Goal: Transaction & Acquisition: Purchase product/service

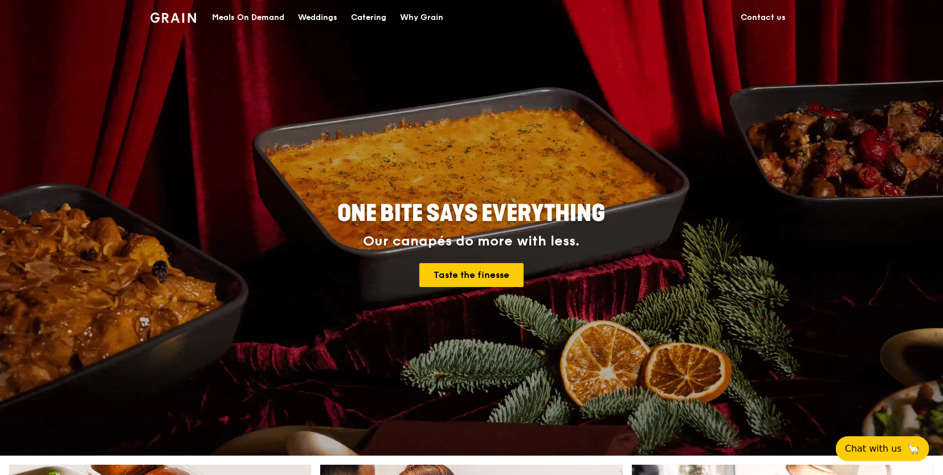
click at [248, 14] on div "Meals On Demand" at bounding box center [248, 18] width 72 height 34
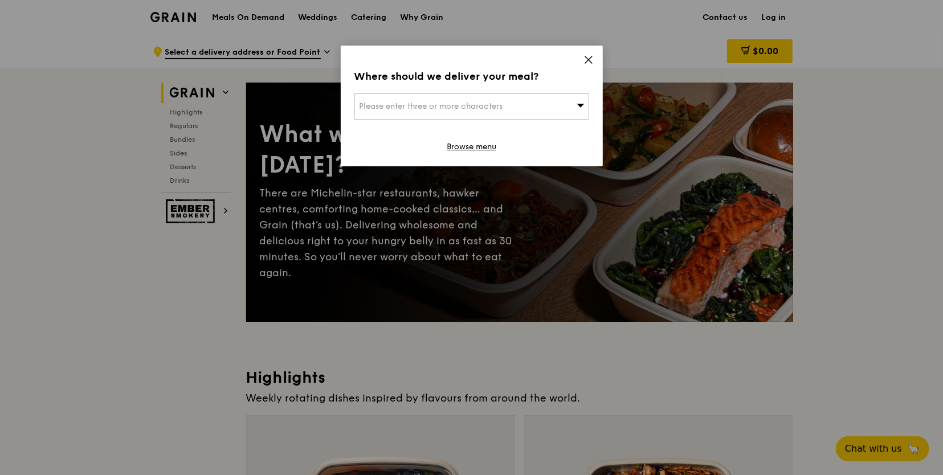
click at [477, 111] on div "Please enter three or more characters" at bounding box center [471, 106] width 235 height 26
click at [589, 56] on icon at bounding box center [588, 60] width 10 height 10
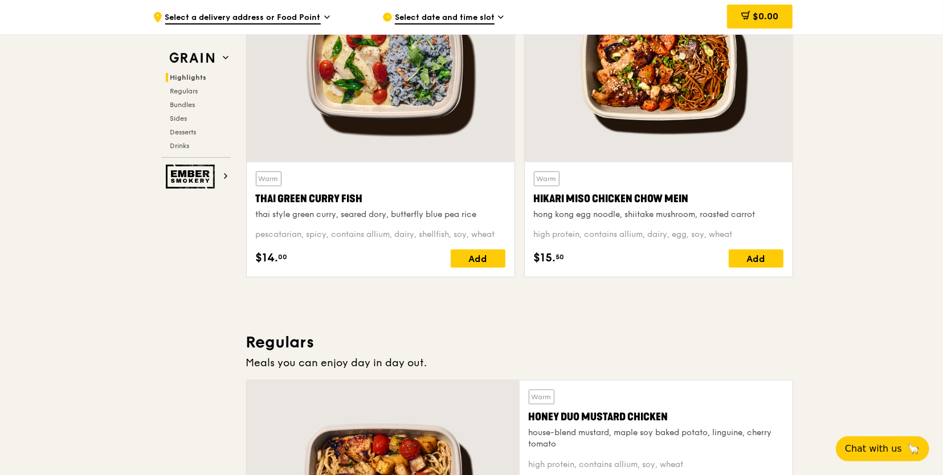
scroll to position [456, 0]
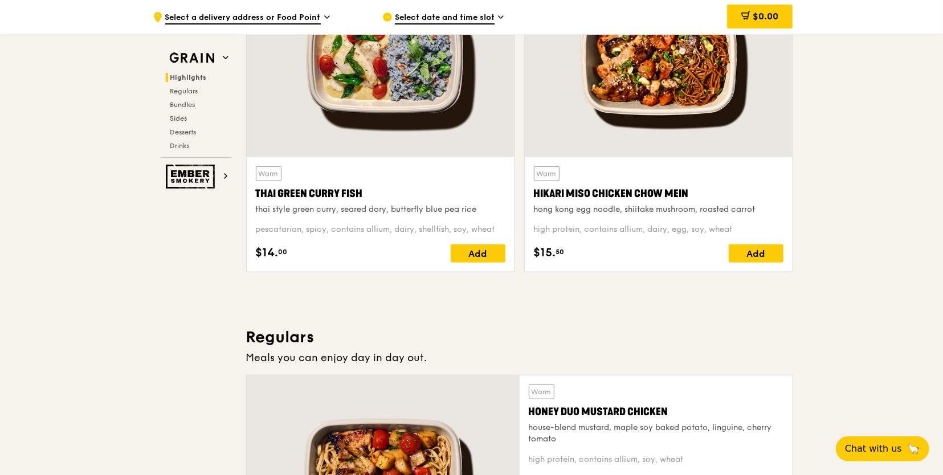
click at [484, 10] on div "Select date and time slot" at bounding box center [487, 17] width 211 height 34
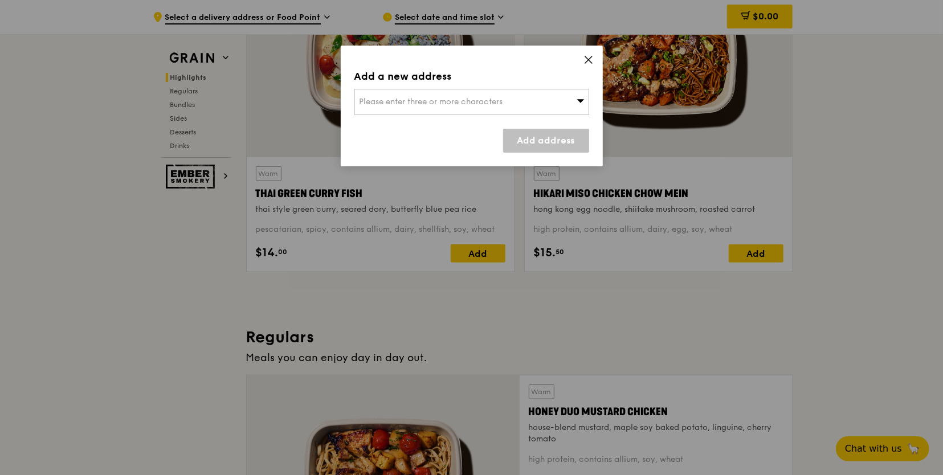
click at [481, 96] on div "Please enter three or more characters" at bounding box center [471, 102] width 235 height 26
type input "b"
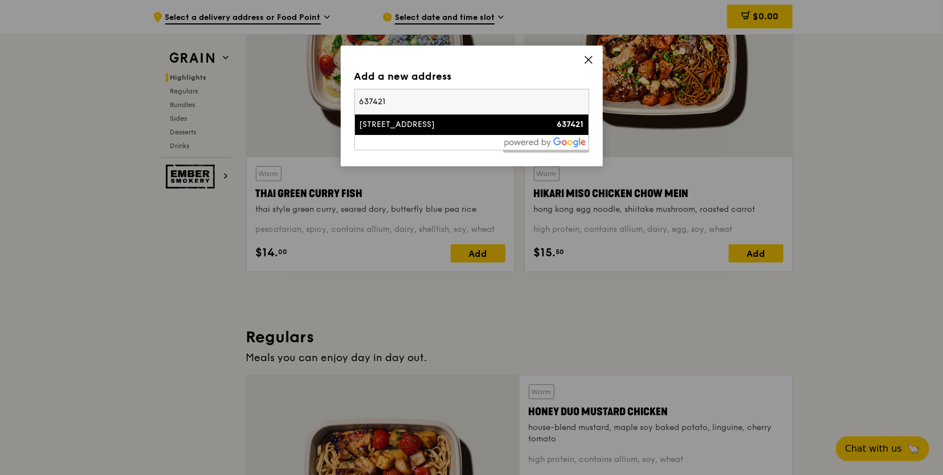
type input "637421"
click at [403, 125] on div "[STREET_ADDRESS]" at bounding box center [444, 124] width 169 height 11
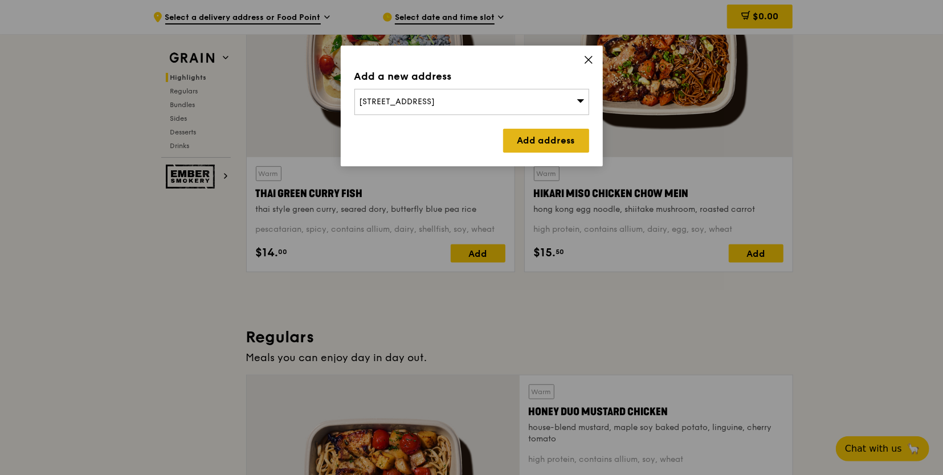
click at [548, 139] on link "Add address" at bounding box center [546, 141] width 86 height 24
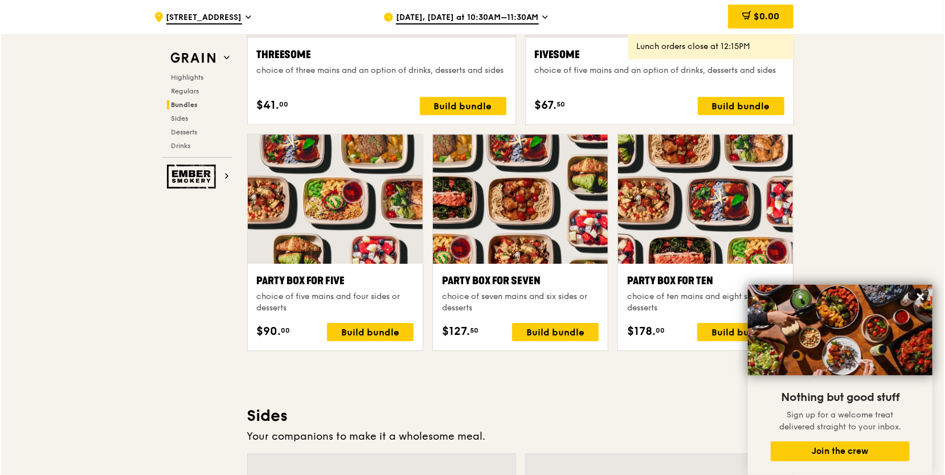
scroll to position [2279, 0]
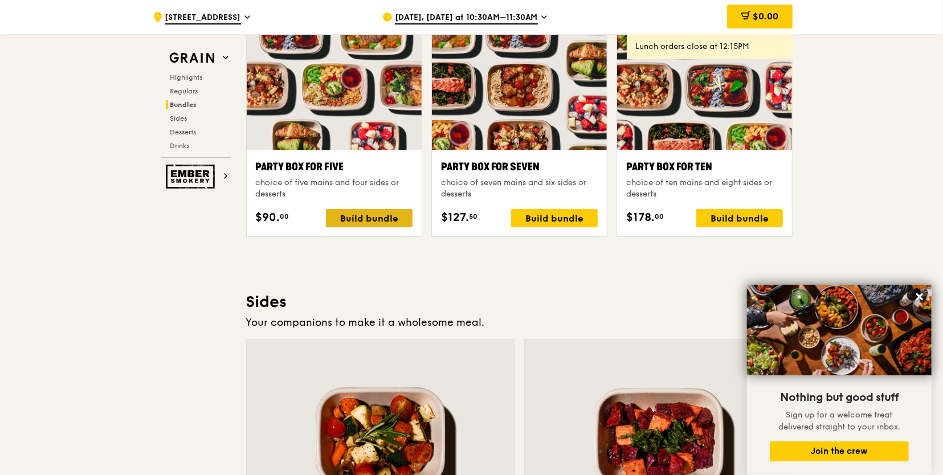
click at [352, 214] on div "Build bundle" at bounding box center [369, 218] width 87 height 18
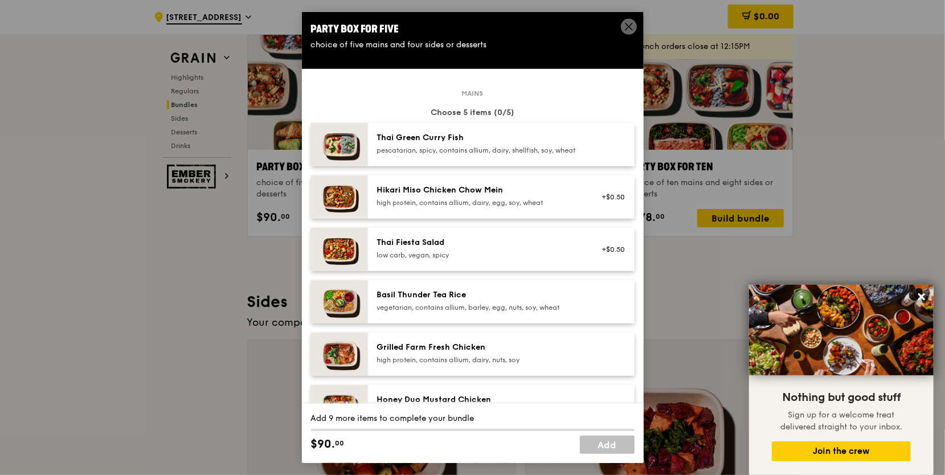
click at [428, 142] on div "Thai Green Curry Fish" at bounding box center [479, 137] width 205 height 11
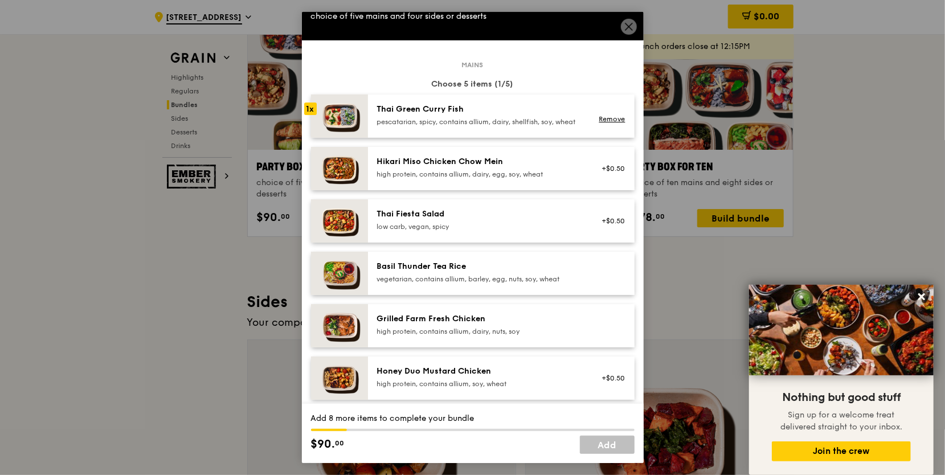
scroll to position [0, 0]
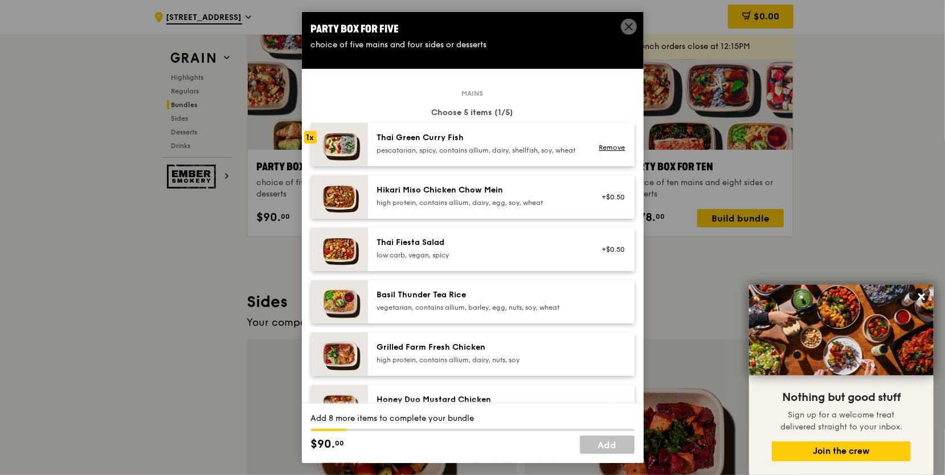
click at [399, 145] on div "Thai Green Curry Fish pescatarian, spicy, contains allium, dairy, shellfish, so…" at bounding box center [479, 143] width 205 height 23
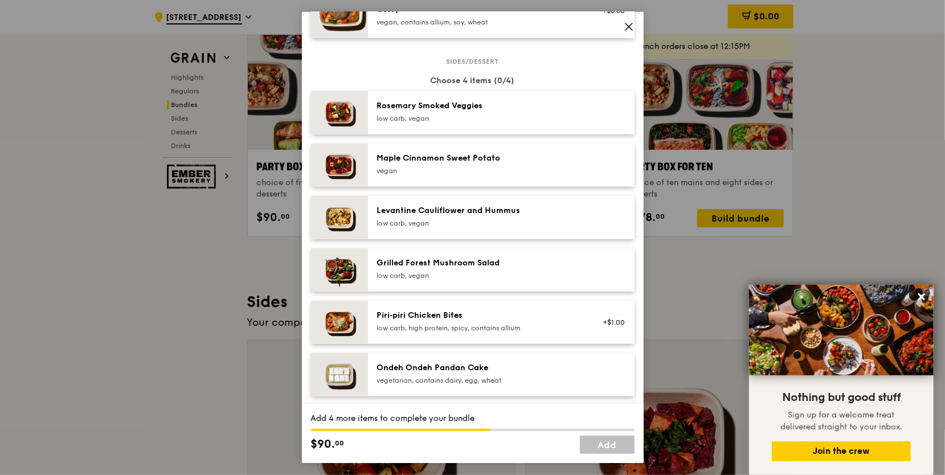
scroll to position [570, 0]
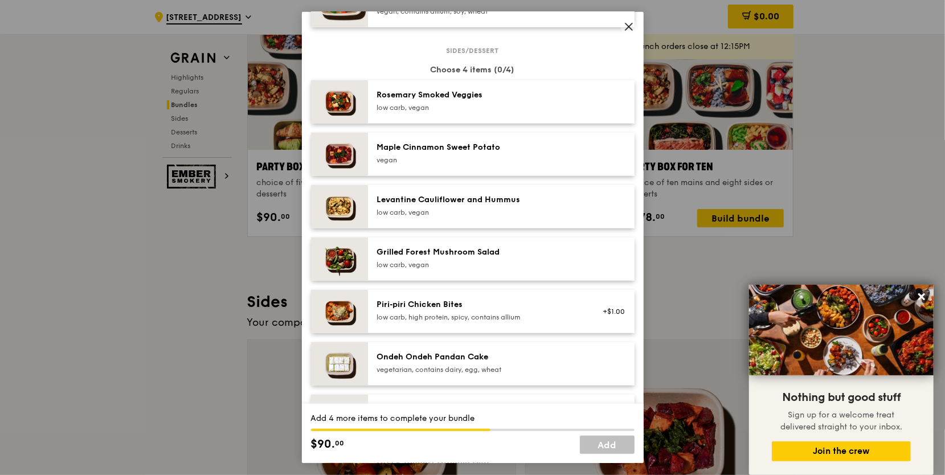
click at [467, 153] on div "Maple Cinnamon Sweet Potato" at bounding box center [479, 147] width 205 height 11
click at [460, 270] on div "low carb, vegan" at bounding box center [479, 264] width 205 height 9
click at [446, 101] on div "Rosemary Smoked Veggies" at bounding box center [479, 94] width 205 height 11
click at [476, 321] on div "low carb, high protein, spicy, contains allium" at bounding box center [479, 317] width 205 height 9
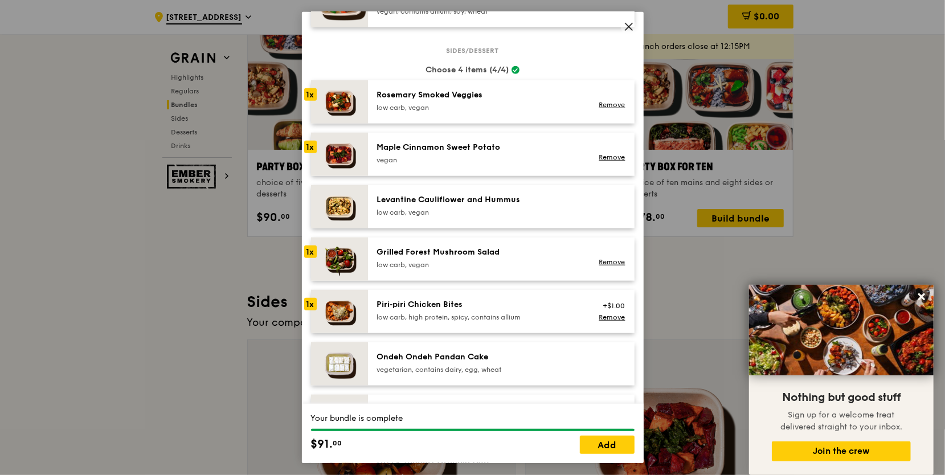
click at [471, 214] on div "Levantine Cauliflower and Hummus low carb, vegan" at bounding box center [479, 205] width 205 height 23
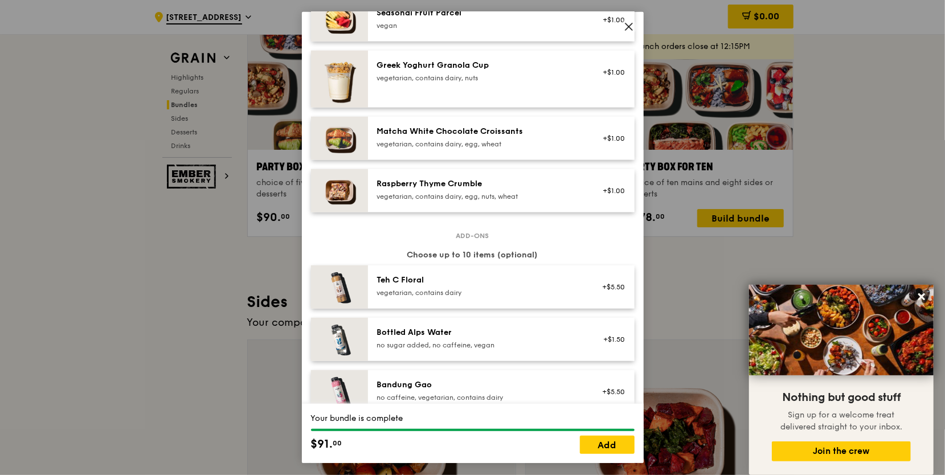
scroll to position [852, 0]
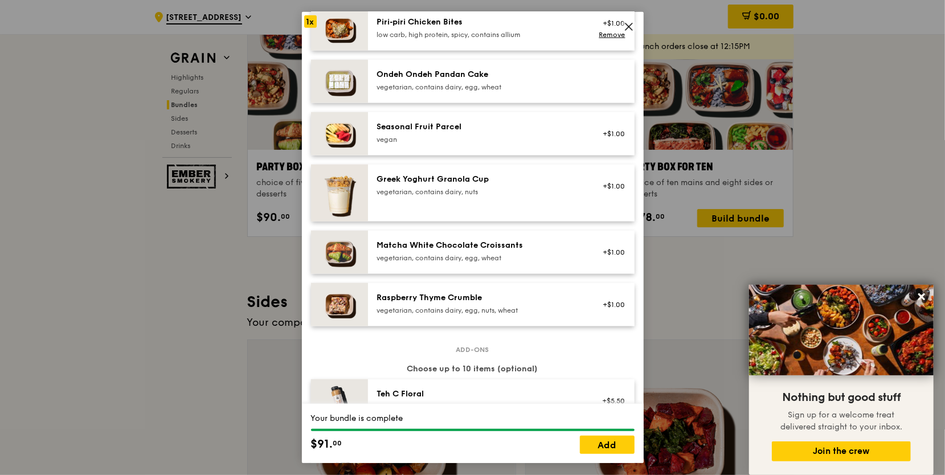
click at [459, 246] on div "Matcha White Chocolate Croissants vegetarian, contains dairy, egg, wheat +$1.00" at bounding box center [501, 252] width 267 height 43
click at [473, 251] on div "Matcha White Chocolate Croissants" at bounding box center [479, 245] width 205 height 11
click at [598, 257] on div "+$1.00" at bounding box center [610, 252] width 30 height 9
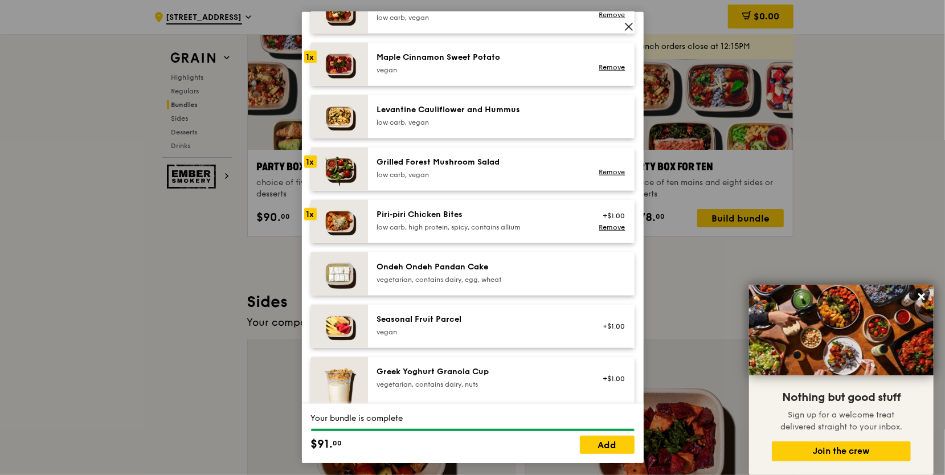
scroll to position [624, 0]
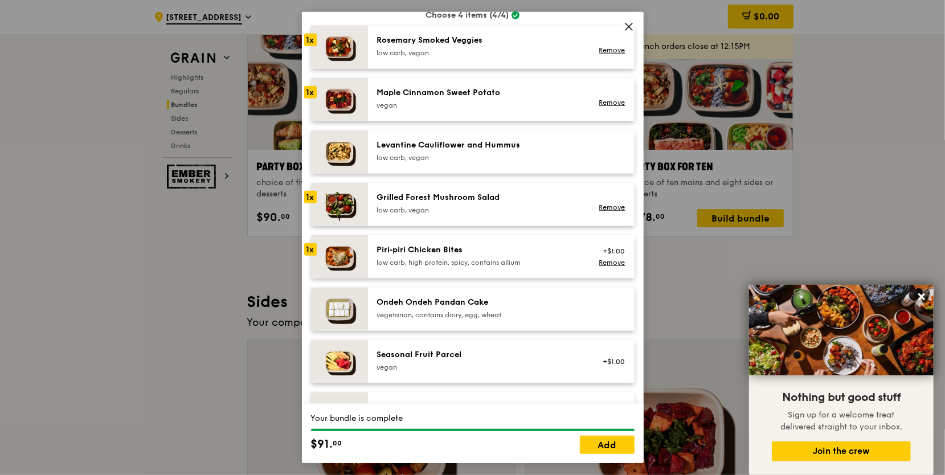
click at [434, 58] on div "low carb, vegan" at bounding box center [479, 52] width 205 height 9
click at [604, 54] on link "Remove" at bounding box center [612, 50] width 26 height 8
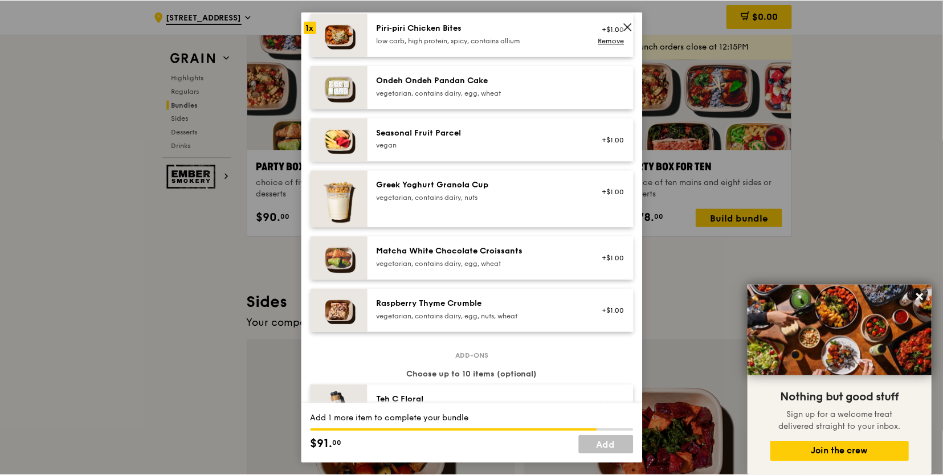
scroll to position [852, 0]
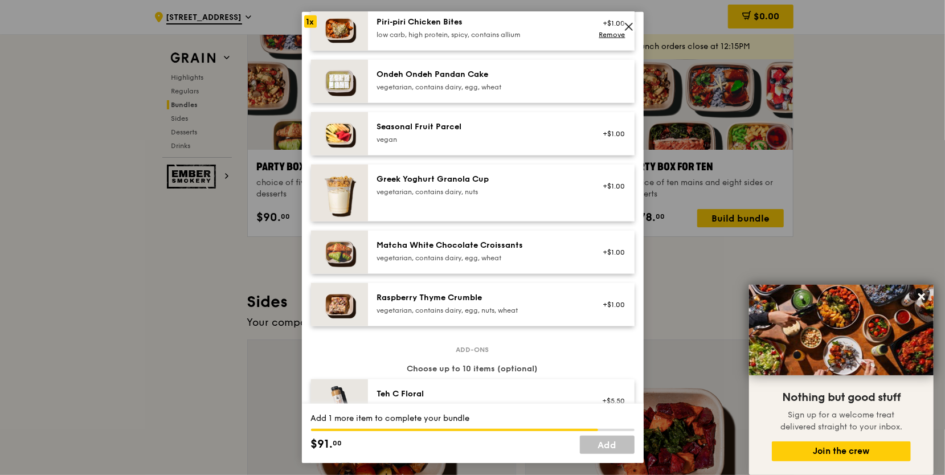
click at [436, 251] on div "Matcha White Chocolate Croissants" at bounding box center [479, 245] width 205 height 11
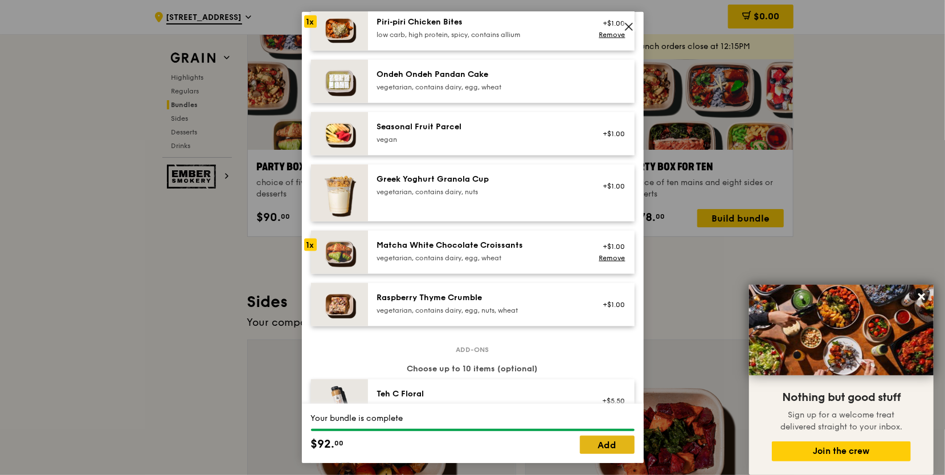
click at [605, 447] on link "Add" at bounding box center [607, 445] width 55 height 18
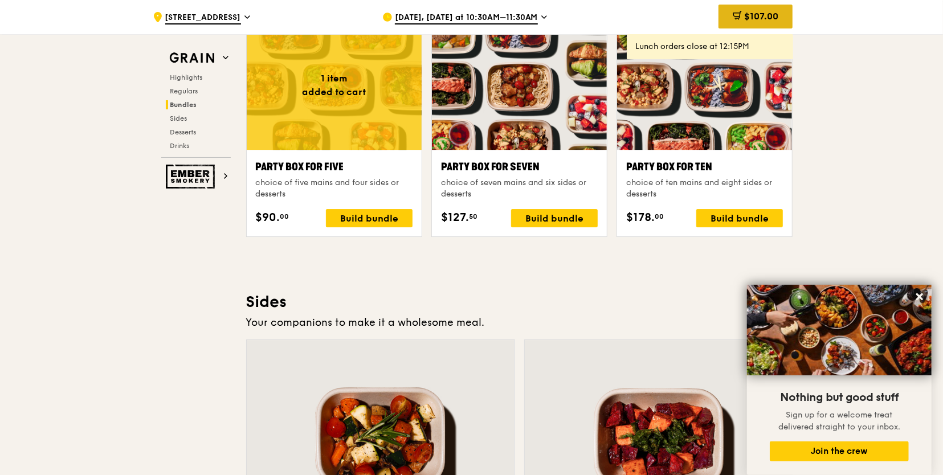
click at [733, 18] on icon at bounding box center [737, 15] width 9 height 9
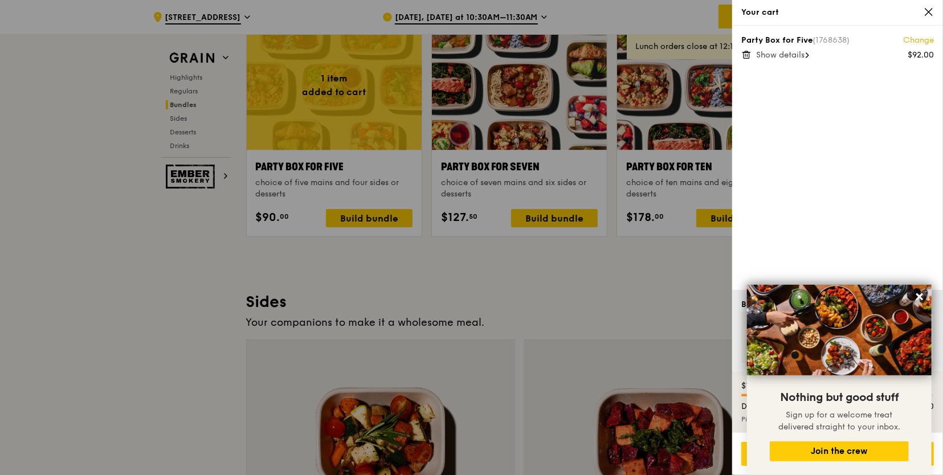
click at [776, 56] on span "Show details" at bounding box center [780, 55] width 48 height 10
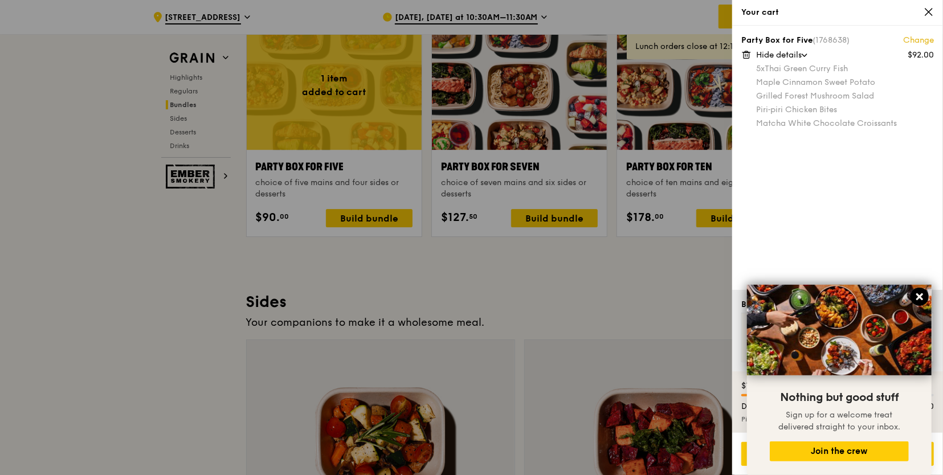
click at [921, 294] on icon at bounding box center [919, 297] width 10 height 10
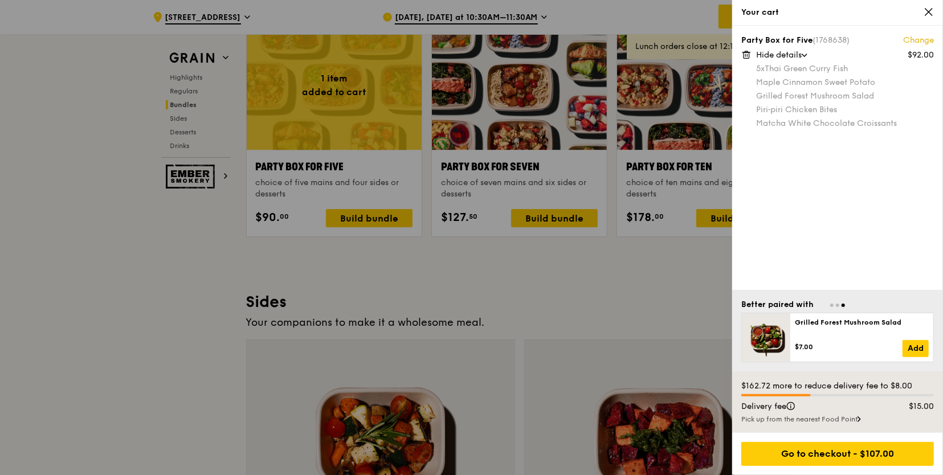
drag, startPoint x: 917, startPoint y: 389, endPoint x: 710, endPoint y: 378, distance: 207.7
click at [710, 378] on div "Your cart Party Box for Five (1768638) Change $92.00 Hide details 5x Thai Green…" at bounding box center [471, 237] width 943 height 475
drag, startPoint x: 710, startPoint y: 378, endPoint x: 811, endPoint y: 384, distance: 101.6
click at [811, 384] on div "$162.72 more to reduce delivery fee to $8.00" at bounding box center [837, 386] width 193 height 11
click at [807, 396] on div at bounding box center [776, 395] width 70 height 2
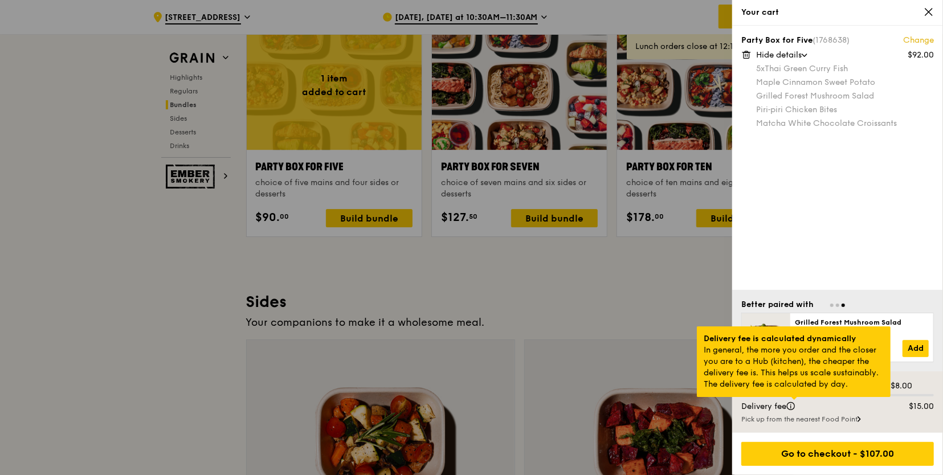
click at [791, 400] on div at bounding box center [794, 398] width 6 height 3
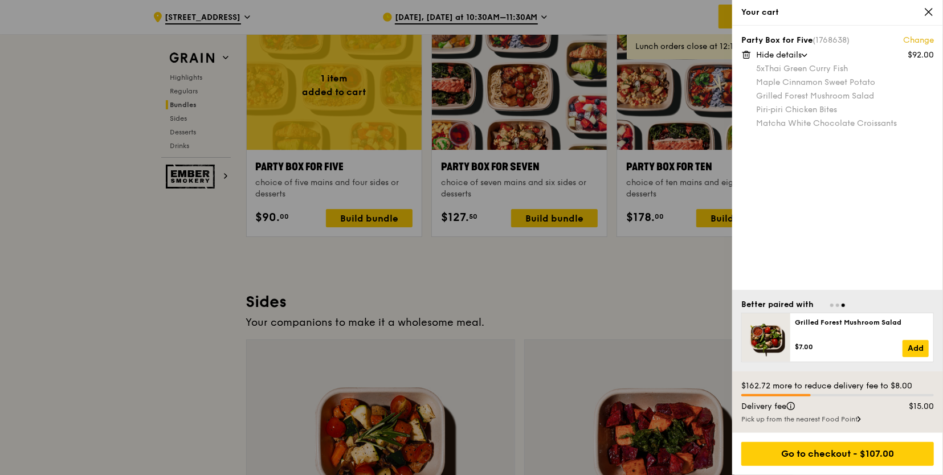
click at [798, 418] on div "Pick up from the nearest Food Point" at bounding box center [837, 419] width 193 height 9
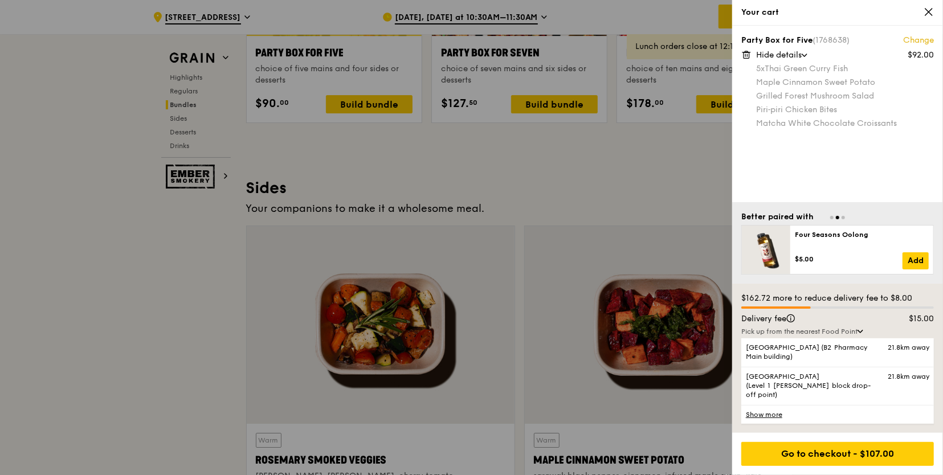
scroll to position [2165, 0]
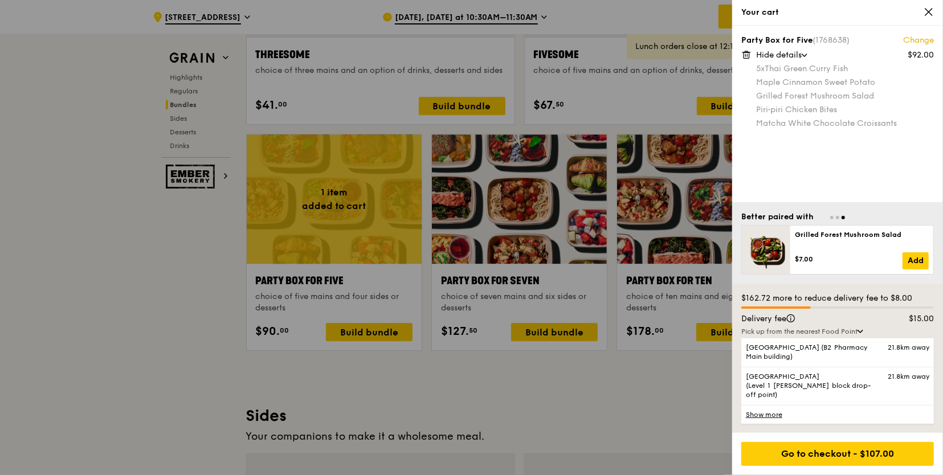
click at [771, 418] on link "Show more" at bounding box center [837, 414] width 193 height 19
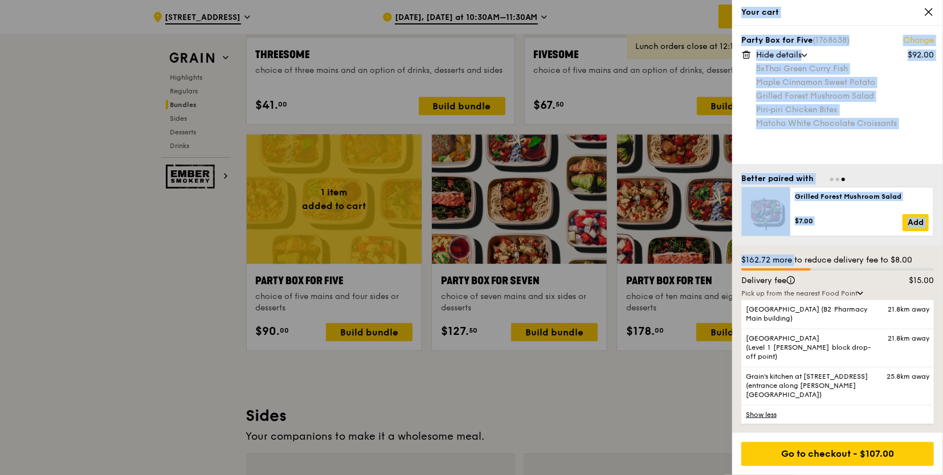
drag, startPoint x: 775, startPoint y: 277, endPoint x: 726, endPoint y: 275, distance: 48.5
click at [726, 275] on div "Your cart Party Box for Five (1768638) Change $92.00 Hide details 5x Thai Green…" at bounding box center [471, 237] width 943 height 475
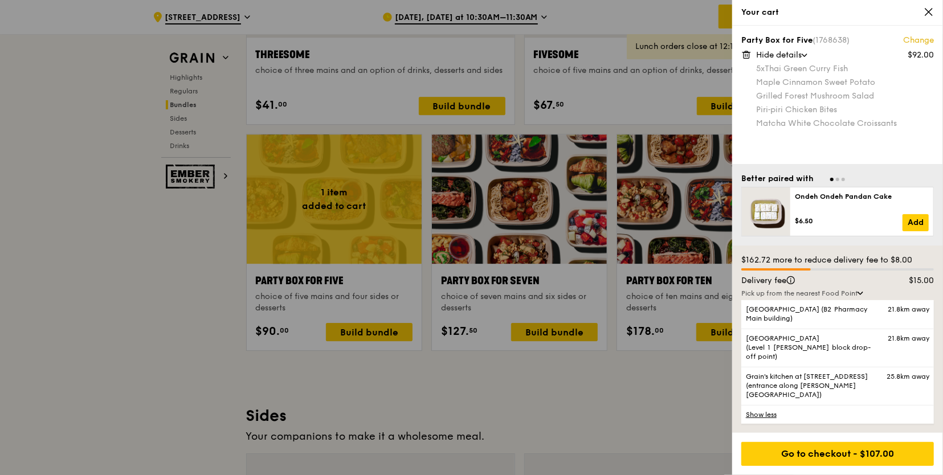
click at [887, 271] on div at bounding box center [837, 269] width 193 height 2
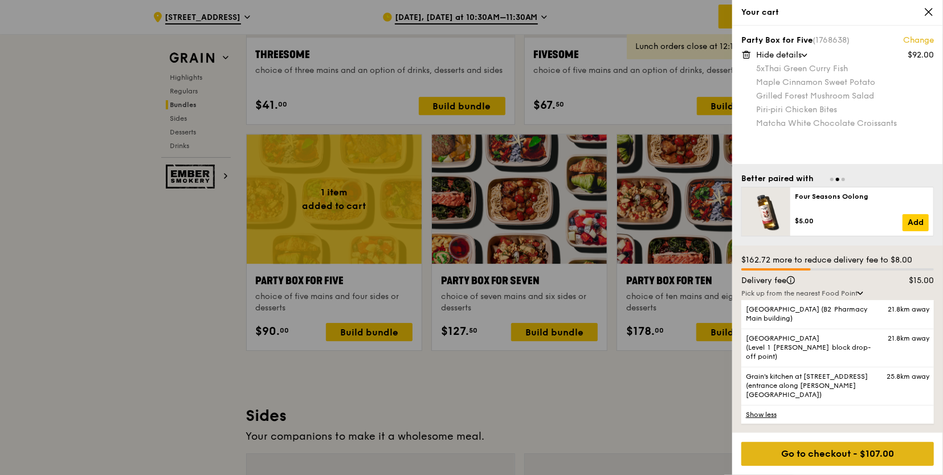
click at [821, 459] on div "Go to checkout - $107.00" at bounding box center [837, 454] width 193 height 24
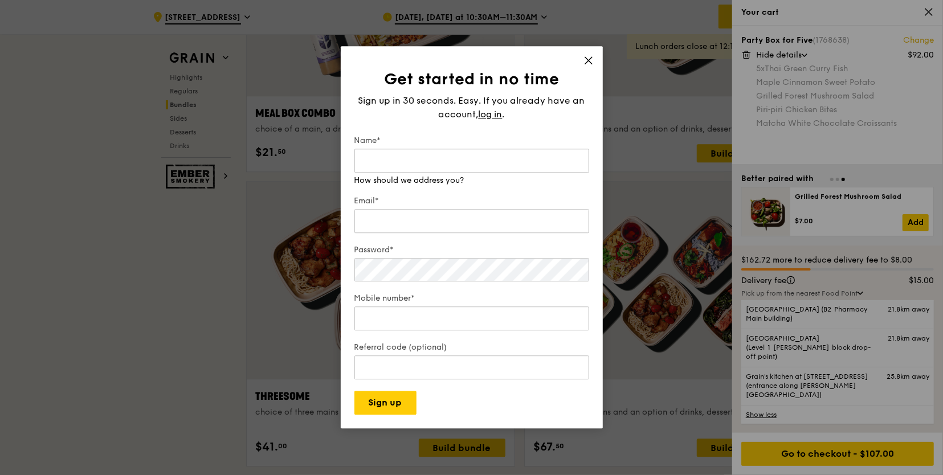
scroll to position [1937, 0]
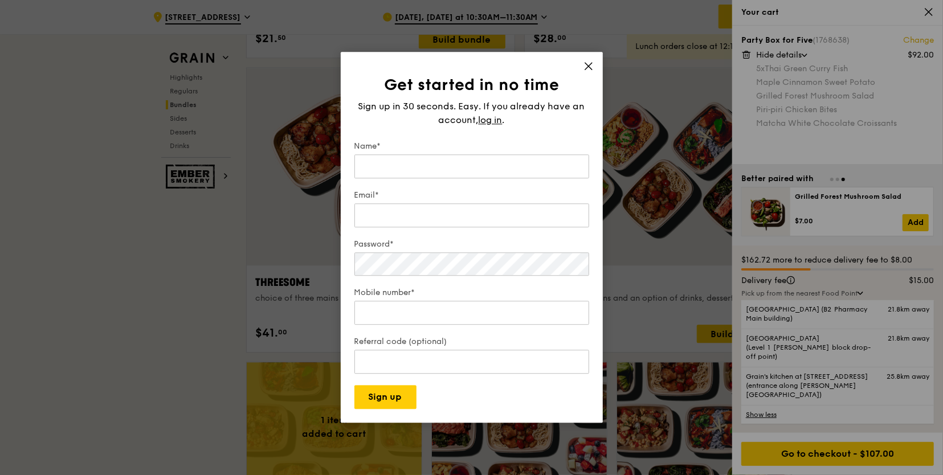
click at [586, 53] on div "Get started in no time Sign up in 30 seconds. Easy. If you already have an acco…" at bounding box center [472, 237] width 262 height 371
click at [589, 68] on icon at bounding box center [588, 66] width 10 height 10
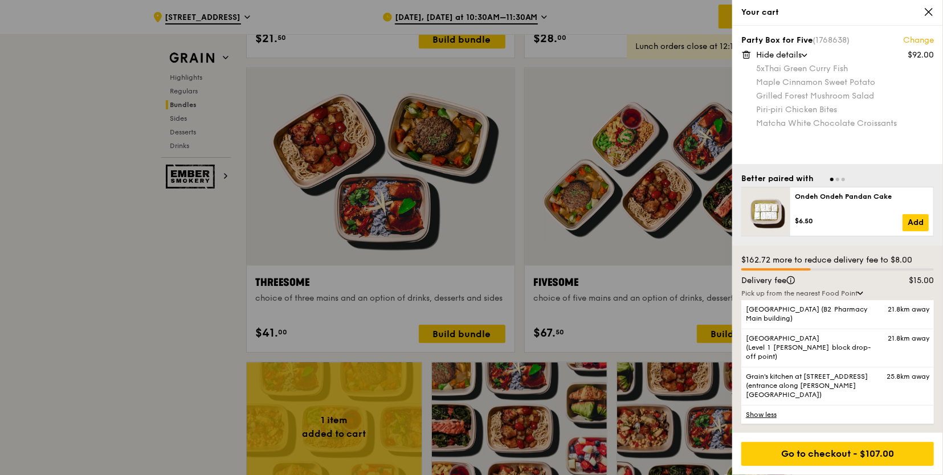
click at [928, 9] on icon at bounding box center [929, 12] width 10 height 10
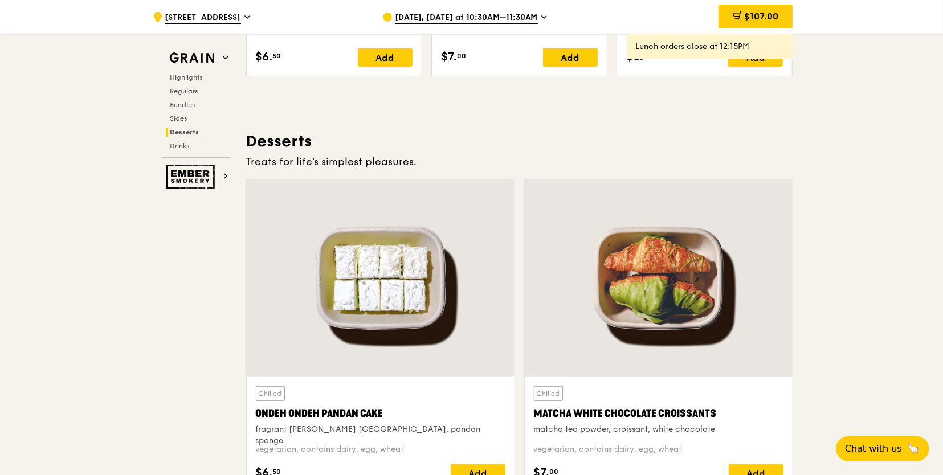
scroll to position [3077, 0]
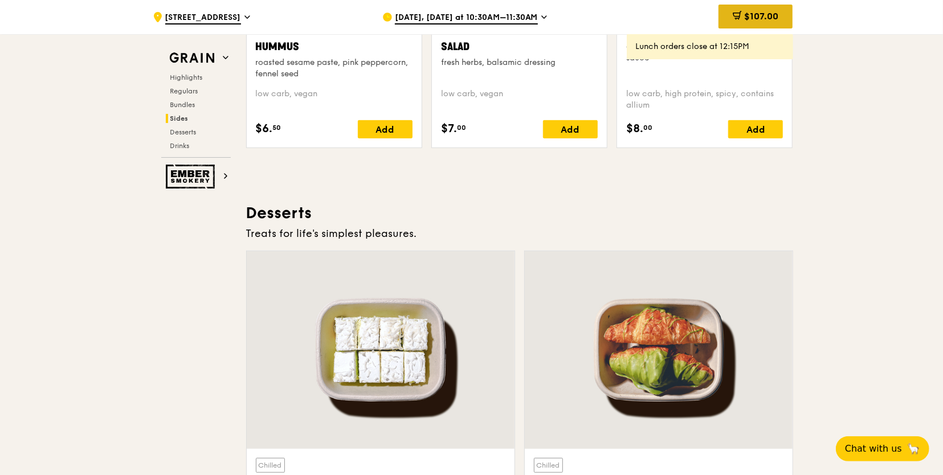
click at [745, 13] on span "$107.00" at bounding box center [761, 16] width 34 height 11
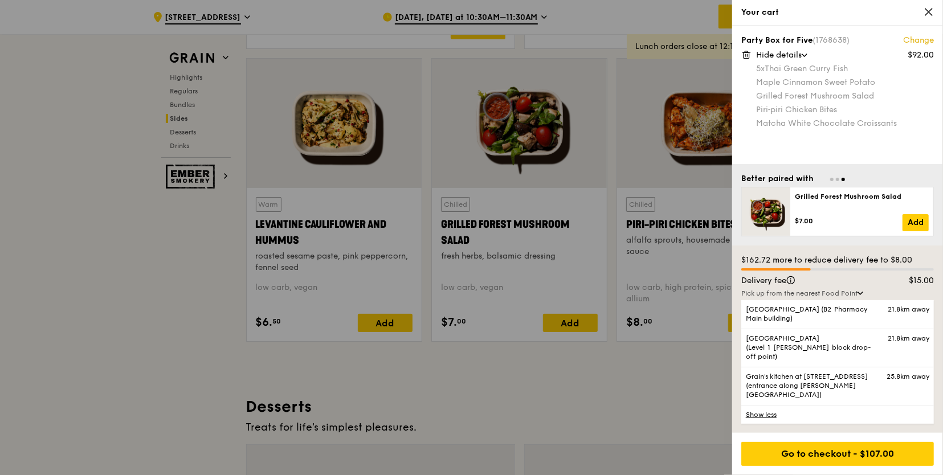
scroll to position [2849, 0]
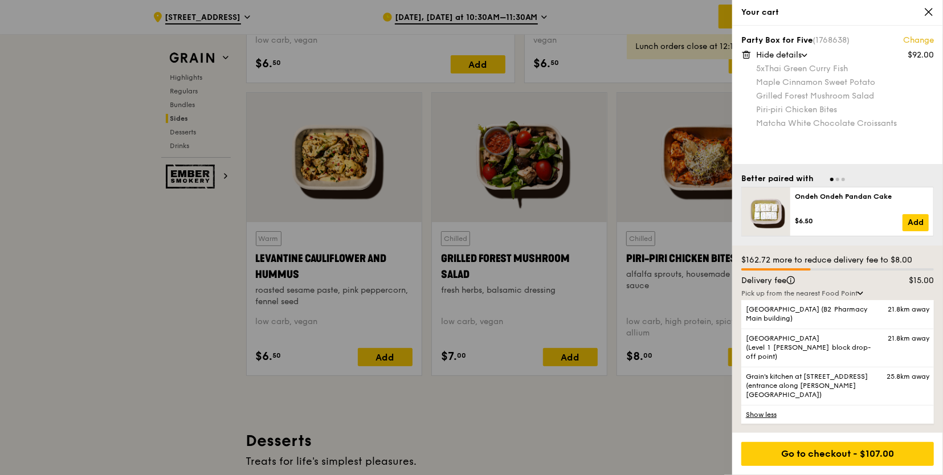
click at [930, 11] on icon at bounding box center [929, 12] width 10 height 10
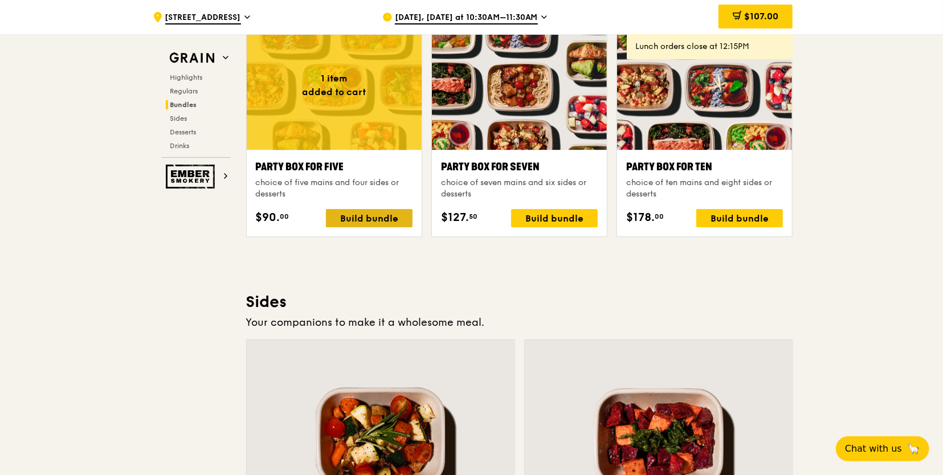
scroll to position [2165, 0]
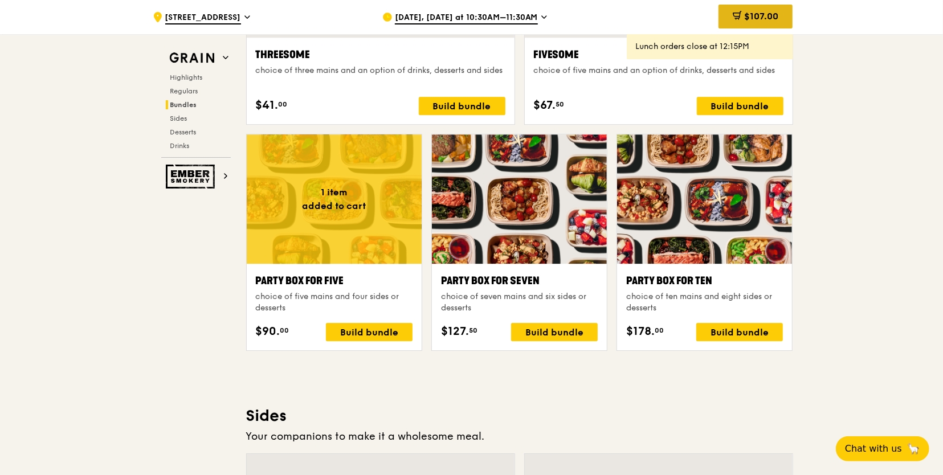
click at [744, 11] on span "$107.00" at bounding box center [761, 16] width 34 height 11
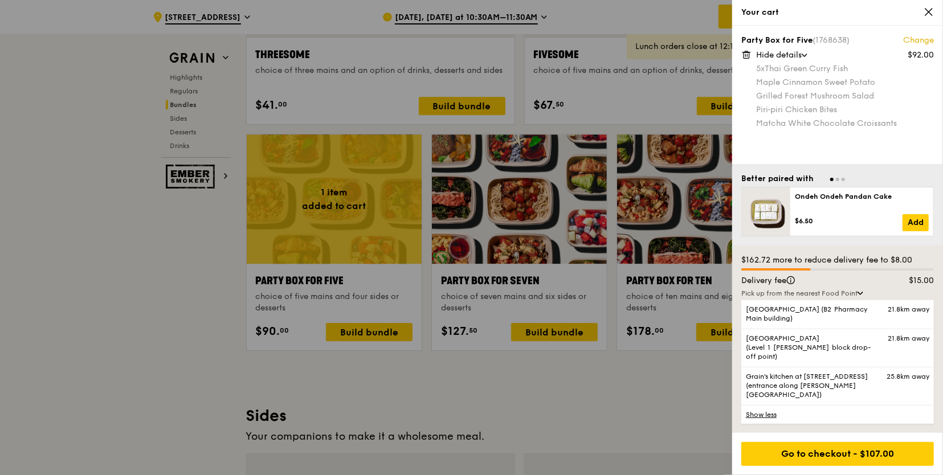
click at [929, 14] on icon at bounding box center [929, 12] width 10 height 10
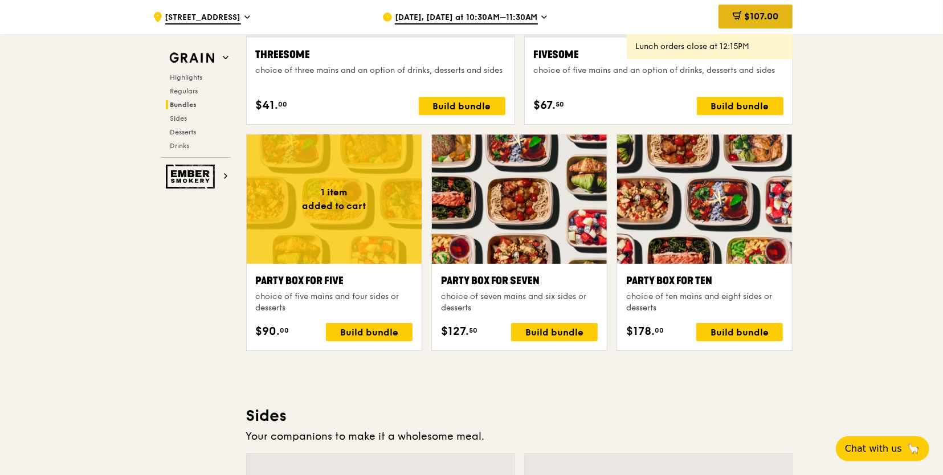
click at [754, 22] on div "$107.00" at bounding box center [755, 17] width 74 height 24
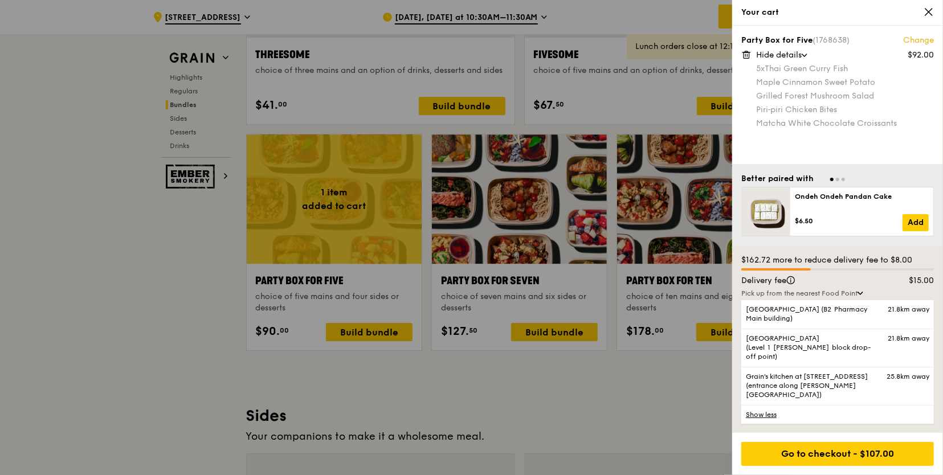
click at [745, 52] on icon at bounding box center [746, 51] width 3 height 1
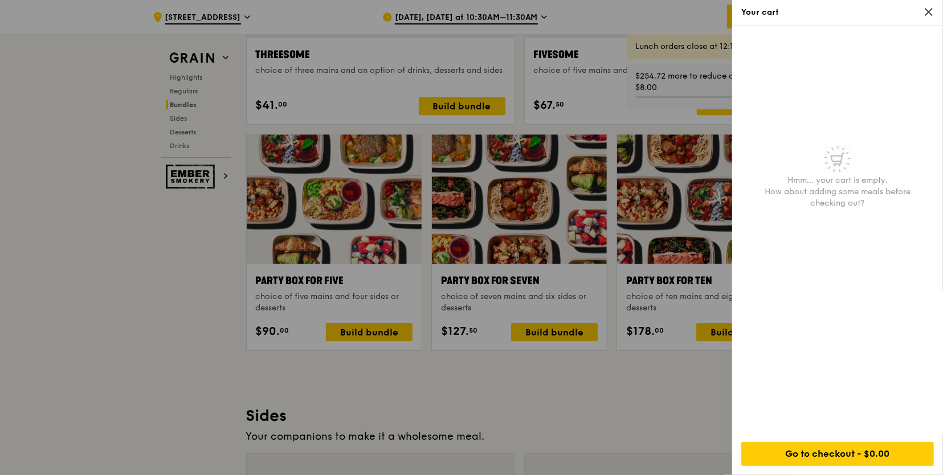
click at [930, 13] on icon at bounding box center [928, 12] width 7 height 7
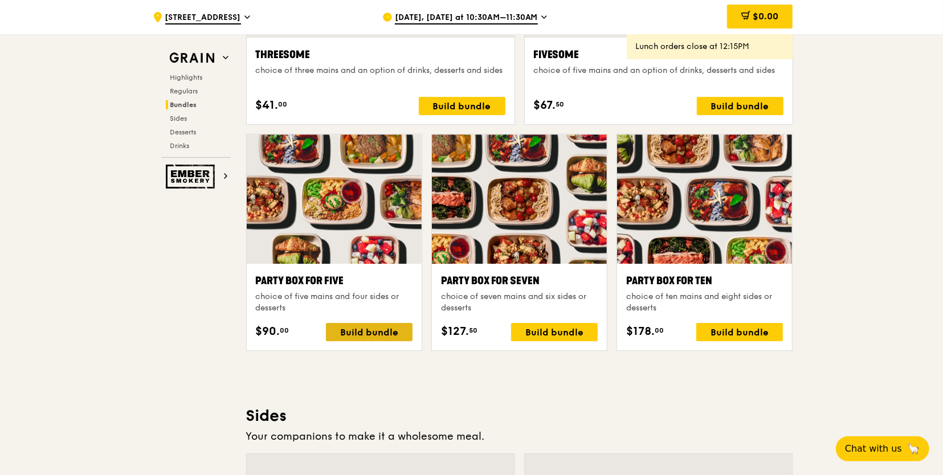
click at [368, 327] on div "Build bundle" at bounding box center [369, 332] width 87 height 18
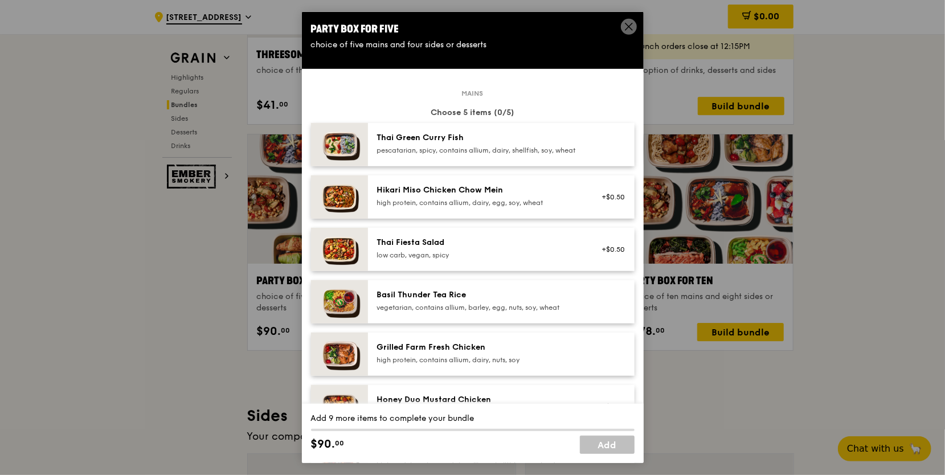
click at [626, 19] on span at bounding box center [629, 27] width 16 height 16
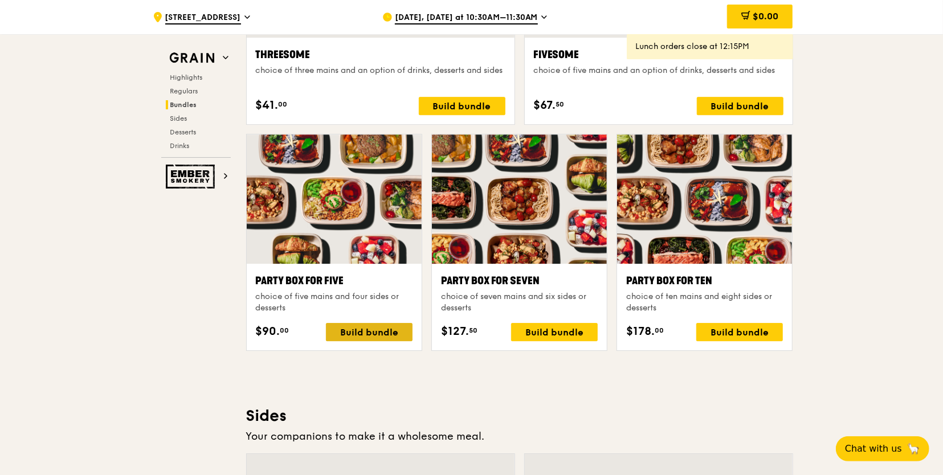
click at [362, 329] on div "Build bundle" at bounding box center [369, 332] width 87 height 18
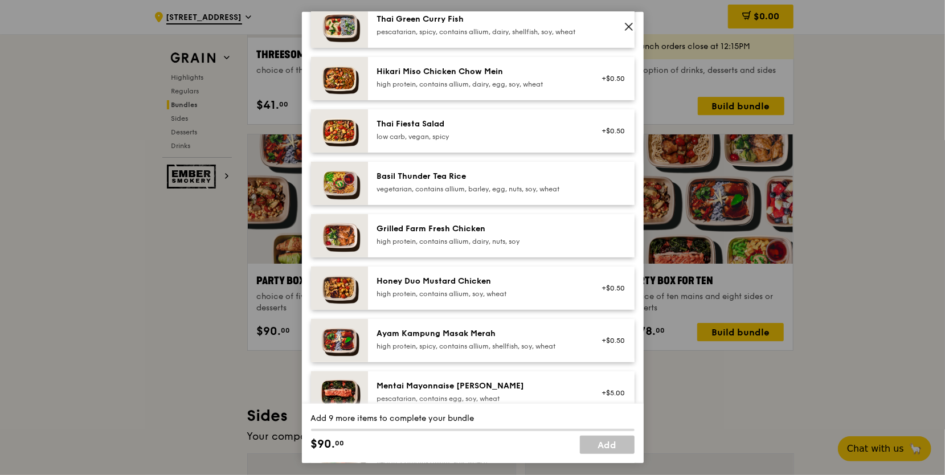
scroll to position [114, 0]
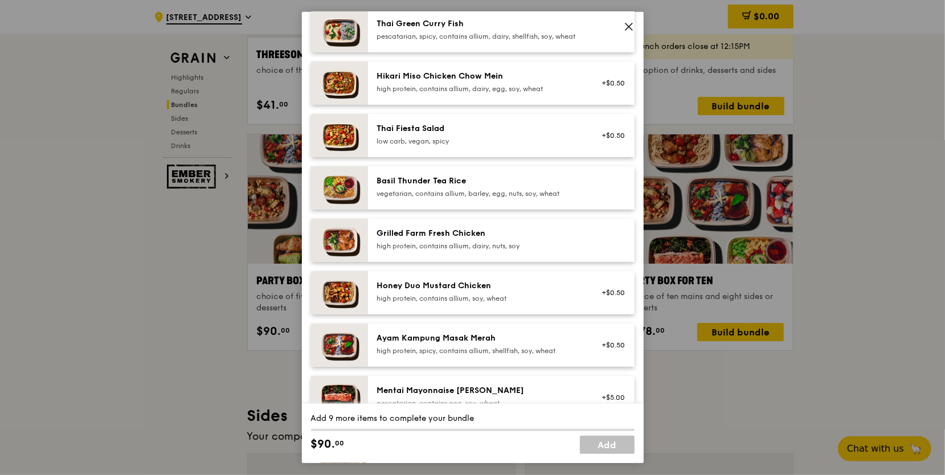
click at [332, 297] on img at bounding box center [339, 292] width 57 height 43
click at [609, 303] on link "Remove" at bounding box center [612, 299] width 26 height 8
click at [540, 303] on div "high protein, contains allium, soy, wheat" at bounding box center [479, 298] width 205 height 9
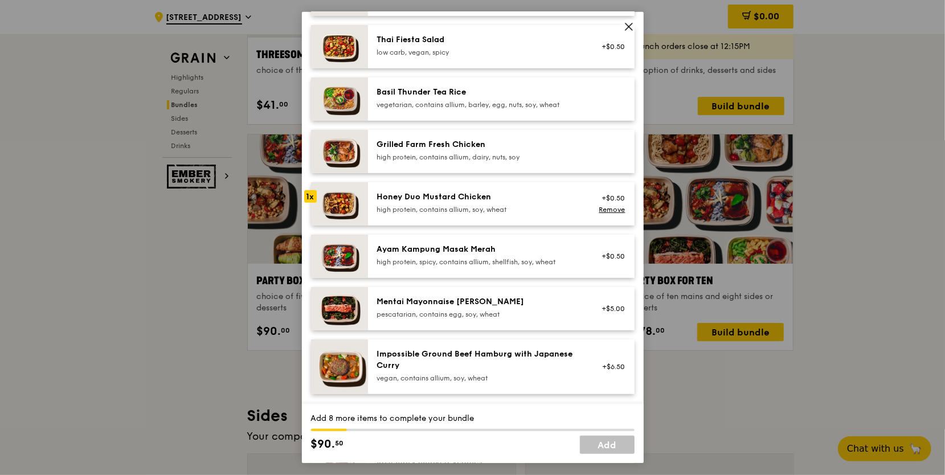
scroll to position [228, 0]
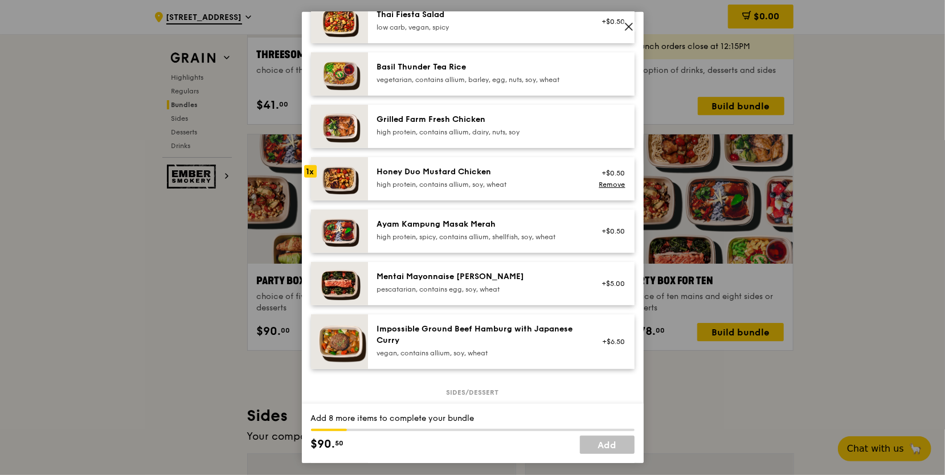
click at [422, 242] on div "high protein, spicy, contains allium, shellfish, soy, wheat" at bounding box center [479, 236] width 205 height 9
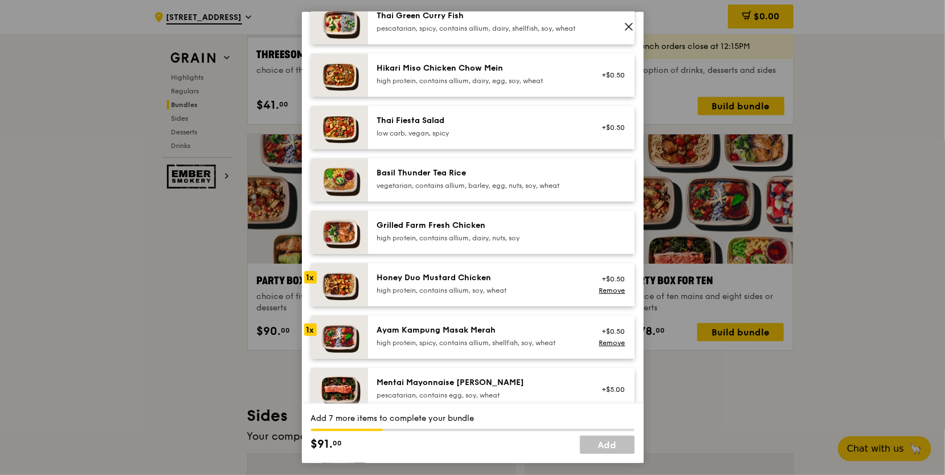
scroll to position [114, 0]
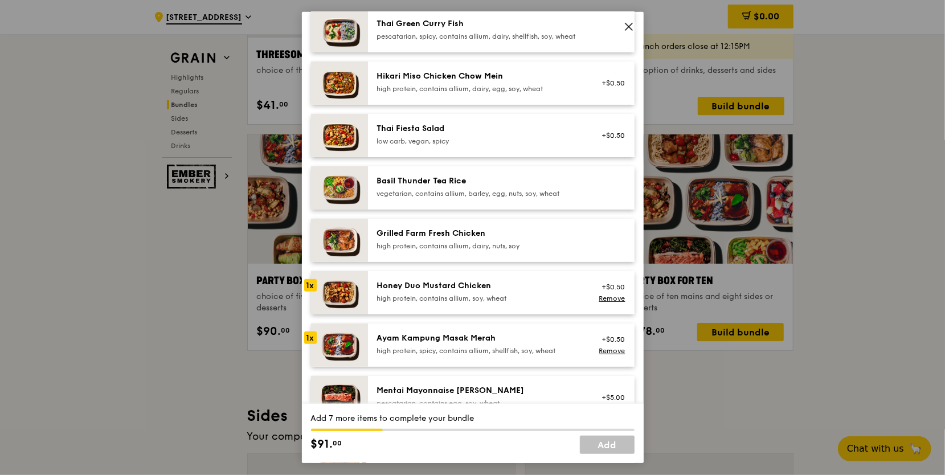
click at [440, 32] on div "pescatarian, spicy, contains allium, dairy, shellfish, soy, wheat" at bounding box center [479, 36] width 205 height 9
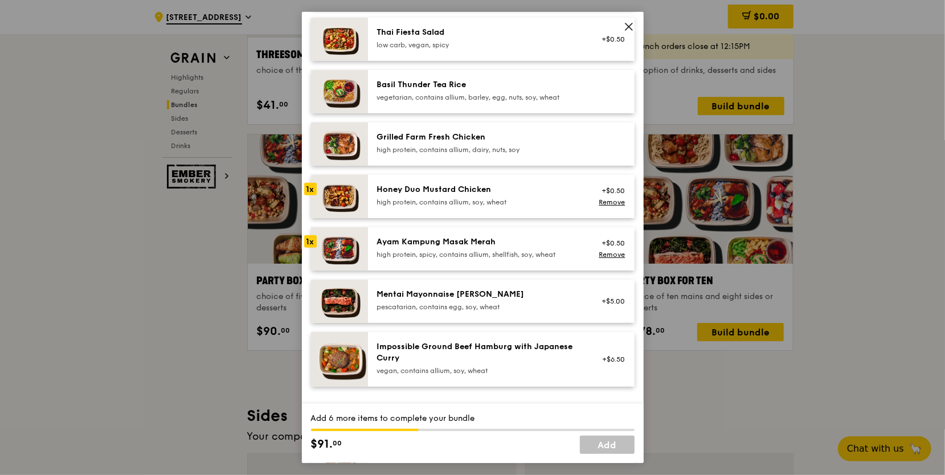
scroll to position [228, 0]
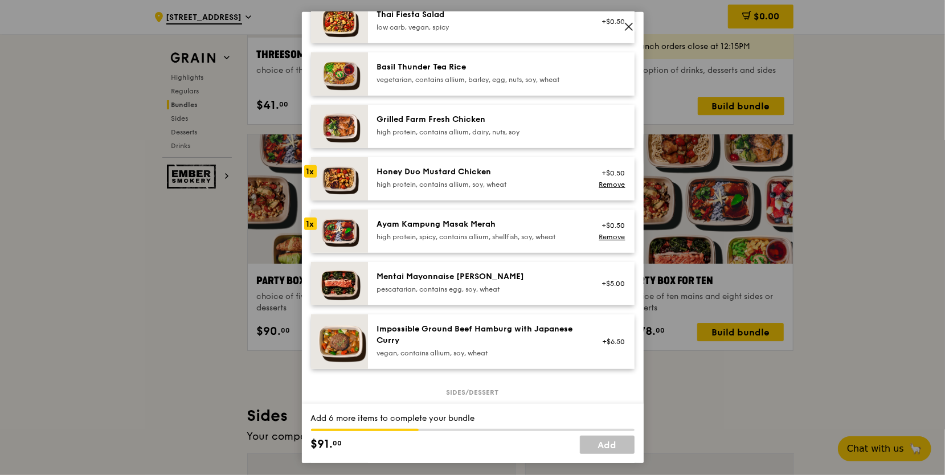
click at [487, 294] on div "pescatarian, contains egg, soy, wheat" at bounding box center [479, 289] width 205 height 9
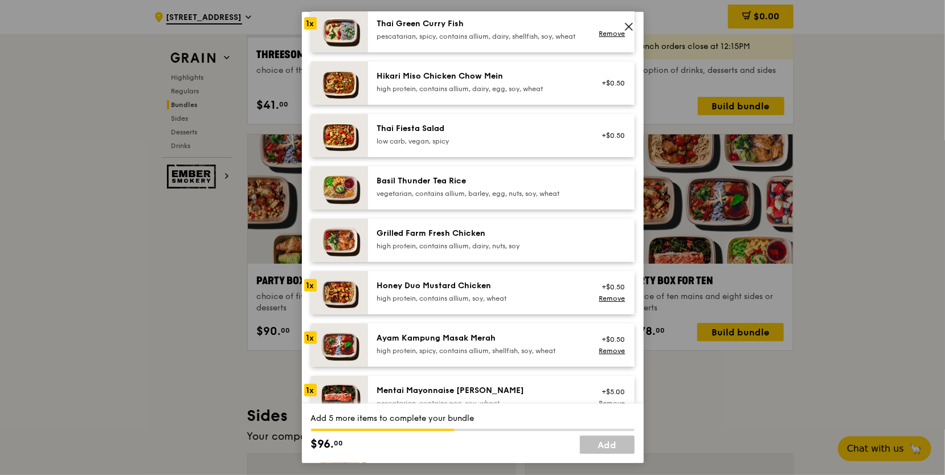
click at [436, 251] on div "high protein, contains allium, dairy, nuts, soy" at bounding box center [479, 246] width 205 height 9
drag, startPoint x: 603, startPoint y: 250, endPoint x: 598, endPoint y: 235, distance: 15.1
click at [602, 247] on link "Remove" at bounding box center [612, 243] width 26 height 8
click at [589, 201] on div at bounding box center [611, 187] width 44 height 25
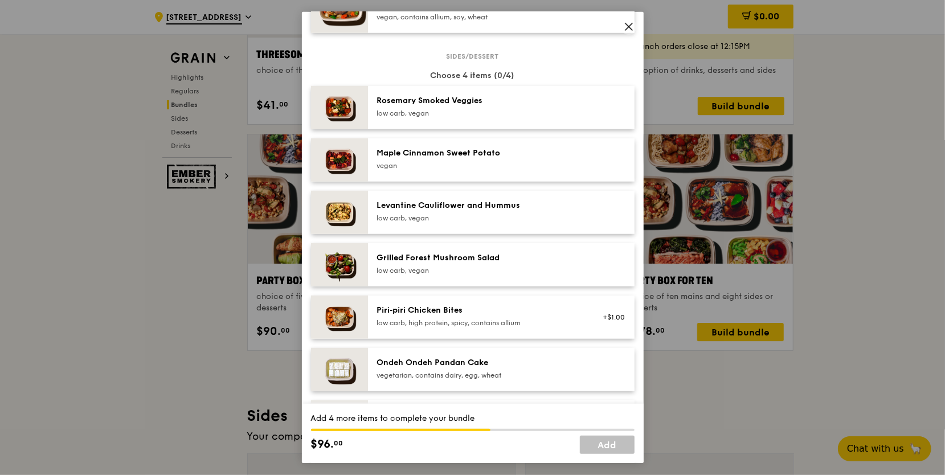
scroll to position [570, 0]
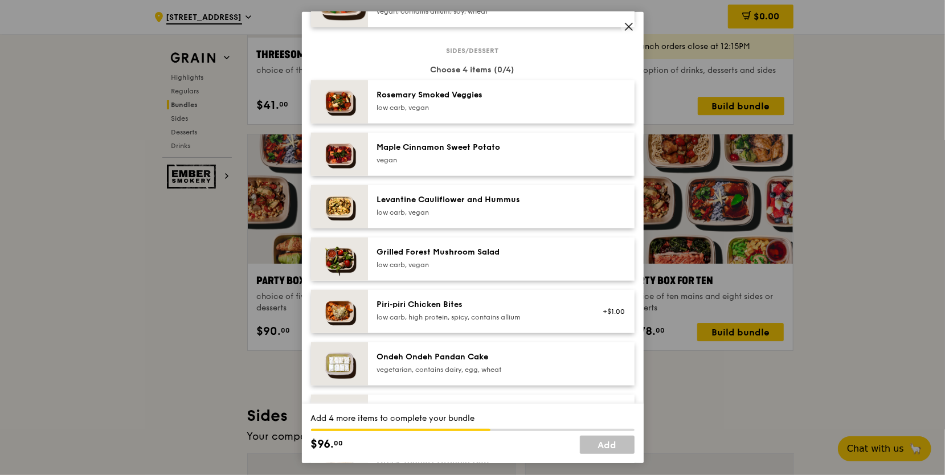
click at [496, 270] on div "low carb, vegan" at bounding box center [479, 264] width 205 height 9
click at [399, 167] on div "Maple Cinnamon Sweet Potato vegan" at bounding box center [479, 154] width 218 height 25
click at [460, 92] on div "Rosemary Smoked Veggies low carb, vegan" at bounding box center [501, 101] width 267 height 43
click at [528, 217] on div "low carb, vegan" at bounding box center [479, 212] width 205 height 9
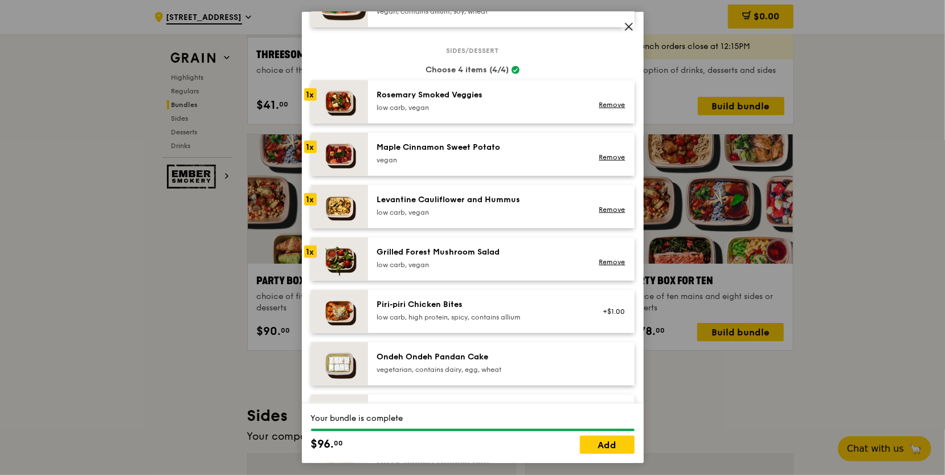
click at [528, 322] on div "low carb, high protein, spicy, contains allium" at bounding box center [479, 317] width 205 height 9
click at [611, 109] on link "Remove" at bounding box center [612, 105] width 26 height 8
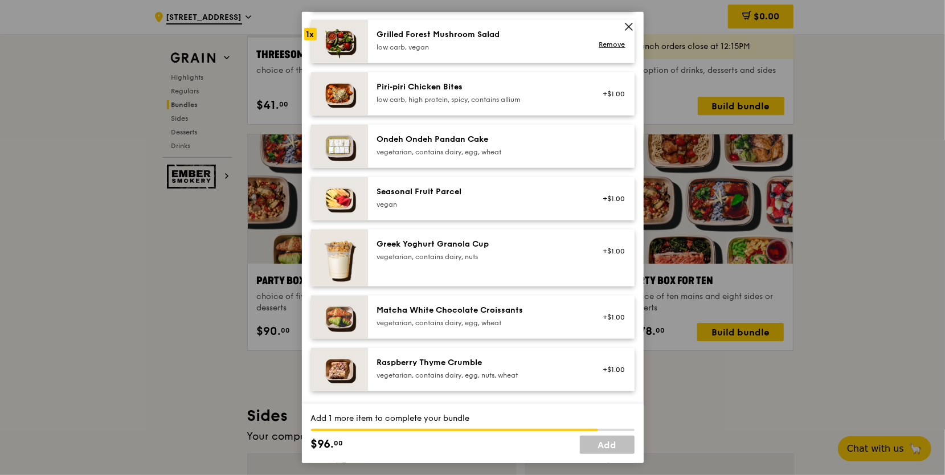
scroll to position [798, 0]
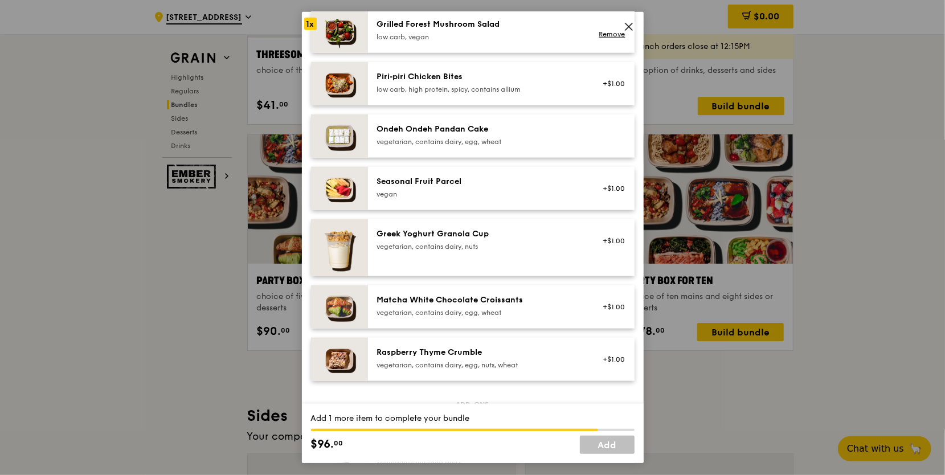
click at [506, 306] on div "Matcha White Chocolate Croissants" at bounding box center [479, 300] width 205 height 11
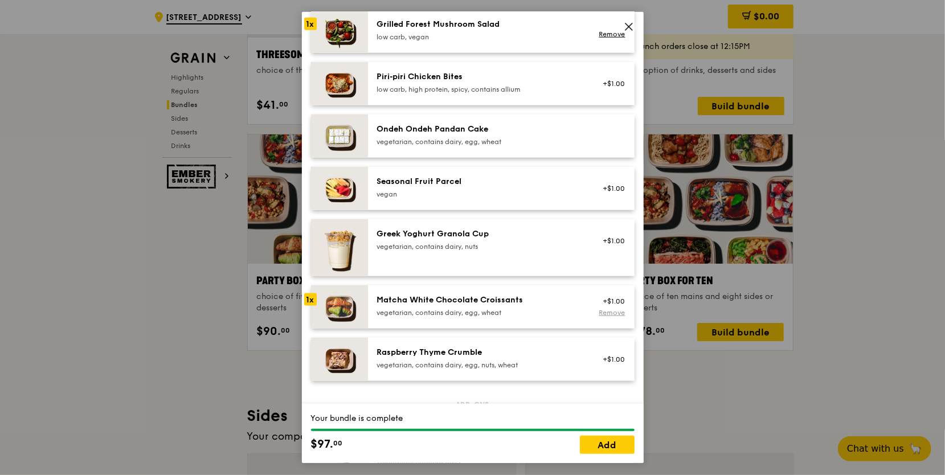
click at [604, 317] on link "Remove" at bounding box center [612, 313] width 26 height 8
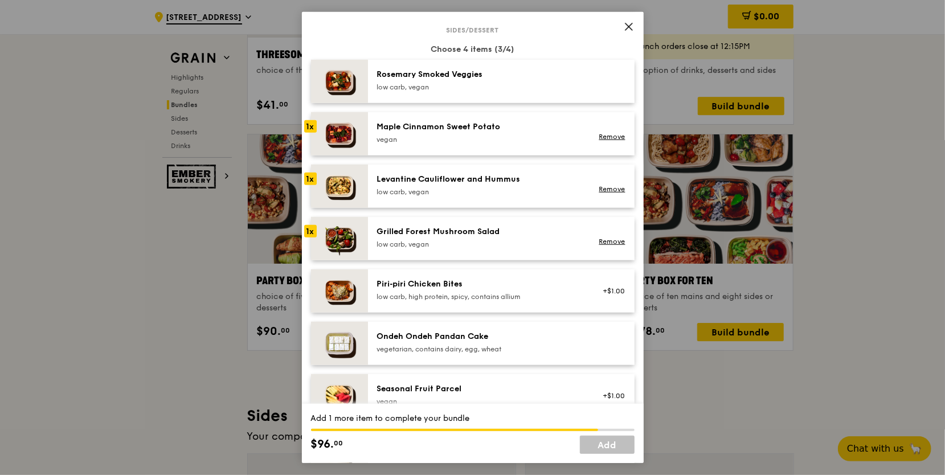
scroll to position [570, 0]
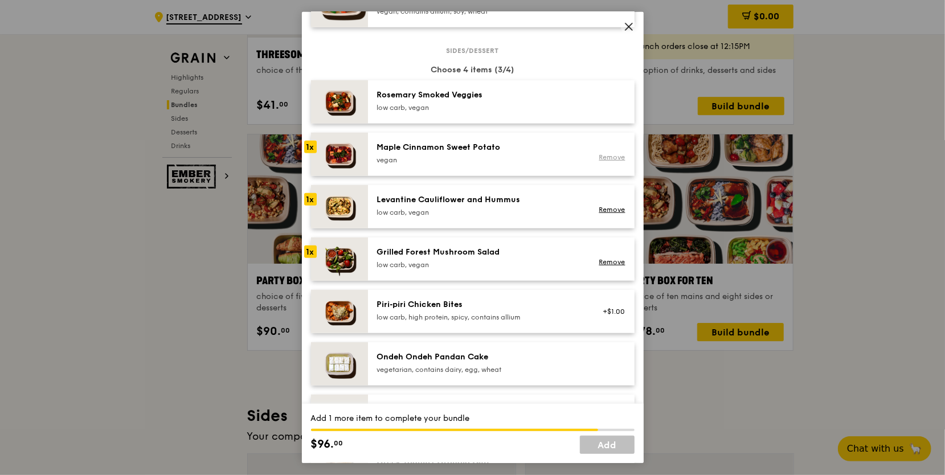
click at [607, 161] on link "Remove" at bounding box center [612, 157] width 26 height 8
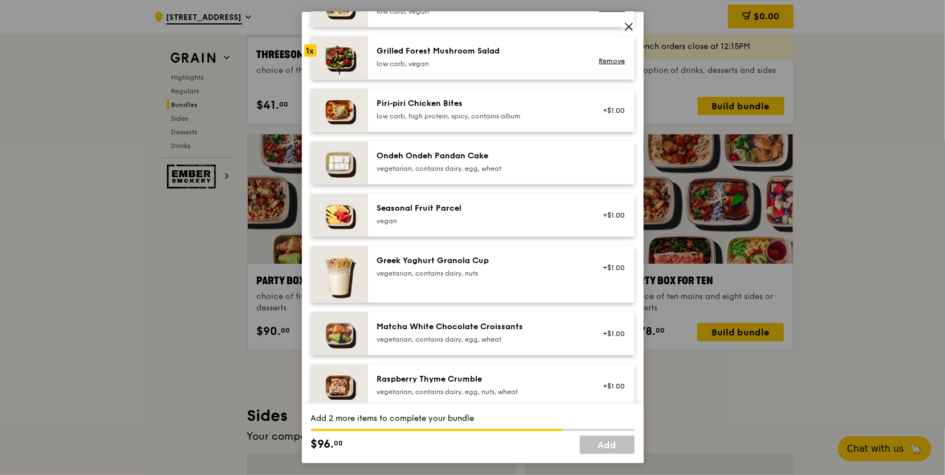
scroll to position [684, 0]
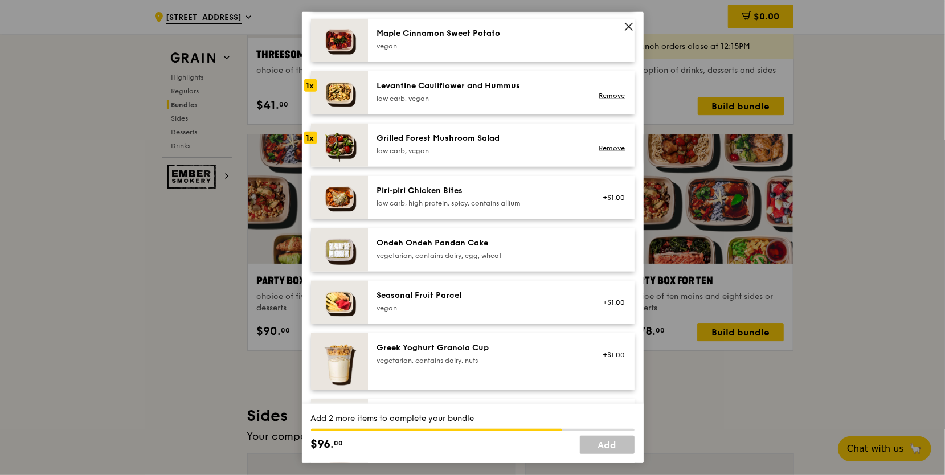
click at [439, 103] on div "low carb, vegan" at bounding box center [479, 98] width 205 height 9
click at [417, 156] on div "low carb, vegan" at bounding box center [479, 150] width 205 height 9
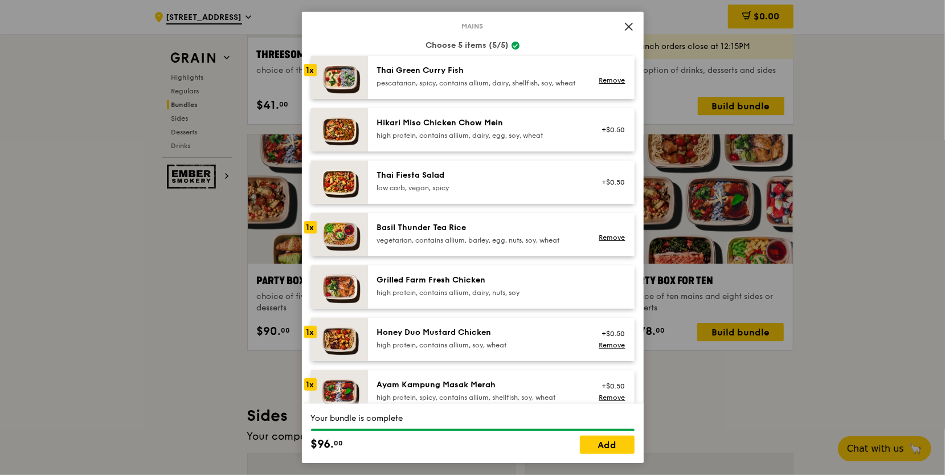
scroll to position [0, 0]
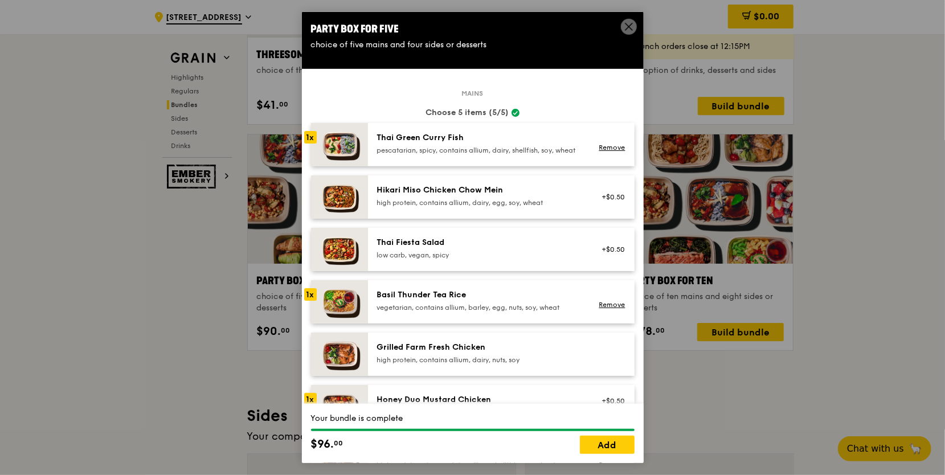
drag, startPoint x: 400, startPoint y: 24, endPoint x: 300, endPoint y: 18, distance: 100.5
click at [302, 18] on div "Party Box for Five choice of five mains and four sides or desserts" at bounding box center [473, 36] width 342 height 48
drag, startPoint x: 300, startPoint y: 18, endPoint x: 466, endPoint y: 39, distance: 167.7
click at [466, 39] on div "choice of five mains and four sides or desserts" at bounding box center [473, 44] width 324 height 11
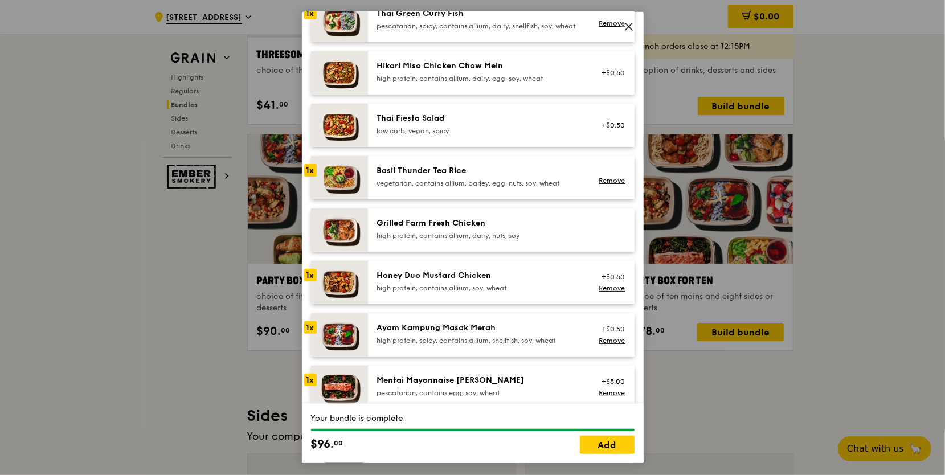
scroll to position [114, 0]
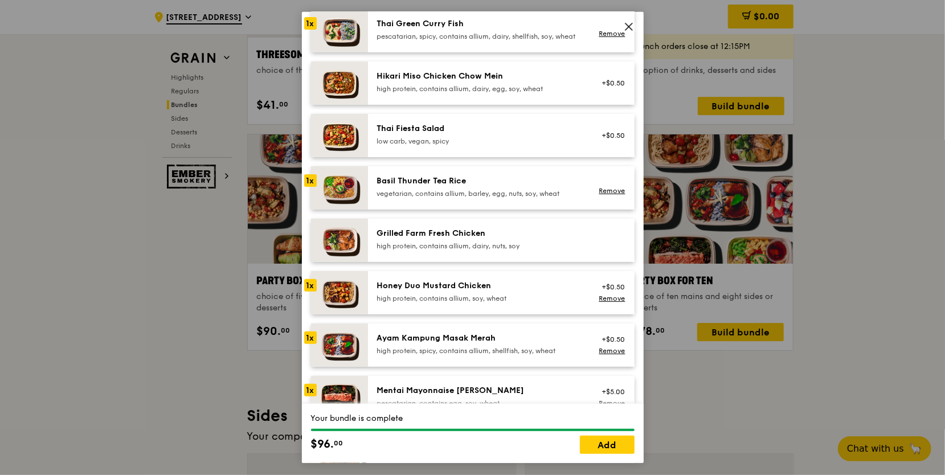
click at [434, 198] on div "vegetarian, contains allium, barley, egg, nuts, soy, wheat" at bounding box center [479, 193] width 205 height 9
click at [602, 195] on link "Remove" at bounding box center [612, 191] width 26 height 8
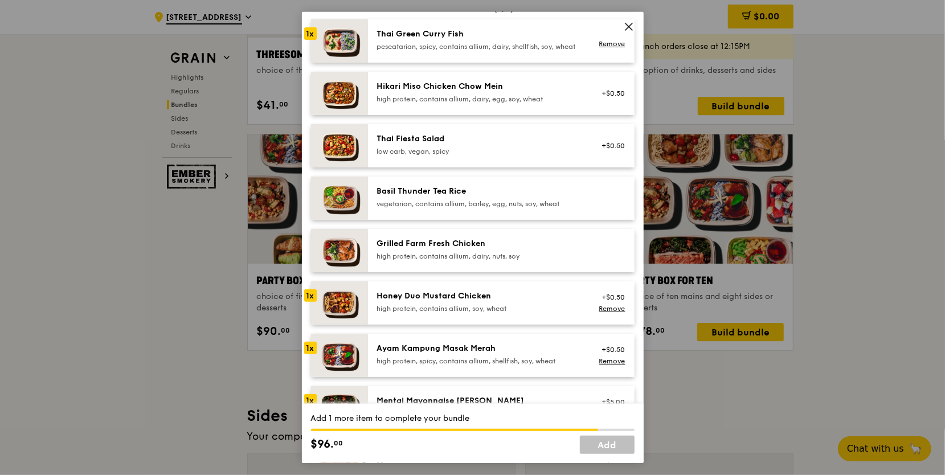
scroll to position [108, 0]
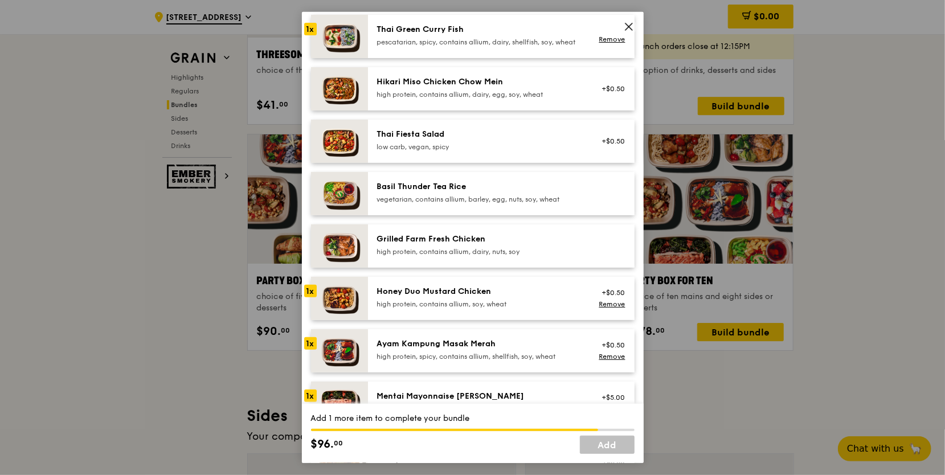
click at [448, 245] on div "Grilled Farm Fresh Chicken" at bounding box center [479, 239] width 205 height 11
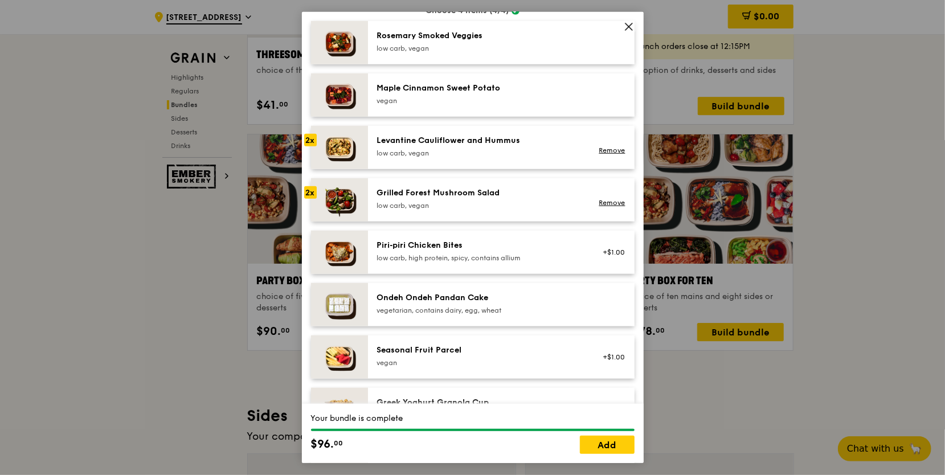
scroll to position [569, 0]
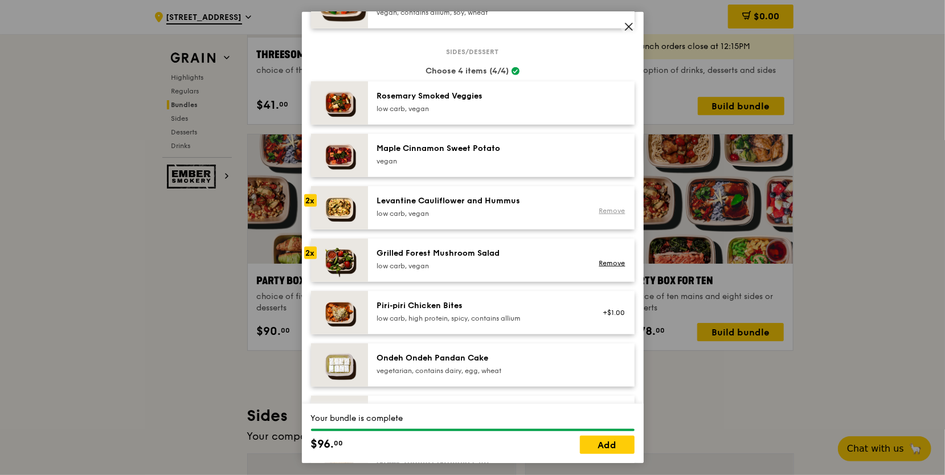
click at [605, 215] on link "Remove" at bounding box center [612, 211] width 26 height 8
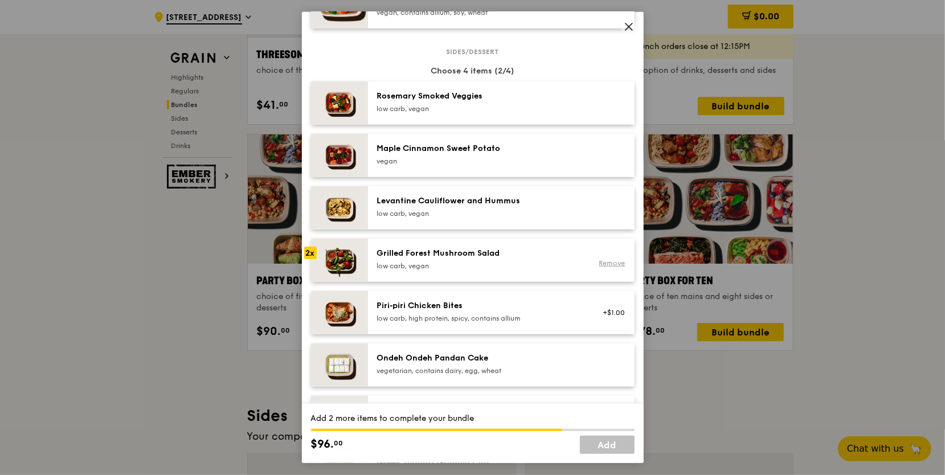
click at [604, 267] on link "Remove" at bounding box center [612, 263] width 26 height 8
click at [473, 259] on div "Grilled Forest Mushroom Salad" at bounding box center [479, 253] width 205 height 11
click at [448, 201] on div "Levantine Cauliflower and Hummus low carb, vegan" at bounding box center [501, 207] width 267 height 43
click at [394, 152] on div "Maple Cinnamon Sweet Potato" at bounding box center [479, 148] width 205 height 11
click at [414, 102] on div "Rosemary Smoked Veggies" at bounding box center [479, 96] width 205 height 11
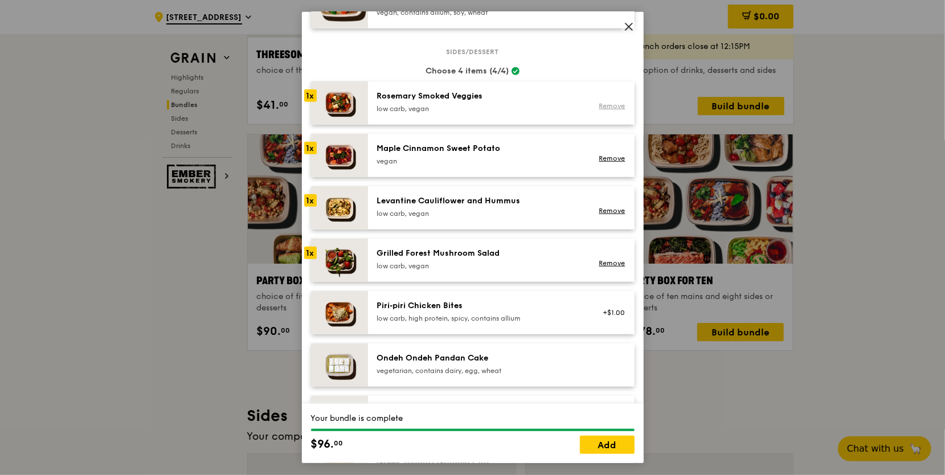
click at [609, 110] on link "Remove" at bounding box center [612, 106] width 26 height 8
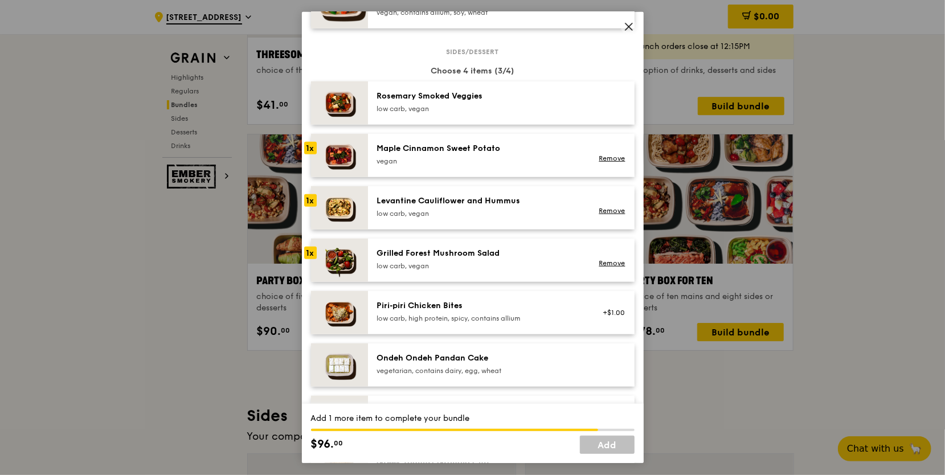
click at [469, 259] on div "Grilled Forest Mushroom Salad" at bounding box center [479, 253] width 205 height 11
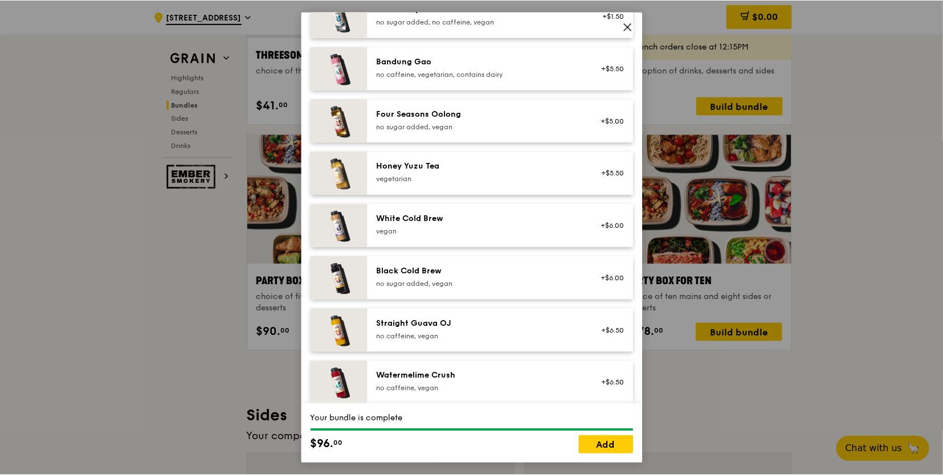
scroll to position [1308, 0]
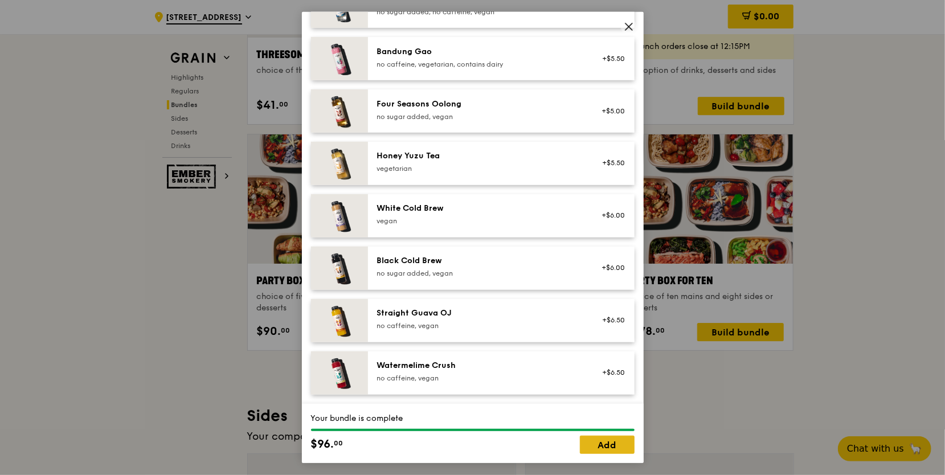
click at [590, 443] on link "Add" at bounding box center [607, 445] width 55 height 18
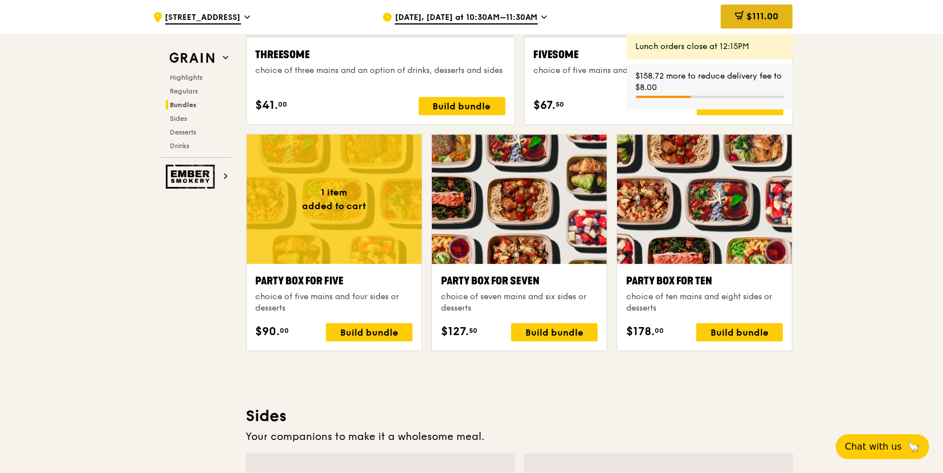
click at [742, 18] on div "$111.00" at bounding box center [757, 17] width 72 height 24
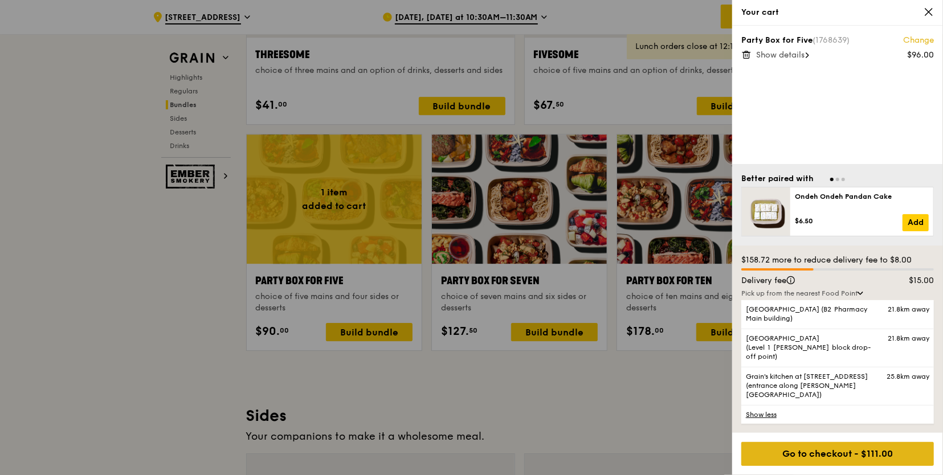
click at [846, 449] on div "Go to checkout - $111.00" at bounding box center [837, 454] width 193 height 24
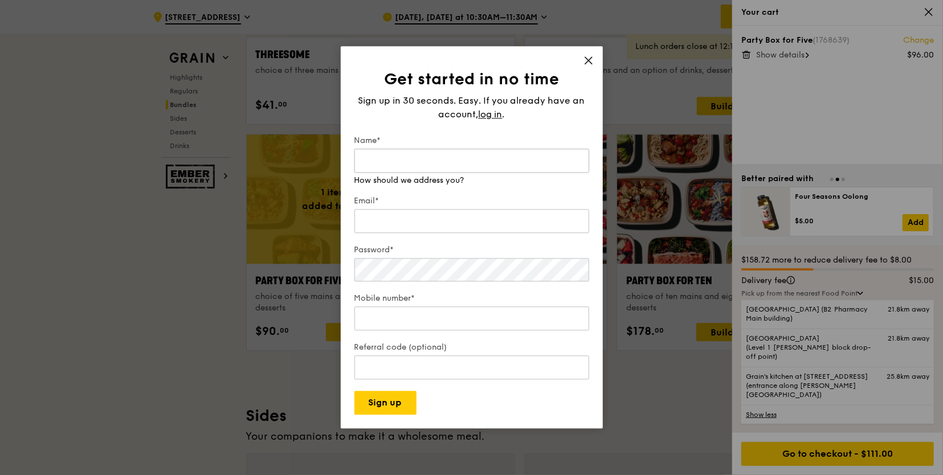
click at [447, 162] on input "Name*" at bounding box center [471, 161] width 235 height 24
type input "Erica Low"
click at [407, 221] on input "Email*" at bounding box center [471, 221] width 235 height 24
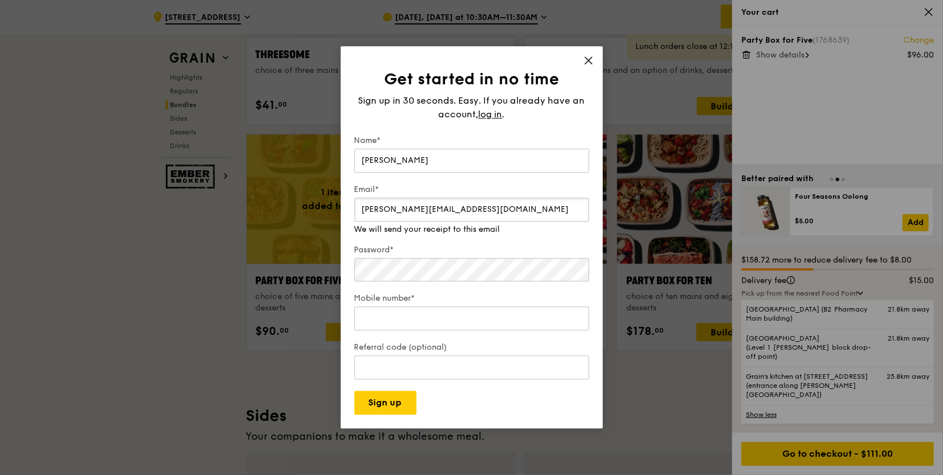
type input "erica.low.wq@gmail.com"
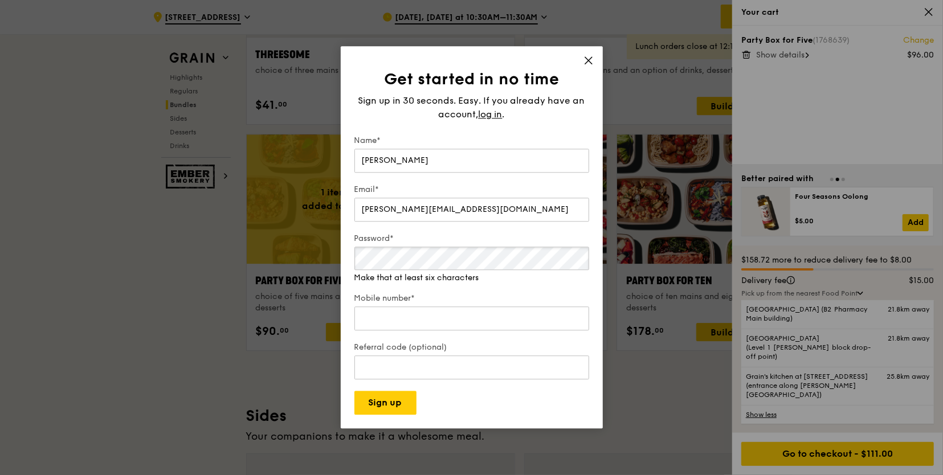
click at [398, 271] on div "Password* Make that at least six characters" at bounding box center [471, 258] width 235 height 51
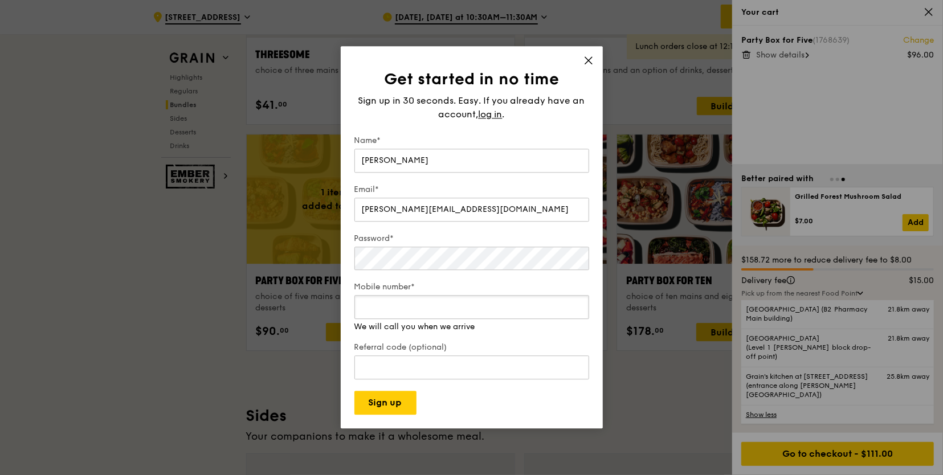
click at [378, 321] on div "Mobile number* We will call you when we arrive" at bounding box center [471, 307] width 235 height 51
type input "90059063"
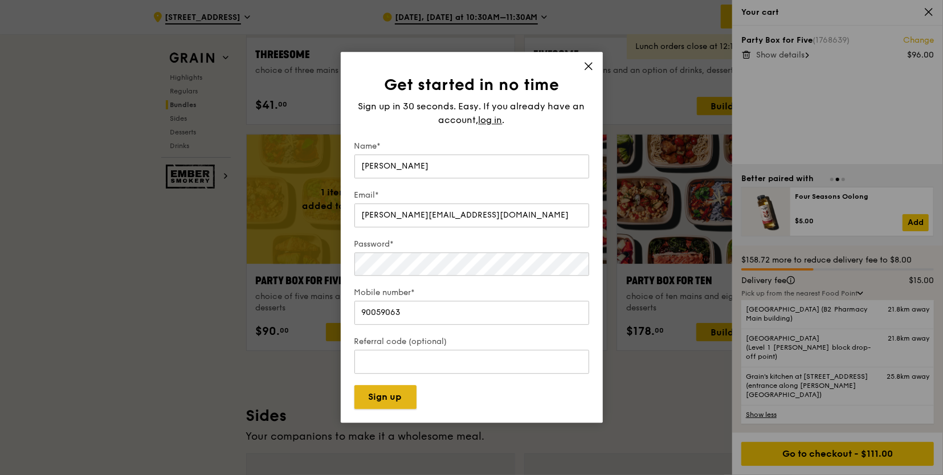
click at [381, 405] on button "Sign up" at bounding box center [385, 398] width 62 height 24
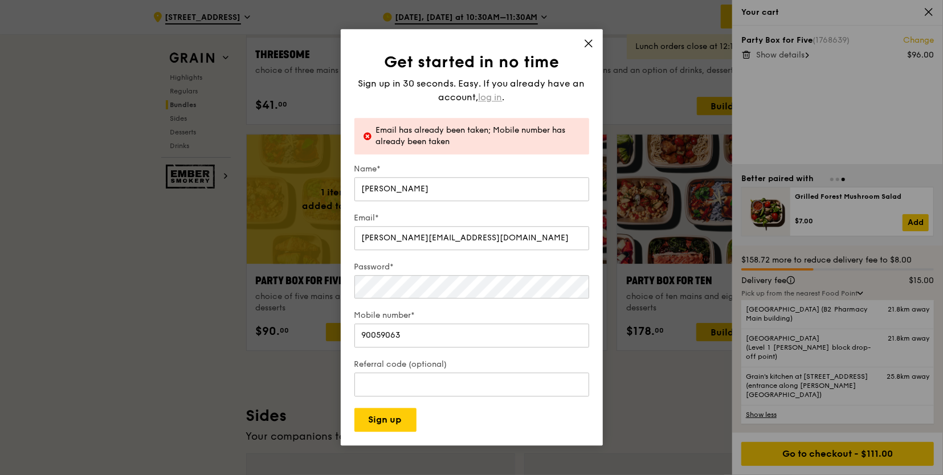
click at [491, 97] on span "log in" at bounding box center [491, 98] width 24 height 14
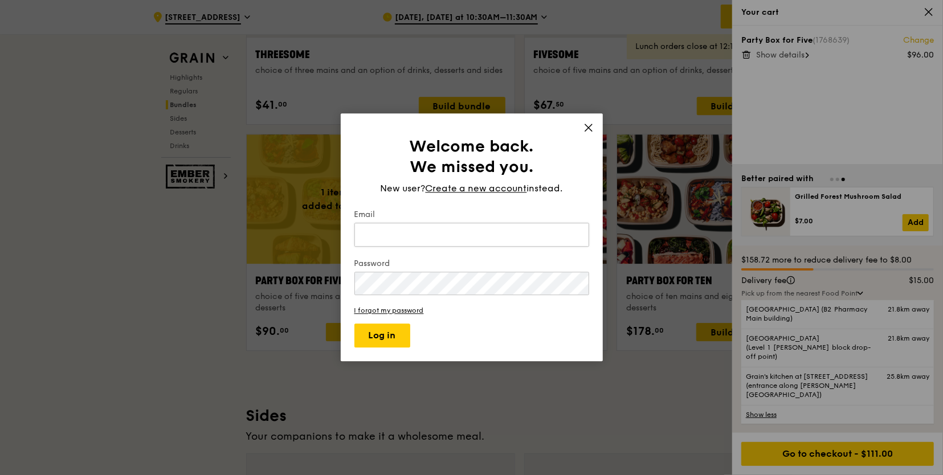
click at [375, 238] on input "Email" at bounding box center [471, 235] width 235 height 24
type input "erica.low.wq@gmail.com"
click at [354, 324] on button "Log in" at bounding box center [382, 336] width 56 height 24
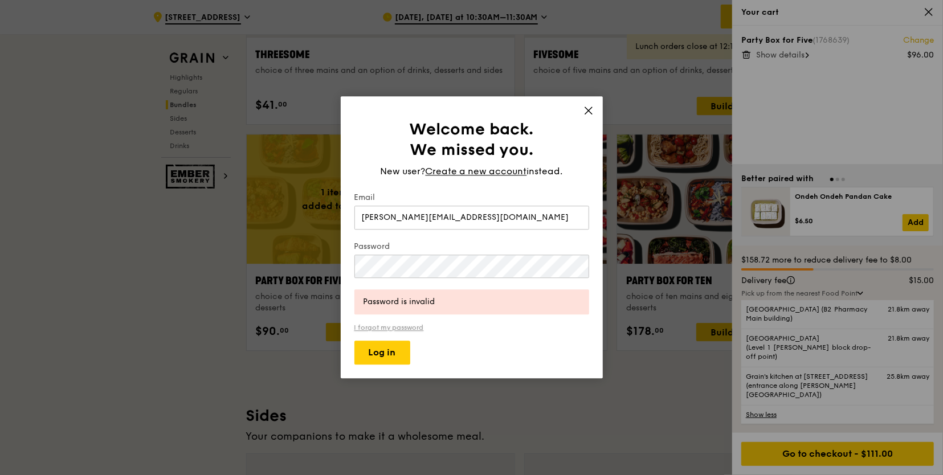
click at [415, 329] on link "I forgot my password" at bounding box center [471, 328] width 235 height 8
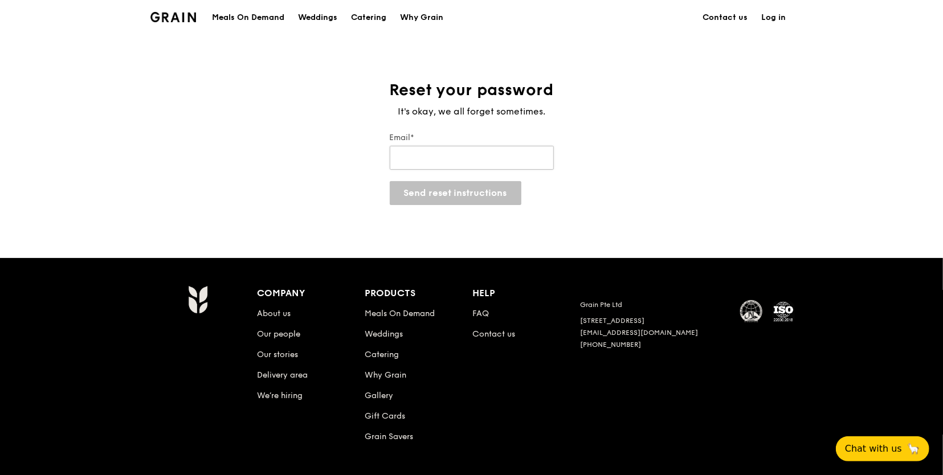
click at [449, 160] on input "Email*" at bounding box center [472, 158] width 164 height 24
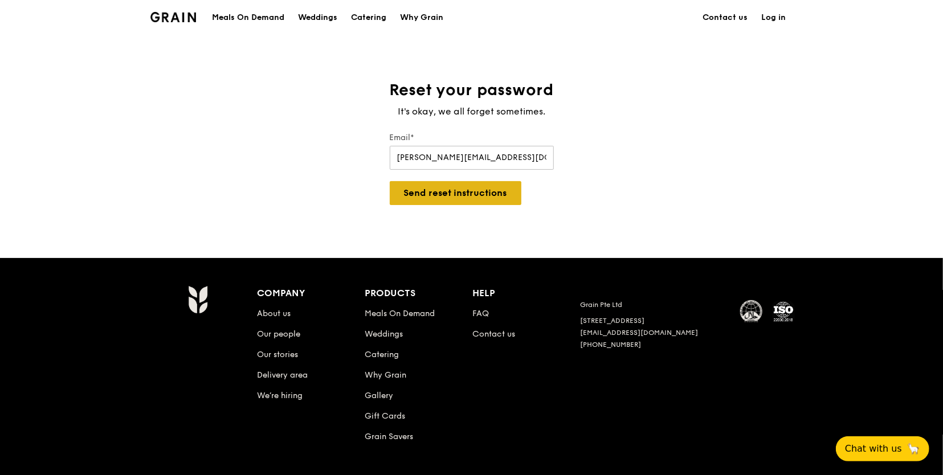
type input "erica.low.wq@gmail.com"
click at [438, 190] on button "Send reset instructions" at bounding box center [456, 193] width 132 height 24
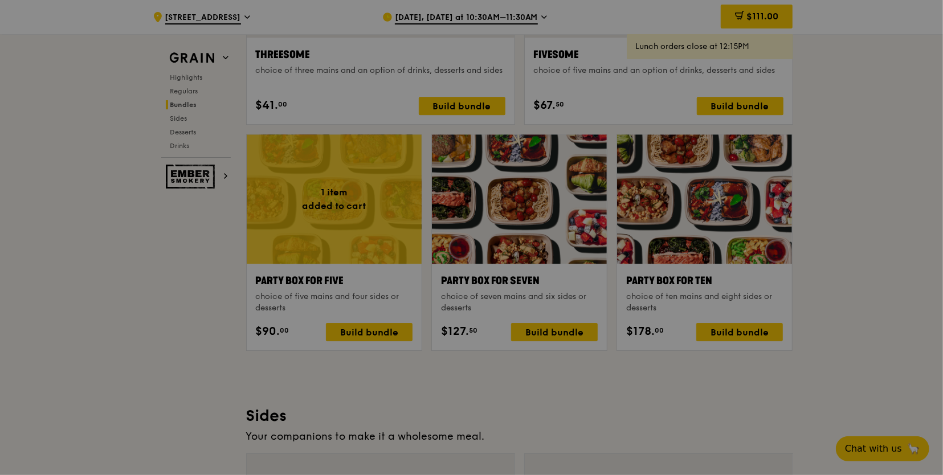
scroll to position [2180, 0]
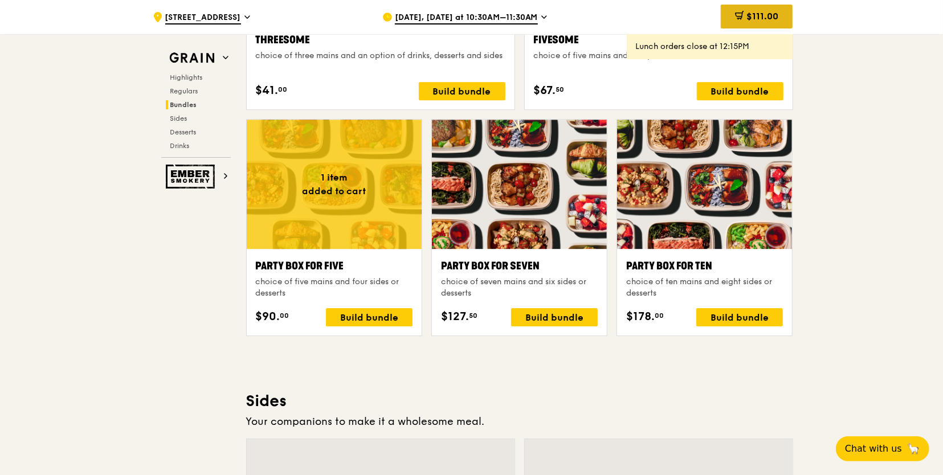
click at [756, 11] on span "$111.00" at bounding box center [762, 16] width 32 height 11
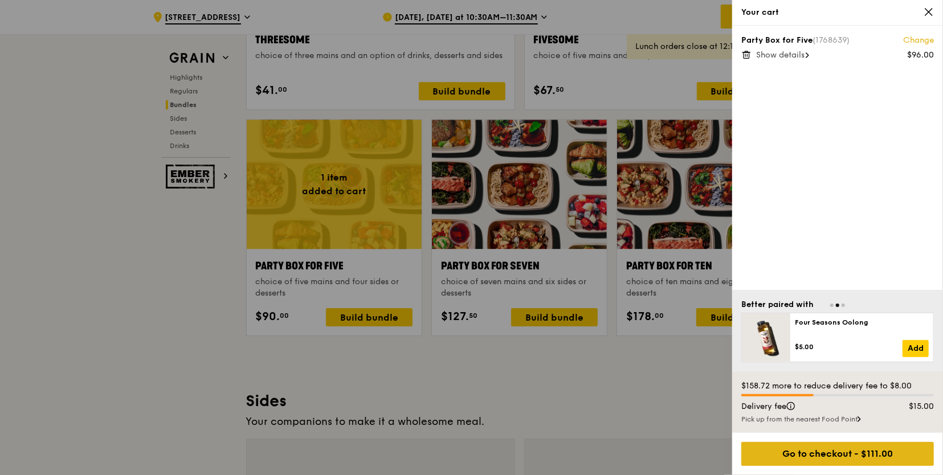
click at [865, 454] on div "Go to checkout - $111.00" at bounding box center [837, 454] width 193 height 24
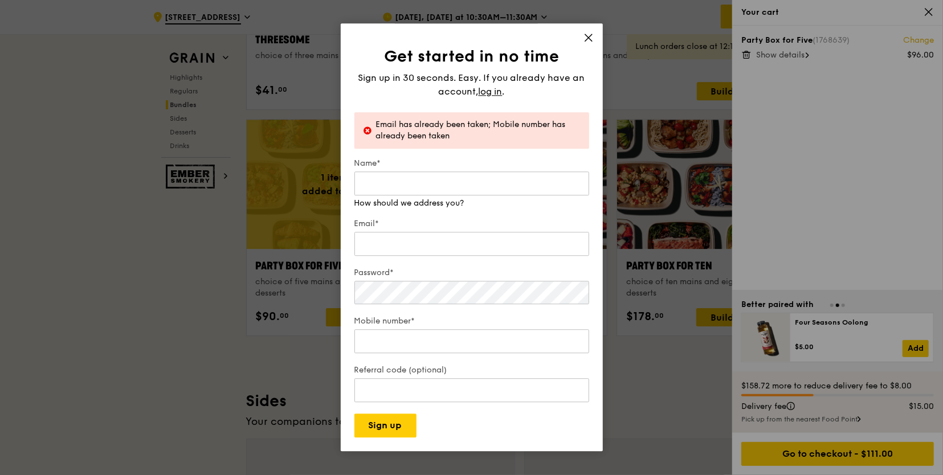
click at [552, 129] on div "Email has already been taken; Mobile number has already been taken" at bounding box center [478, 130] width 204 height 23
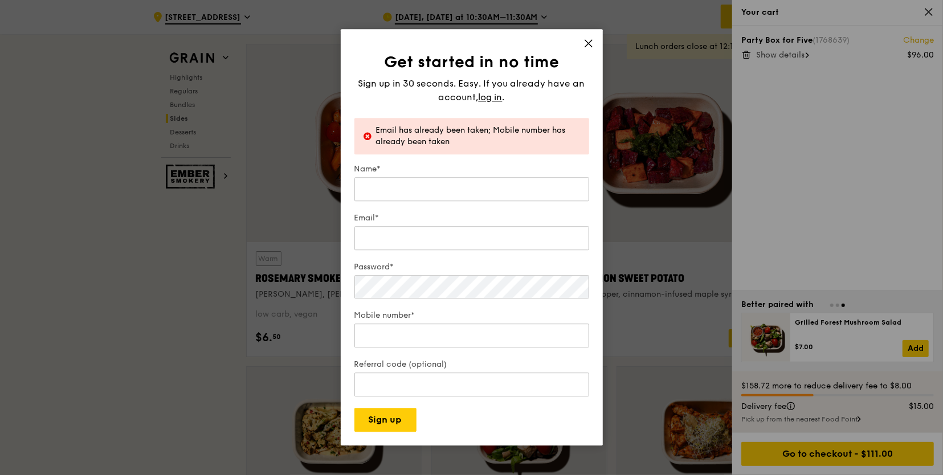
scroll to position [2636, 0]
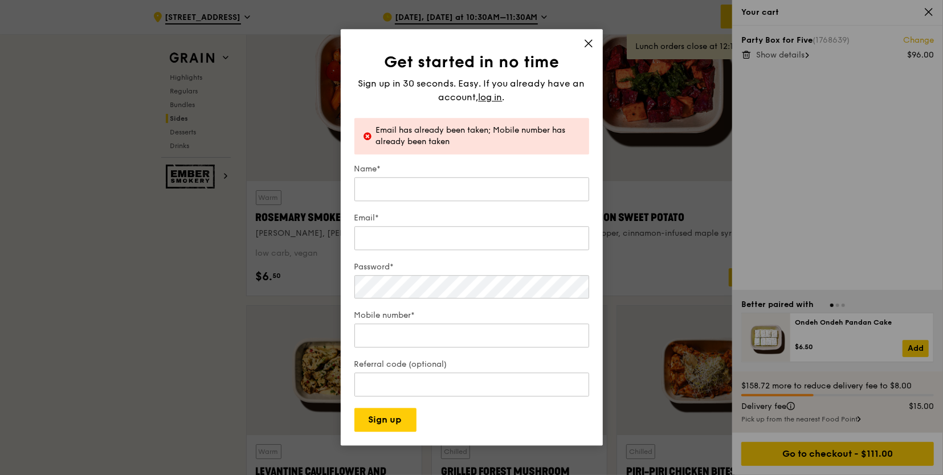
drag, startPoint x: 588, startPoint y: 42, endPoint x: 589, endPoint y: 50, distance: 8.6
click at [588, 42] on icon at bounding box center [588, 43] width 10 height 10
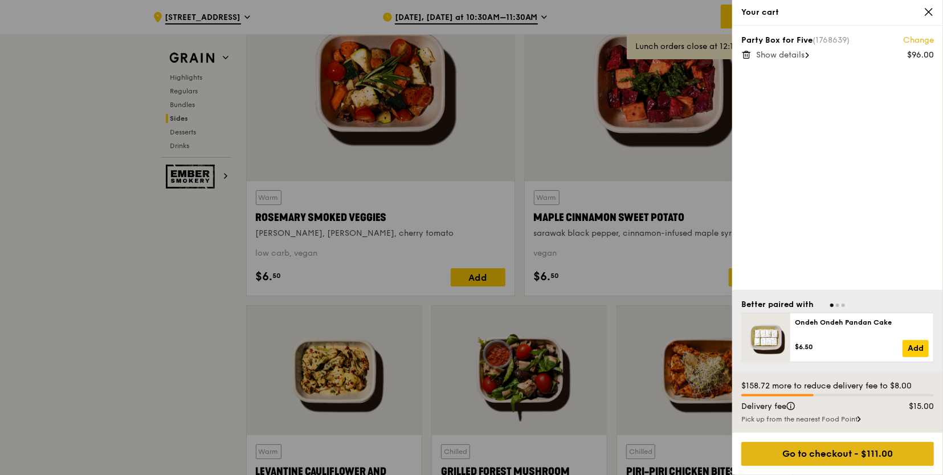
click at [826, 456] on div "Go to checkout - $111.00" at bounding box center [837, 454] width 193 height 24
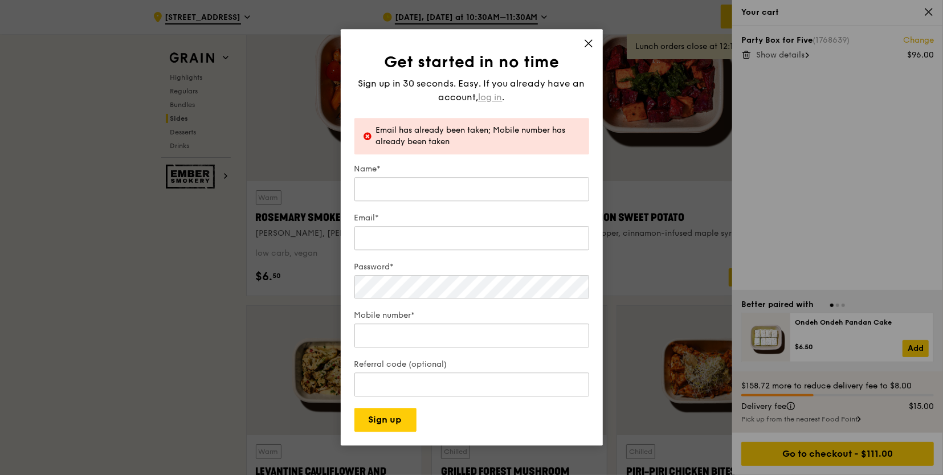
click at [485, 93] on span "log in" at bounding box center [491, 98] width 24 height 14
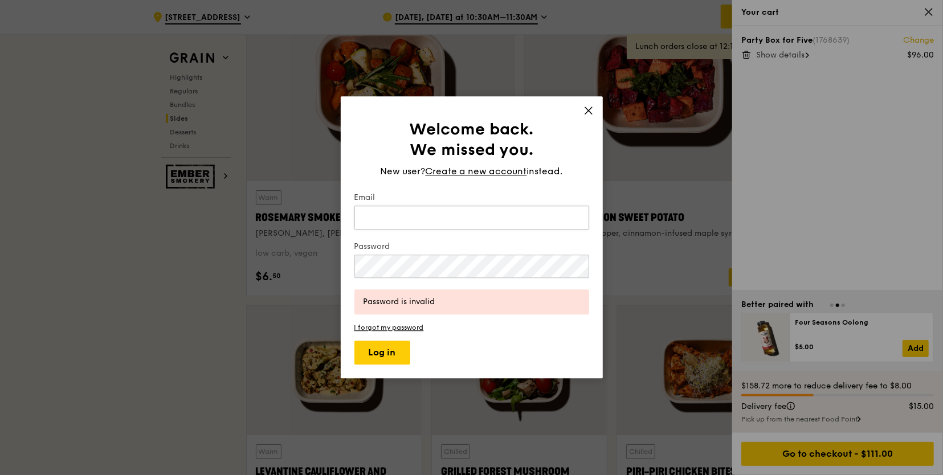
click at [428, 209] on input "Email" at bounding box center [471, 218] width 235 height 24
click at [410, 222] on input "Email" at bounding box center [471, 218] width 235 height 24
click at [354, 341] on button "Log in" at bounding box center [382, 353] width 56 height 24
click at [411, 222] on input "erica.low.ww@gmail.com" at bounding box center [471, 218] width 235 height 24
type input "erica.low.wq@gmail.com"
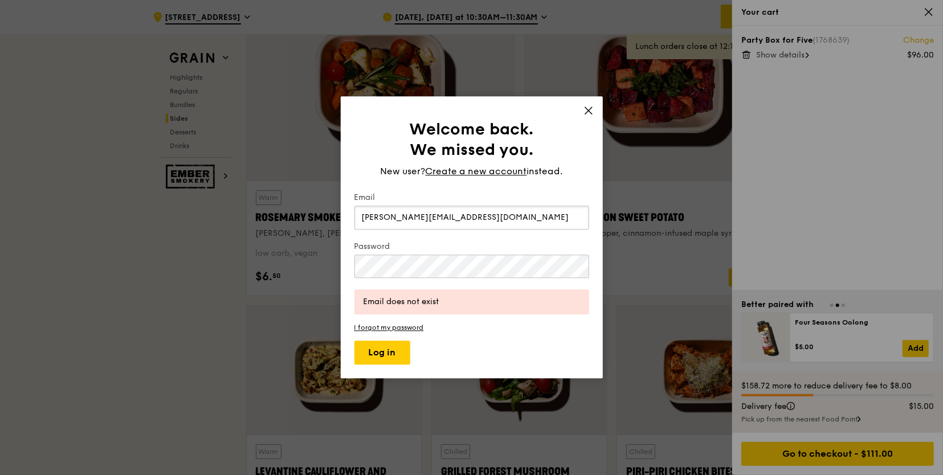
click at [354, 341] on button "Log in" at bounding box center [382, 353] width 56 height 24
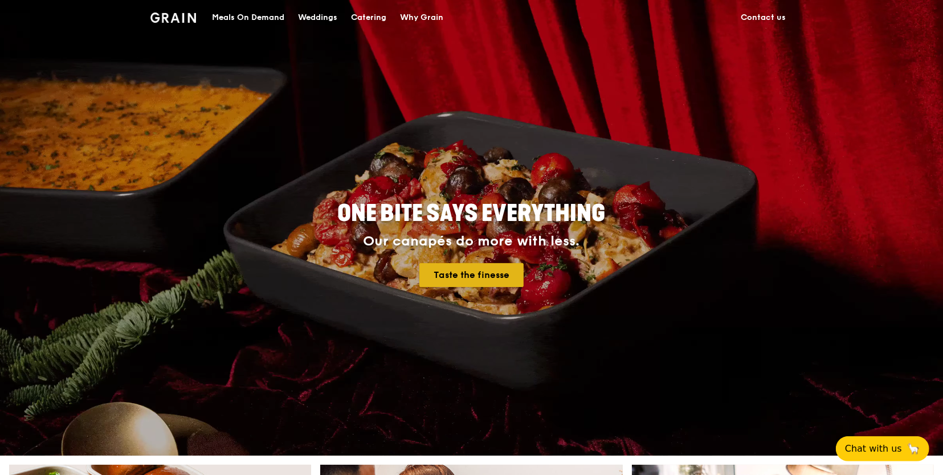
click at [453, 275] on link "Taste the finesse" at bounding box center [471, 275] width 104 height 24
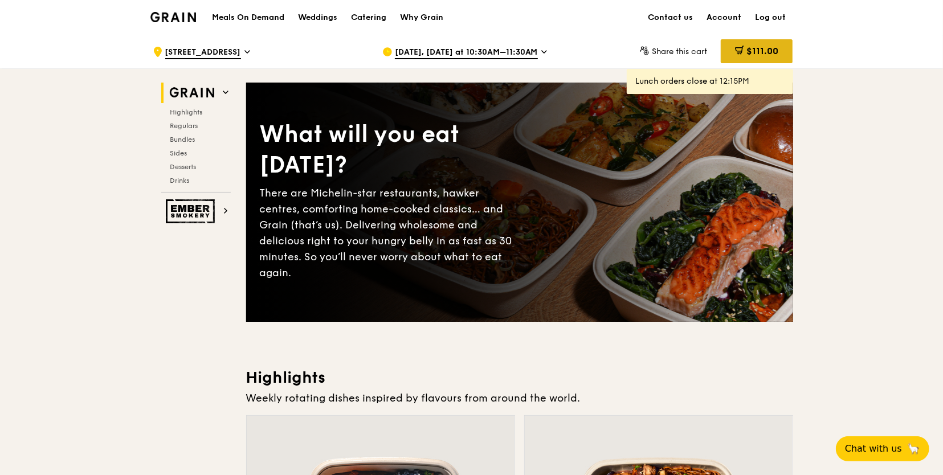
click at [769, 41] on div "$111.00" at bounding box center [757, 51] width 72 height 24
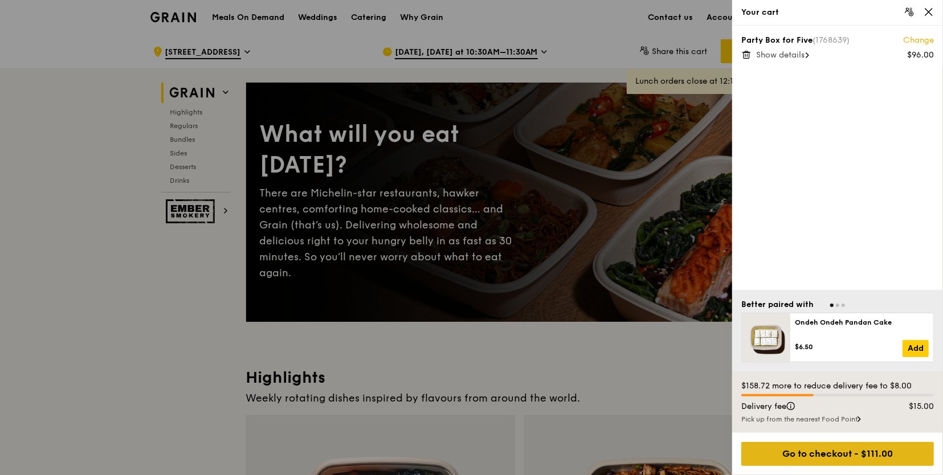
click at [836, 454] on div "Go to checkout - $111.00" at bounding box center [837, 454] width 193 height 24
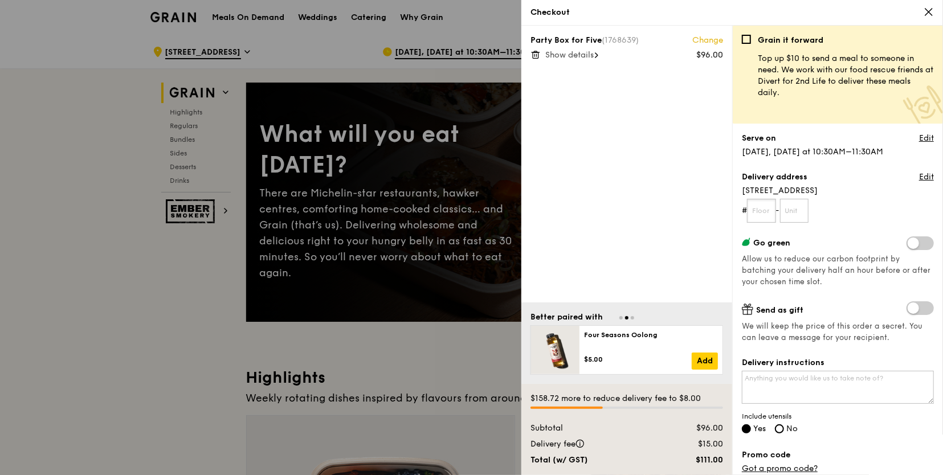
click at [770, 209] on input "text" at bounding box center [761, 211] width 29 height 24
click at [919, 138] on link "Edit" at bounding box center [926, 138] width 15 height 11
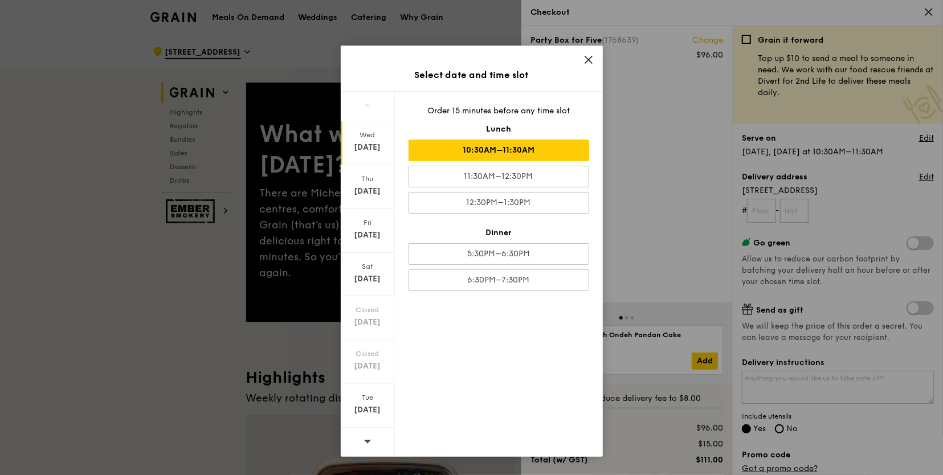
click at [374, 435] on div at bounding box center [368, 442] width 54 height 29
click at [371, 228] on div "[DATE]" at bounding box center [368, 231] width 54 height 44
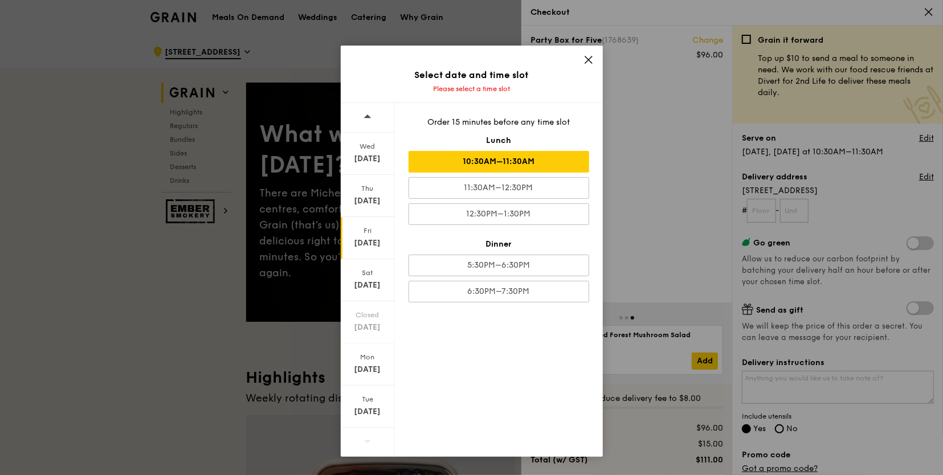
click at [551, 164] on div "10:30AM–11:30AM" at bounding box center [499, 162] width 181 height 22
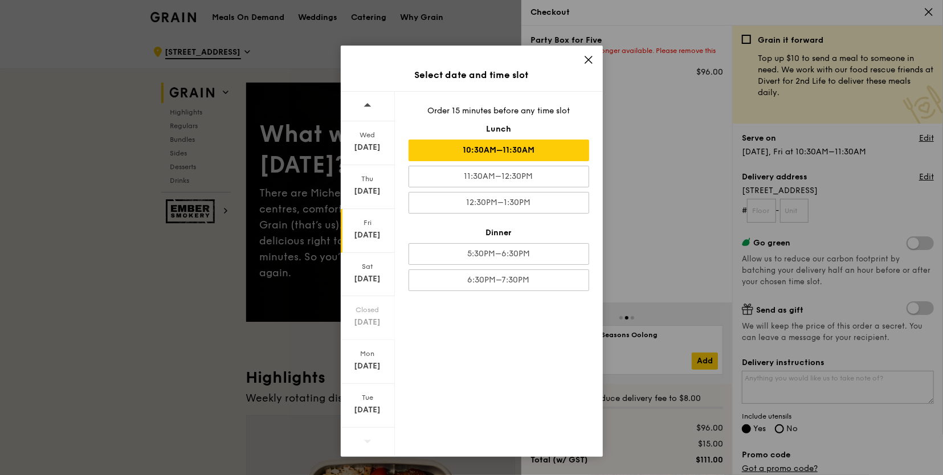
click at [596, 61] on div "Select date and time slot" at bounding box center [472, 75] width 262 height 32
click at [587, 66] on span at bounding box center [588, 61] width 10 height 13
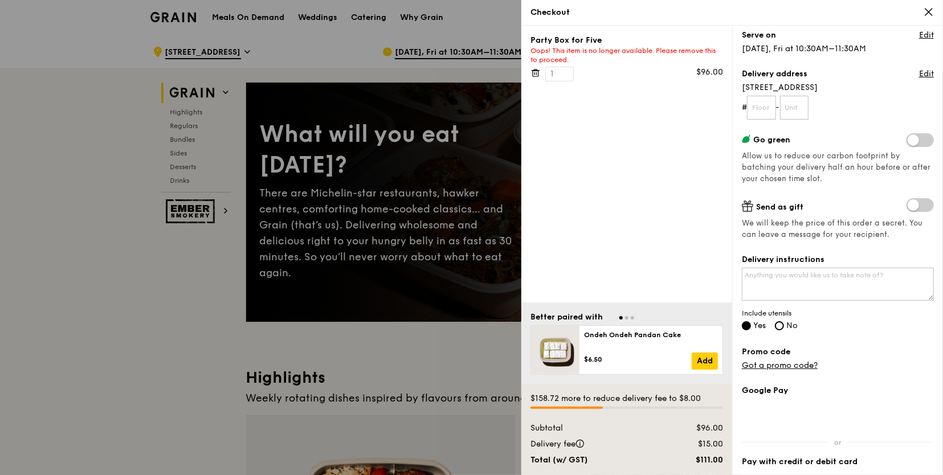
scroll to position [114, 0]
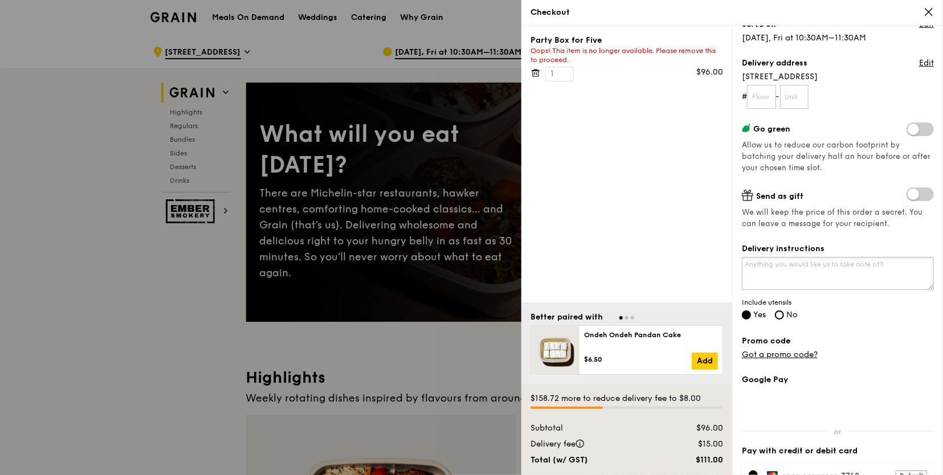
click at [805, 266] on textarea "Delivery instructions" at bounding box center [838, 273] width 192 height 33
type textarea "call when reach"
click at [826, 322] on div "Grain it forward Top up $10 to send a meal to someone in need. We work with our…" at bounding box center [838, 141] width 192 height 440
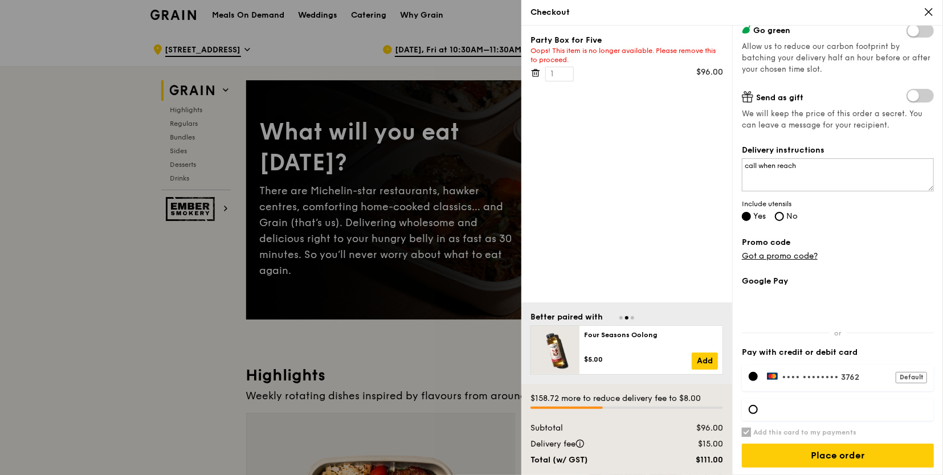
scroll to position [0, 0]
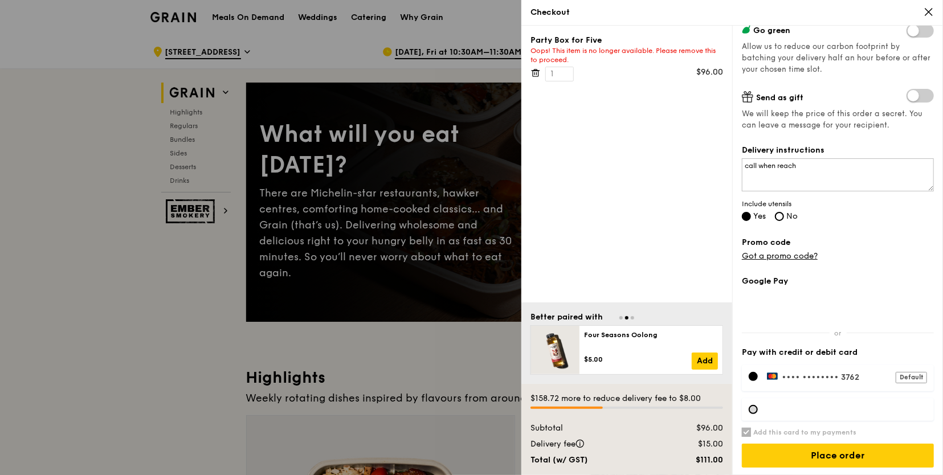
click at [756, 407] on div at bounding box center [753, 409] width 9 height 9
click at [748, 428] on input "Add this card to my payments" at bounding box center [746, 432] width 9 height 9
checkbox input "false"
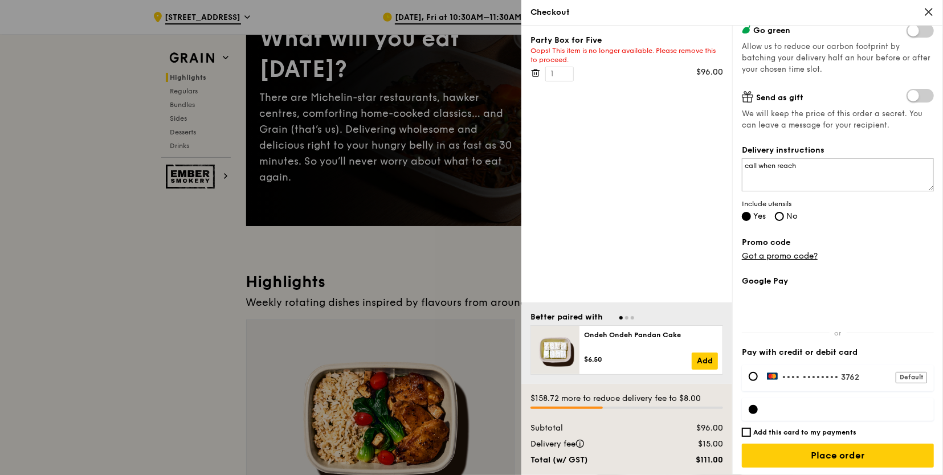
scroll to position [114, 0]
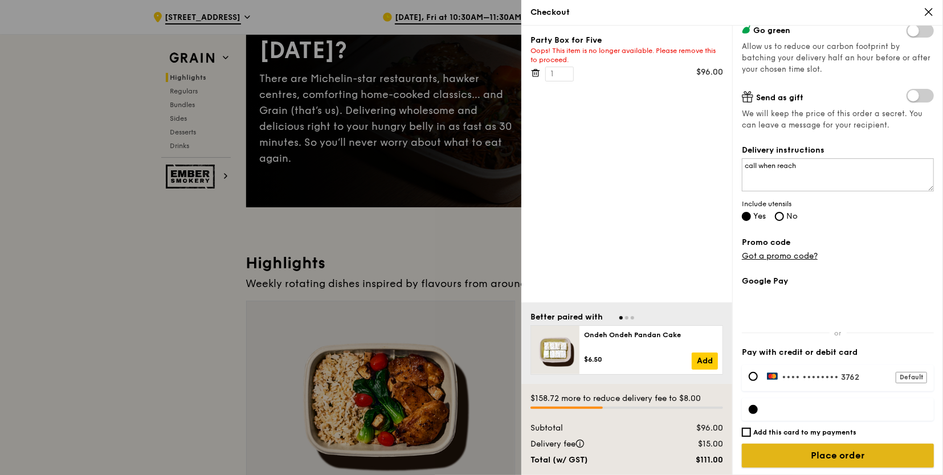
click at [805, 451] on input "Place order" at bounding box center [838, 456] width 192 height 24
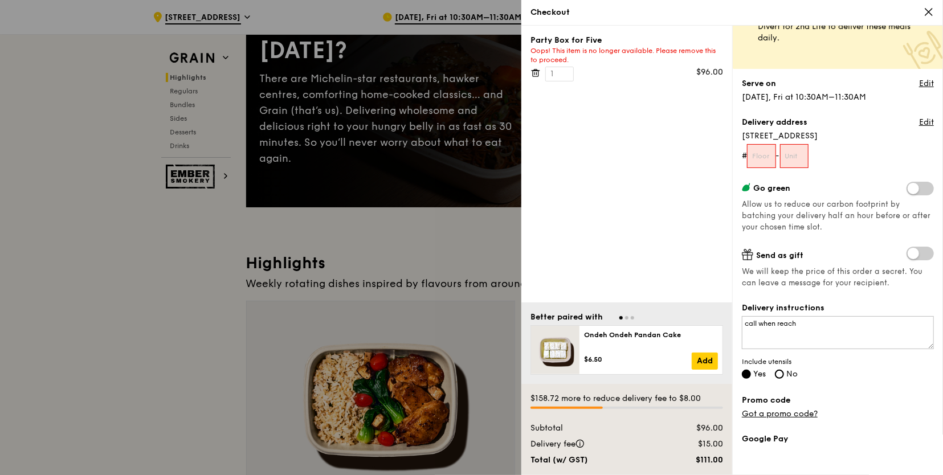
scroll to position [0, 0]
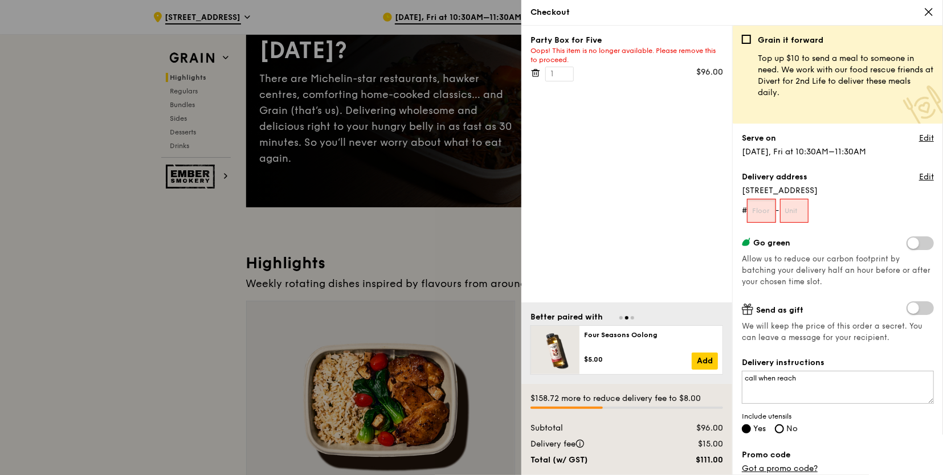
click at [767, 209] on input "text" at bounding box center [761, 211] width 29 height 24
type input "1"
click at [795, 212] on input "text" at bounding box center [794, 211] width 29 height 24
type input "1"
click at [858, 203] on form "# 1 - 1" at bounding box center [838, 211] width 192 height 24
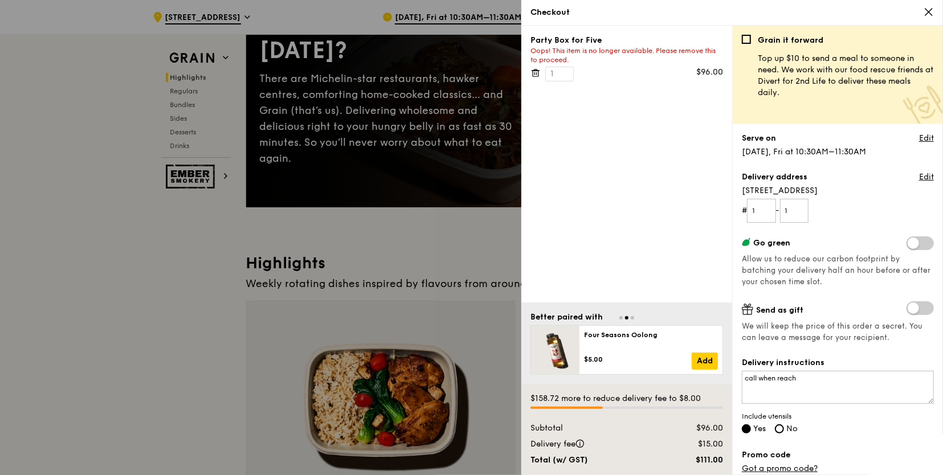
click at [556, 50] on div "Oops! This item is no longer available. Please remove this to proceed." at bounding box center [626, 55] width 193 height 18
click at [560, 56] on div "Oops! This item is no longer available. Please remove this to proceed." at bounding box center [626, 55] width 193 height 18
click at [595, 43] on div "Party Box for Five Oops! This item is no longer available. Please remove this t…" at bounding box center [626, 50] width 193 height 30
click at [926, 10] on icon at bounding box center [928, 12] width 7 height 7
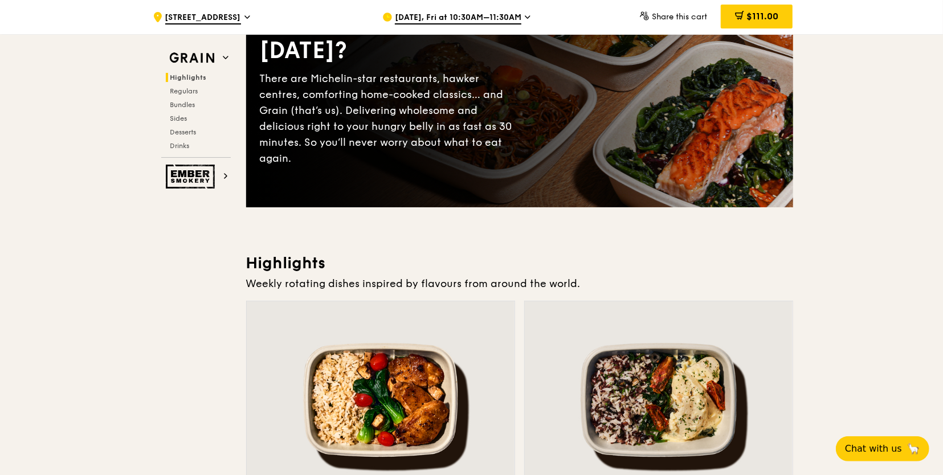
click at [498, 18] on span "[DATE], Fri at 10:30AM–11:30AM" at bounding box center [458, 18] width 126 height 13
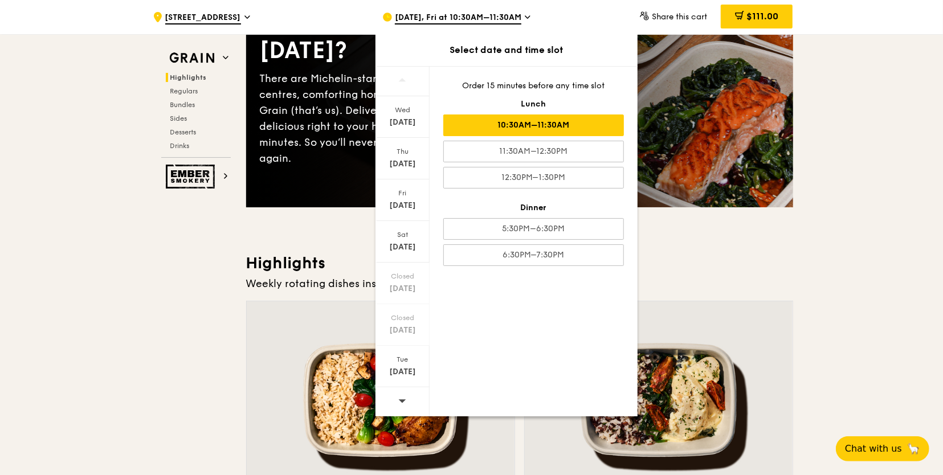
click at [561, 123] on div "10:30AM–11:30AM" at bounding box center [533, 126] width 181 height 22
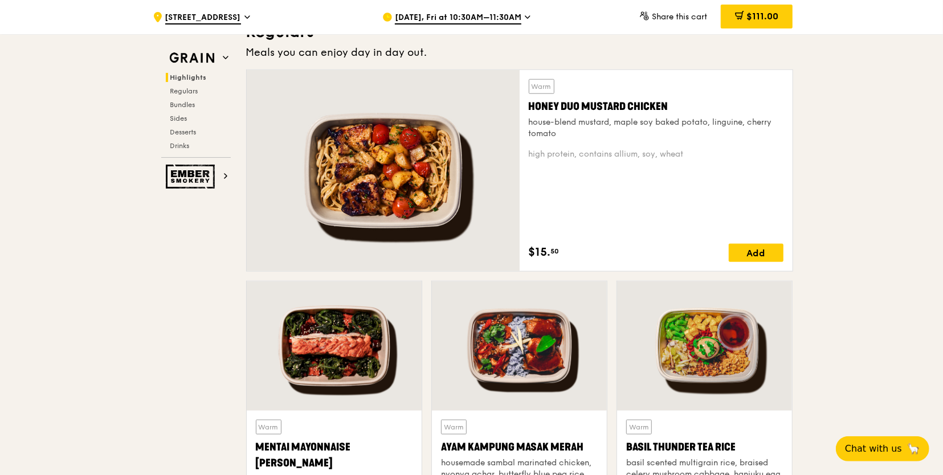
scroll to position [798, 0]
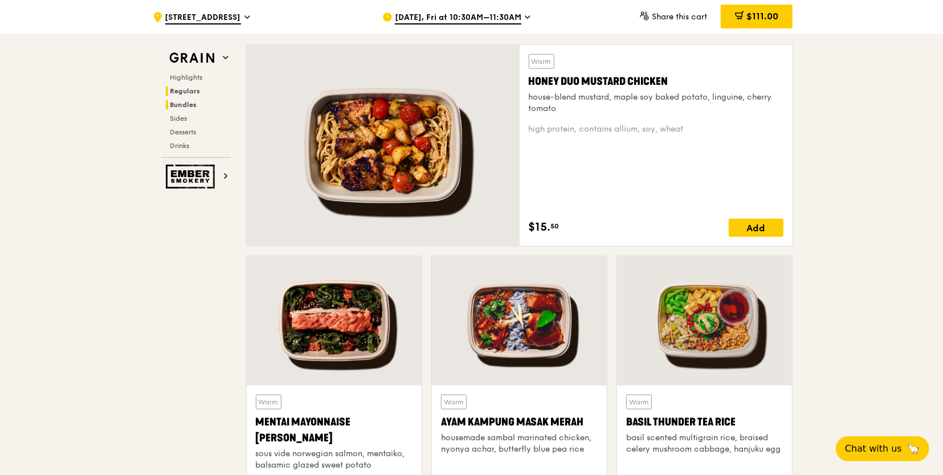
click at [181, 101] on span "Bundles" at bounding box center [183, 105] width 27 height 8
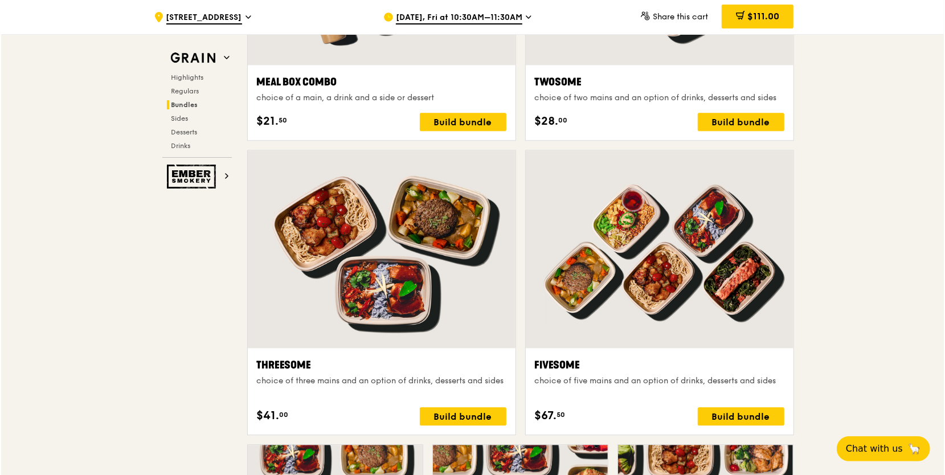
scroll to position [1980, 0]
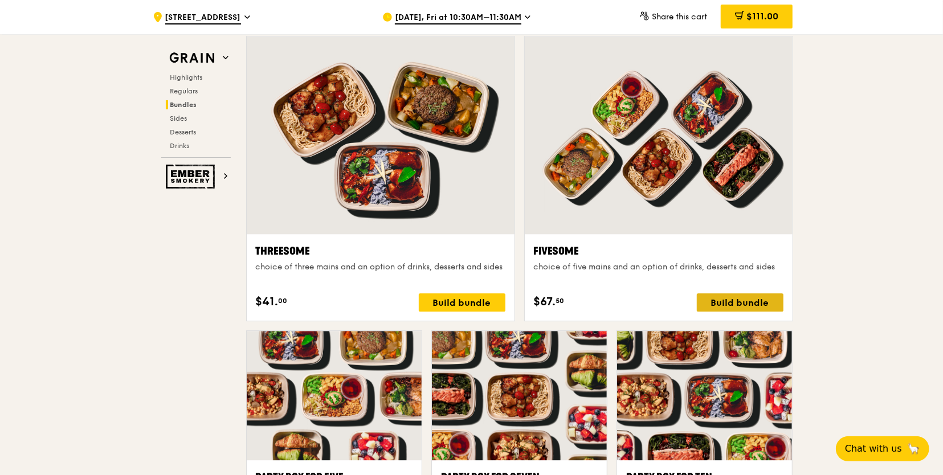
click at [724, 301] on div "Build bundle" at bounding box center [740, 302] width 87 height 18
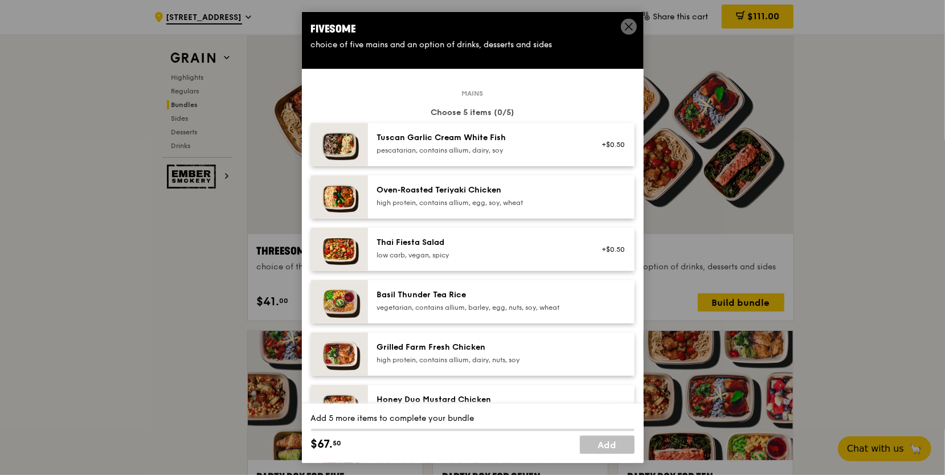
scroll to position [114, 0]
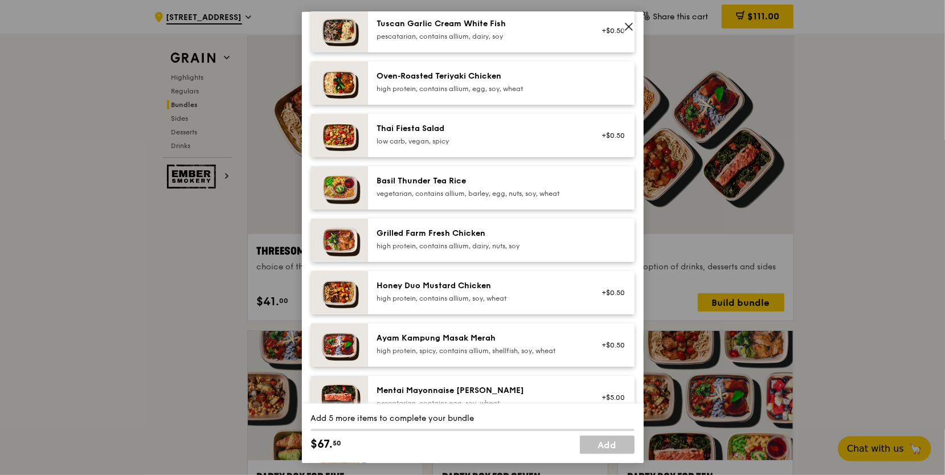
click at [447, 238] on div "Grilled Farm Fresh Chicken" at bounding box center [479, 233] width 205 height 11
click at [458, 299] on div "high protein, contains allium, soy, wheat" at bounding box center [479, 298] width 205 height 9
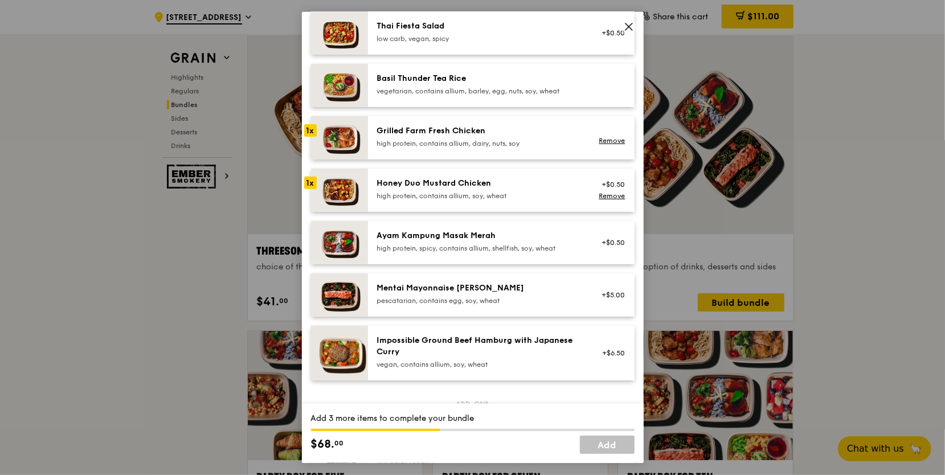
scroll to position [228, 0]
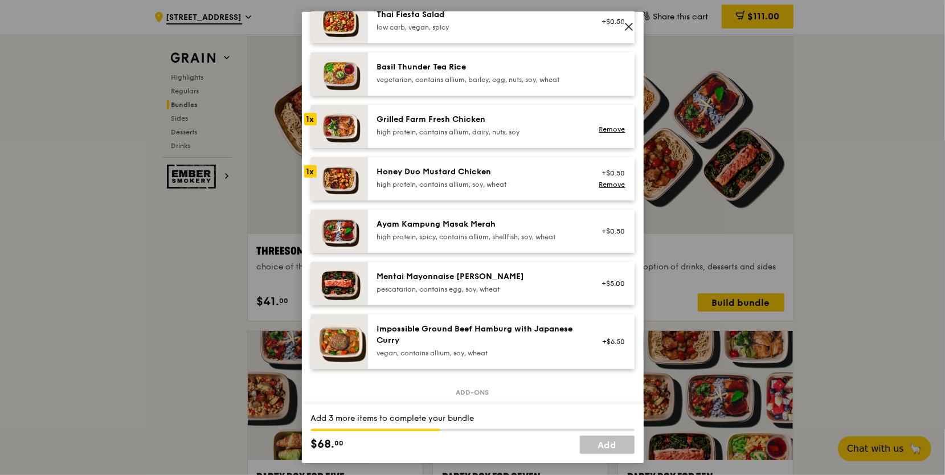
click at [418, 292] on div "pescatarian, contains egg, soy, wheat" at bounding box center [479, 289] width 205 height 9
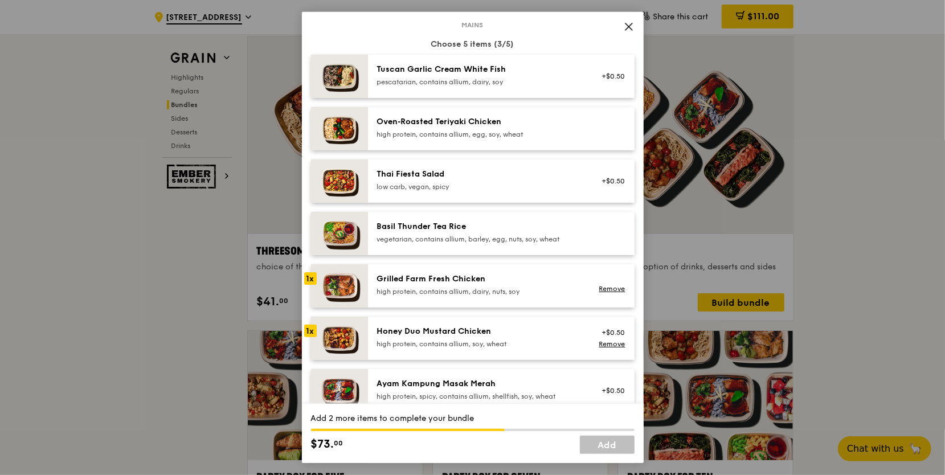
scroll to position [0, 0]
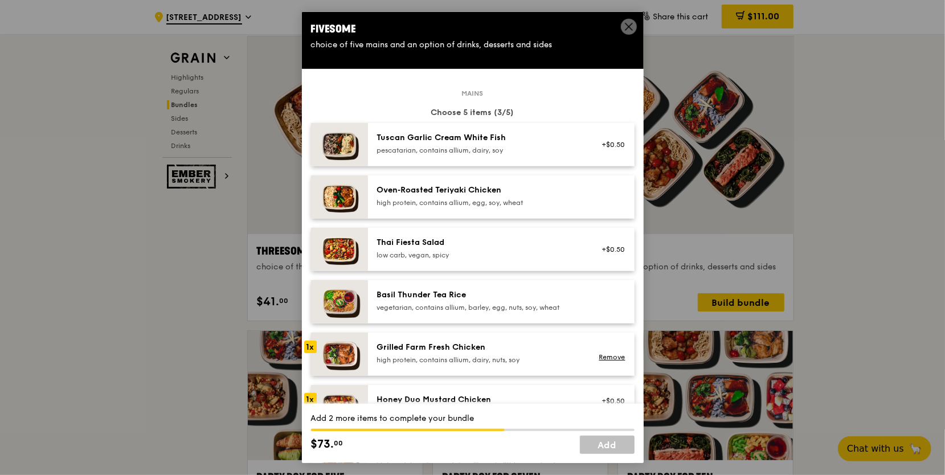
click at [458, 139] on div "Tuscan Garlic Cream White Fish" at bounding box center [479, 137] width 205 height 11
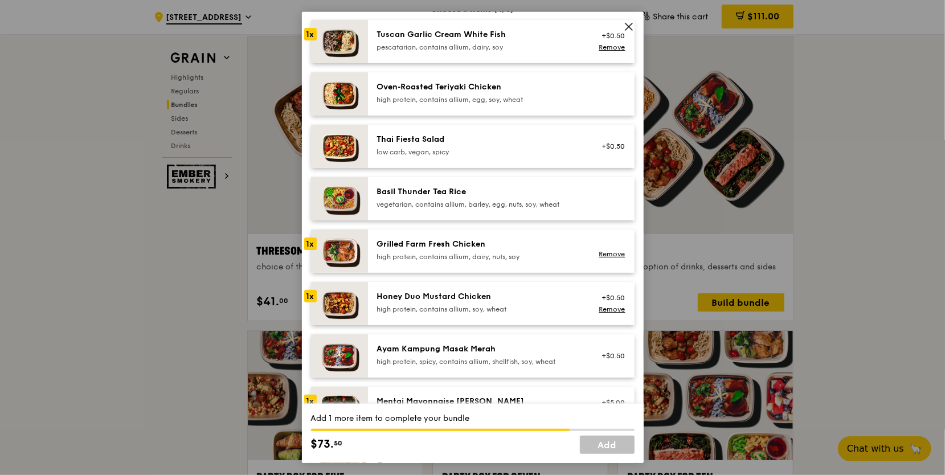
scroll to position [114, 0]
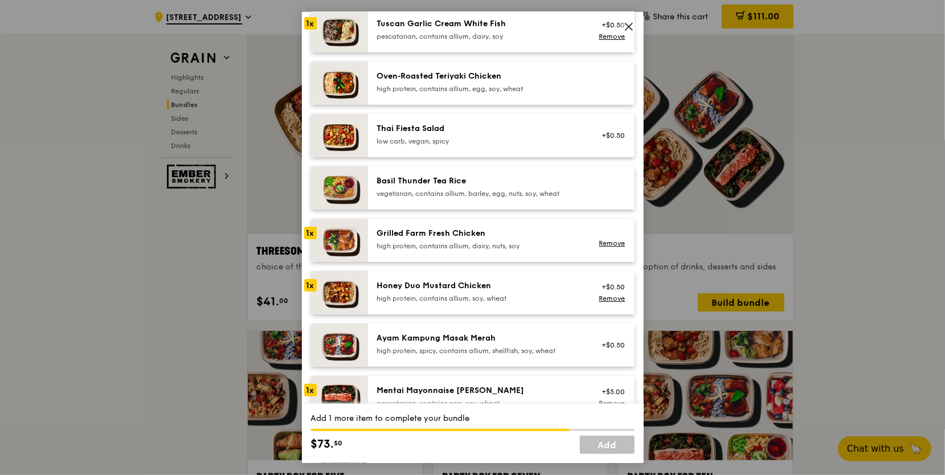
click at [413, 344] on div "Ayam Kampung Masak Merah high protein, spicy, contains allium, shellfish, soy, …" at bounding box center [479, 344] width 205 height 23
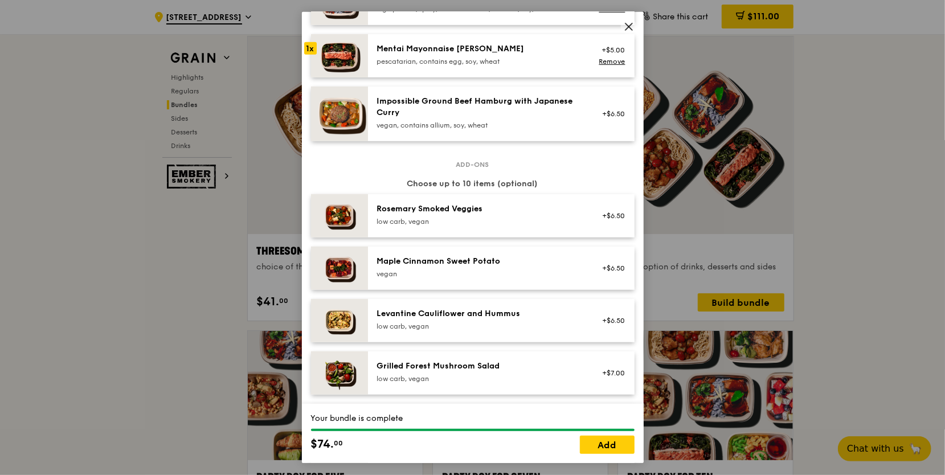
scroll to position [570, 0]
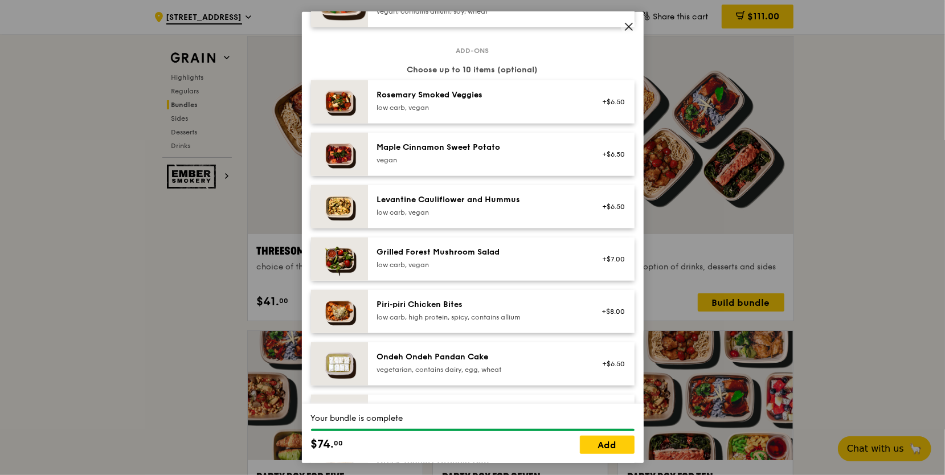
click at [468, 266] on div "low carb, vegan" at bounding box center [479, 264] width 205 height 9
click at [469, 265] on div "low carb, vegan" at bounding box center [479, 264] width 205 height 9
click at [491, 201] on div "Levantine Cauliflower and Hummus" at bounding box center [479, 199] width 205 height 11
click at [610, 215] on link "Remove" at bounding box center [612, 213] width 26 height 8
click at [606, 263] on link "Remove" at bounding box center [612, 265] width 26 height 8
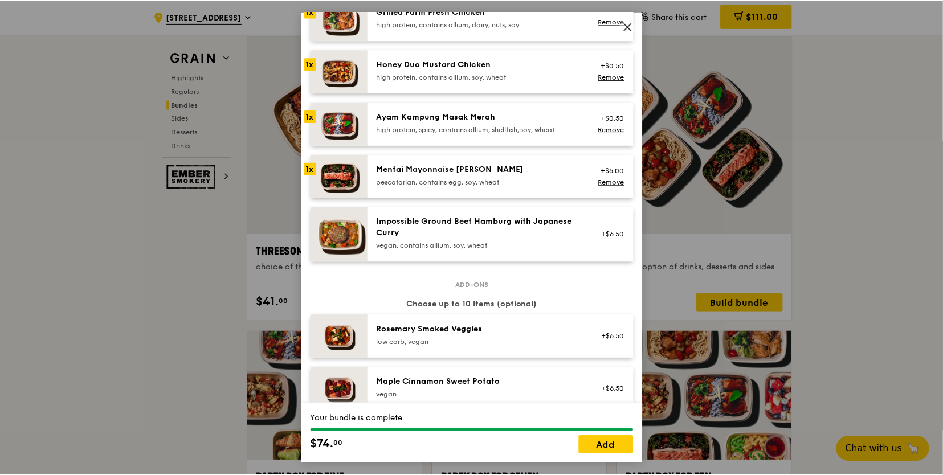
scroll to position [342, 0]
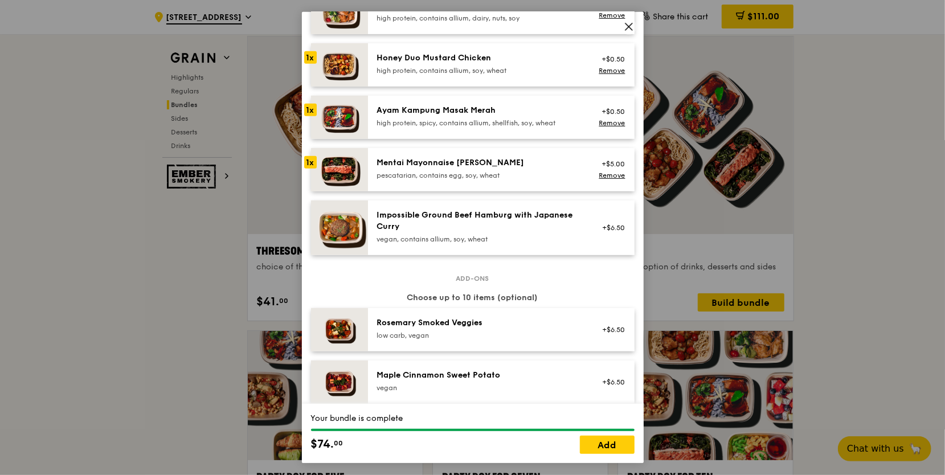
click at [624, 30] on icon at bounding box center [629, 27] width 10 height 10
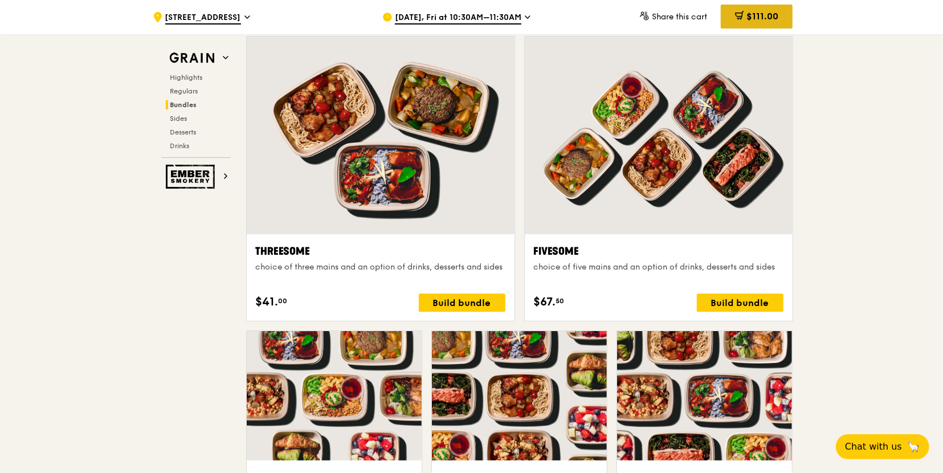
click at [759, 16] on span "$111.00" at bounding box center [762, 16] width 32 height 11
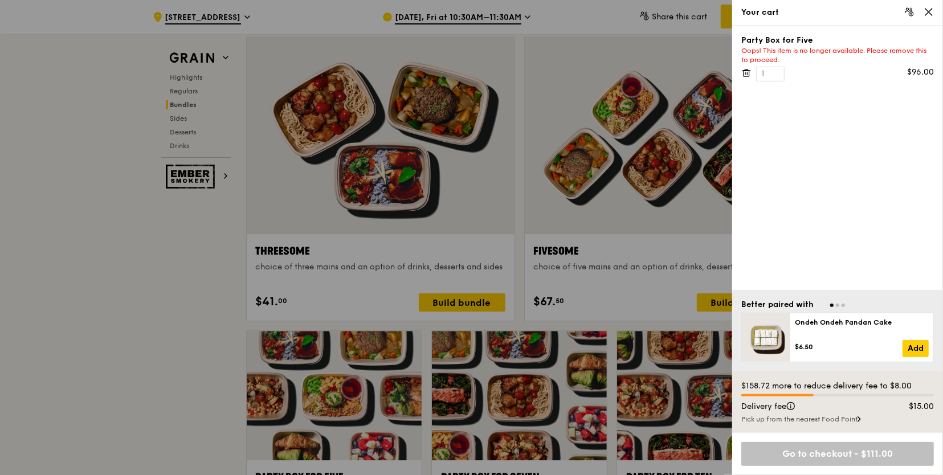
click at [748, 74] on icon at bounding box center [748, 73] width 0 height 2
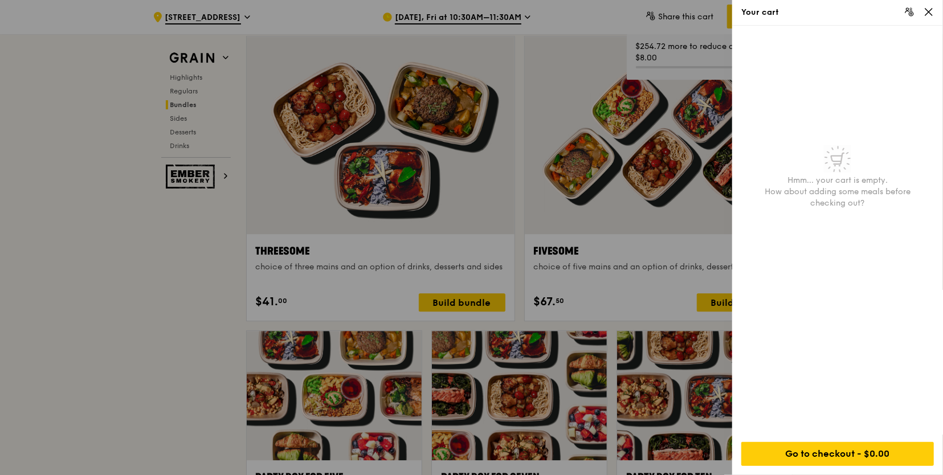
click at [928, 13] on icon at bounding box center [929, 12] width 10 height 10
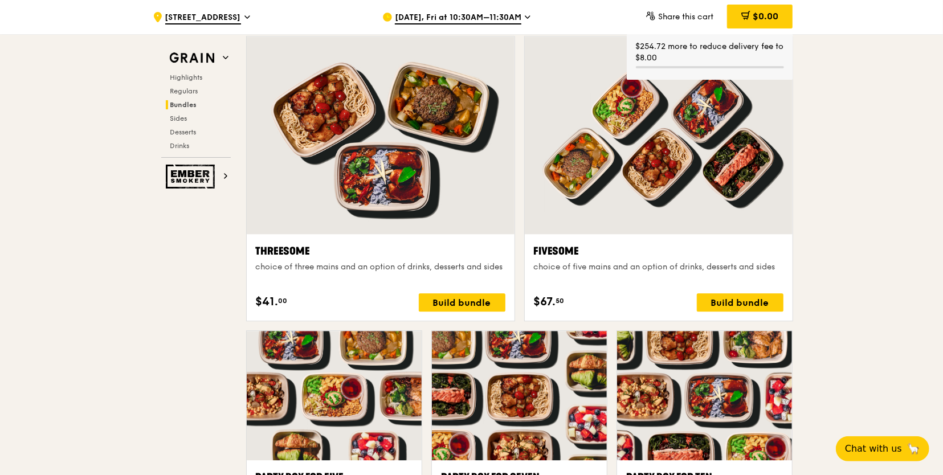
click at [459, 14] on span "[DATE], Fri at 10:30AM–11:30AM" at bounding box center [458, 18] width 126 height 13
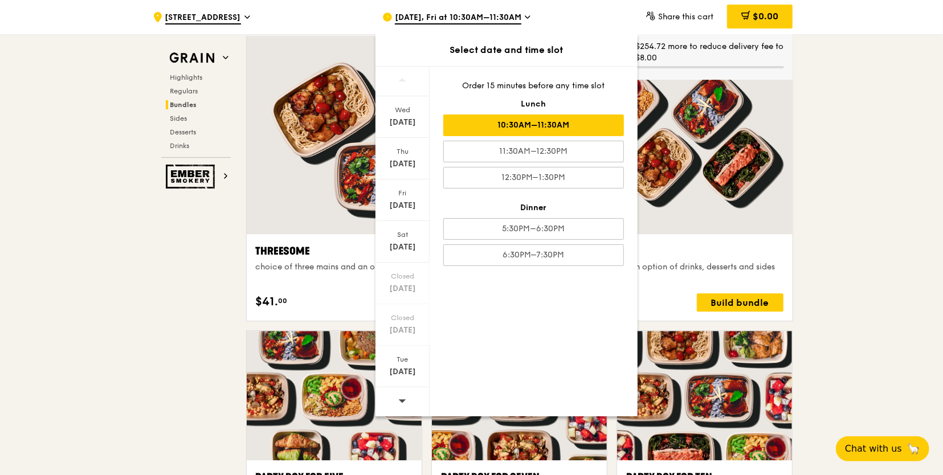
click at [506, 125] on div "10:30AM–11:30AM" at bounding box center [533, 126] width 181 height 22
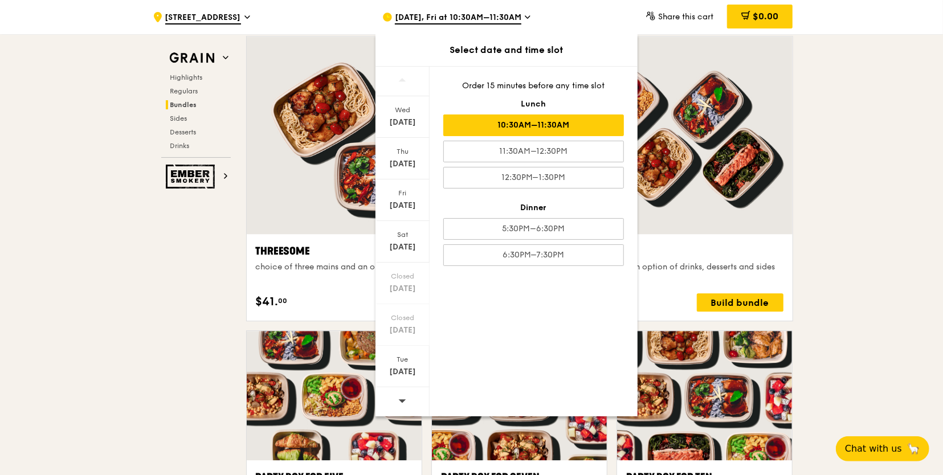
click at [100, 289] on div ".cls-1 { fill: none; stroke: #fff; stroke-linecap: round; stroke-linejoin: roun…" at bounding box center [471, 456] width 943 height 4805
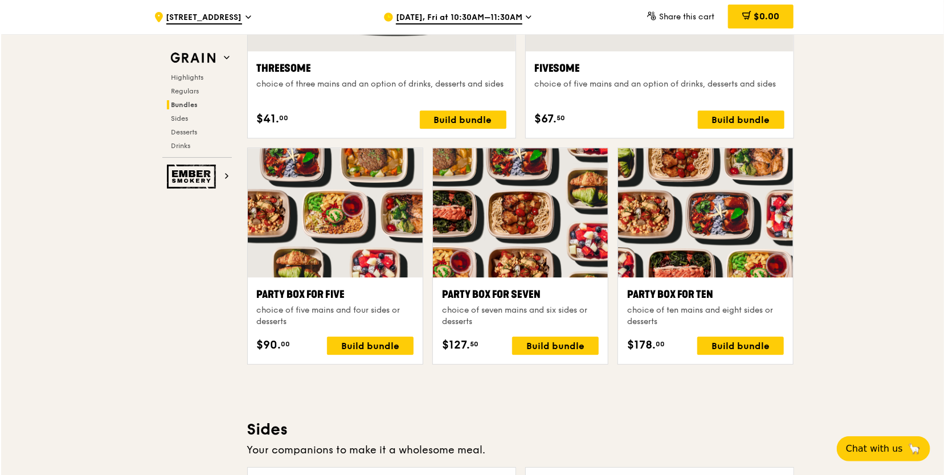
scroll to position [2208, 0]
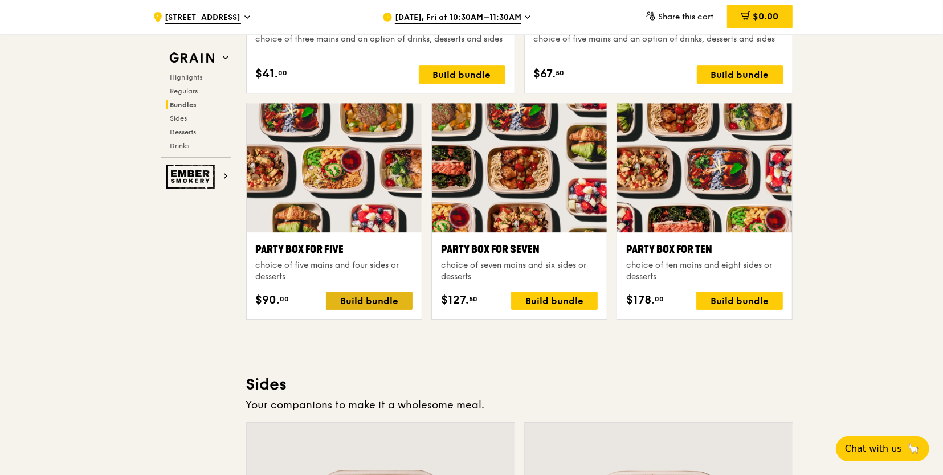
click at [358, 296] on div "Build bundle" at bounding box center [369, 301] width 87 height 18
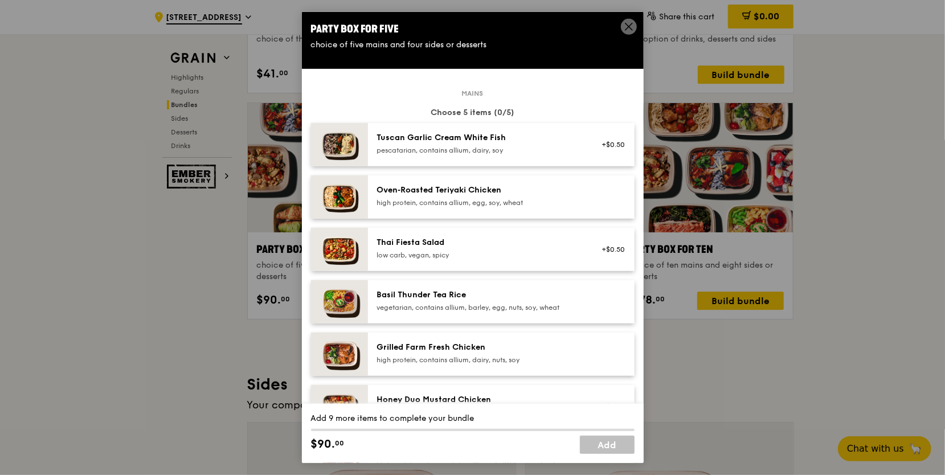
click at [473, 145] on div "Tuscan Garlic Cream White Fish pescatarian, contains allium, dairy, soy" at bounding box center [479, 143] width 205 height 23
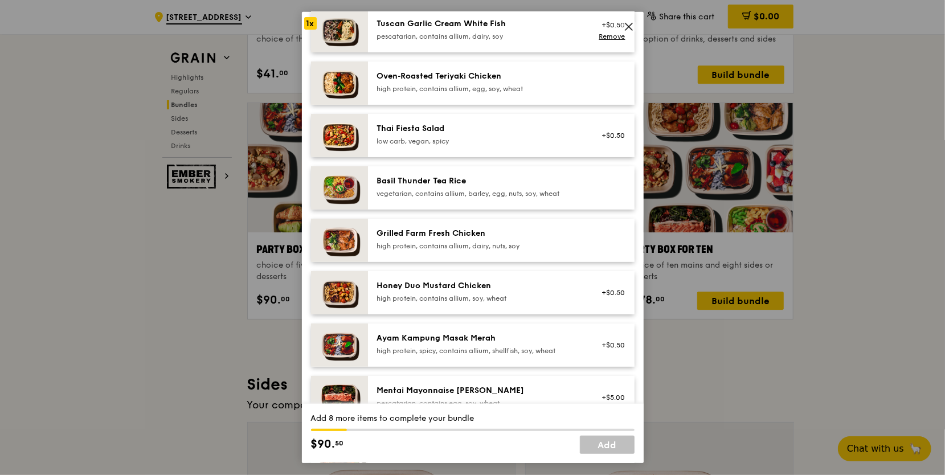
click at [418, 233] on div "Grilled Farm Fresh Chicken" at bounding box center [479, 233] width 205 height 11
click at [435, 296] on div "high protein, contains allium, soy, wheat" at bounding box center [479, 298] width 205 height 9
click at [416, 346] on div "high protein, spicy, contains allium, shellfish, soy, wheat" at bounding box center [479, 350] width 205 height 9
click at [410, 390] on div "Mentai Mayonnaise [PERSON_NAME]" at bounding box center [479, 390] width 205 height 11
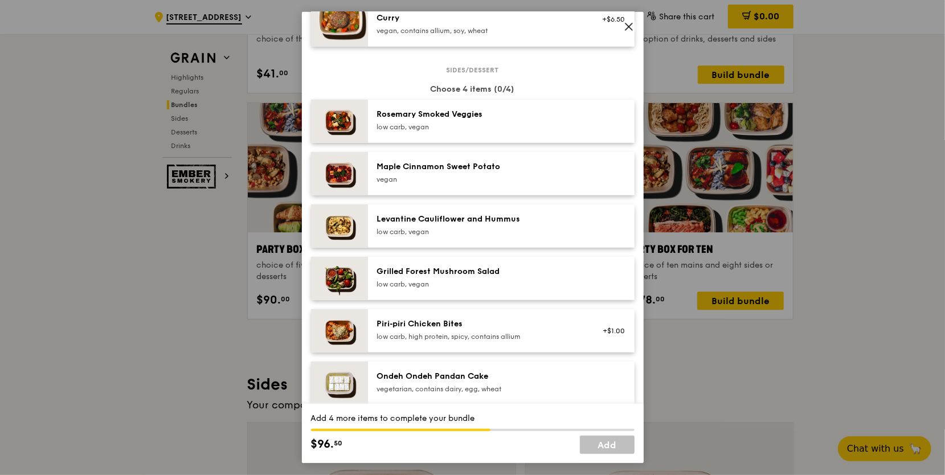
scroll to position [570, 0]
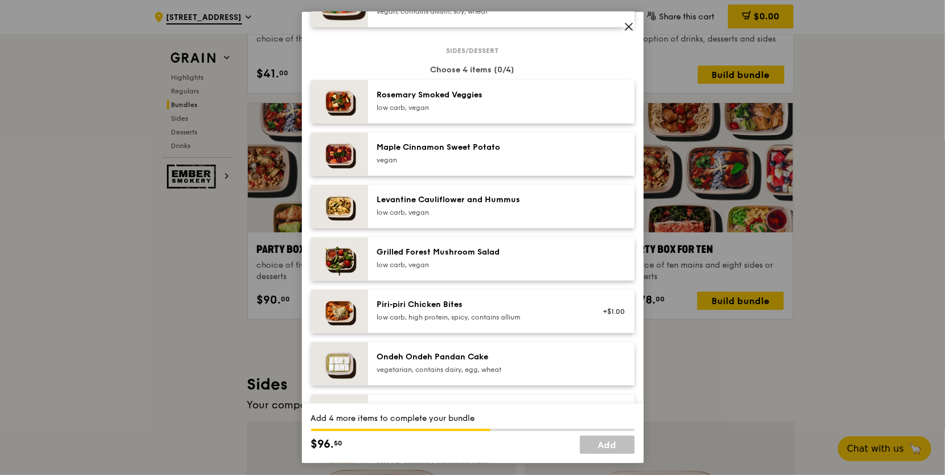
click at [428, 258] on div "Grilled Forest Mushroom Salad low carb, vegan" at bounding box center [479, 258] width 205 height 23
click at [452, 203] on div "Levantine Cauliflower and Hummus" at bounding box center [479, 199] width 205 height 11
click at [451, 147] on div "Maple Cinnamon Sweet Potato" at bounding box center [479, 147] width 205 height 11
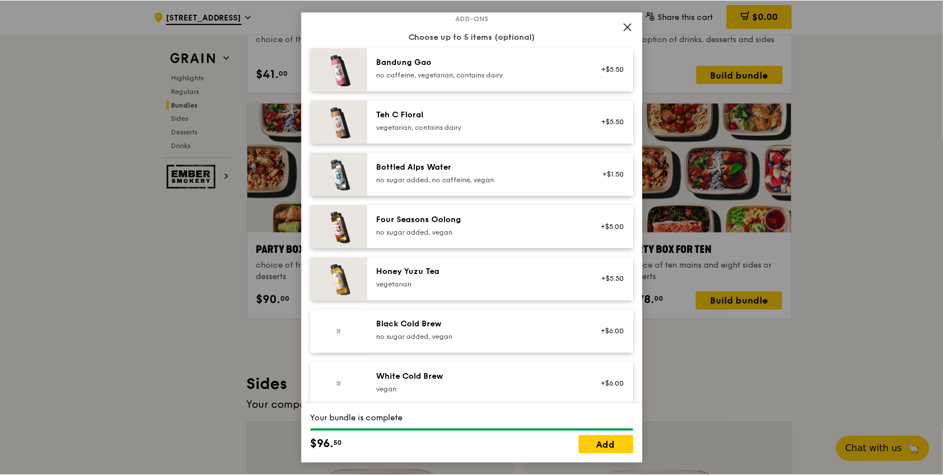
scroll to position [1299, 0]
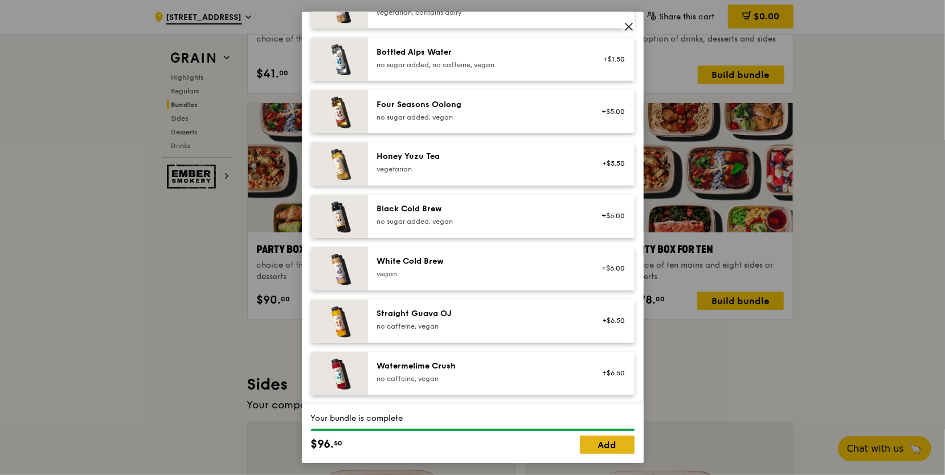
click at [607, 439] on link "Add" at bounding box center [607, 445] width 55 height 18
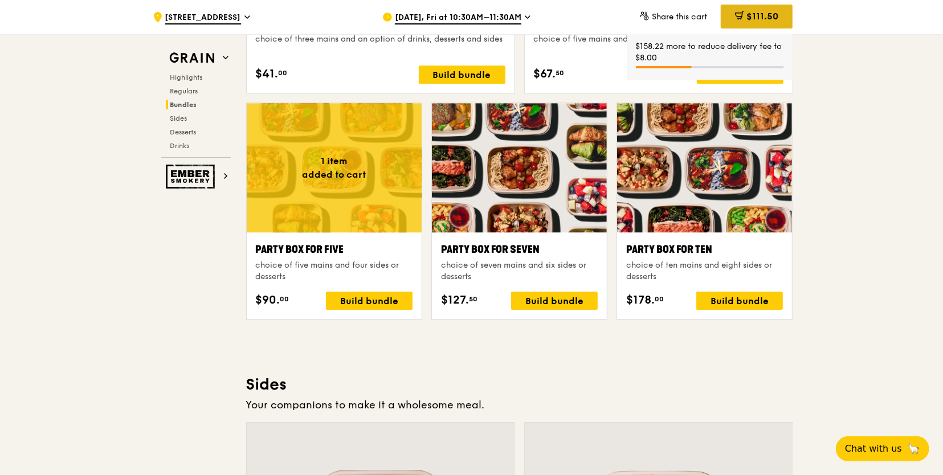
click at [759, 21] on span "$111.50" at bounding box center [762, 16] width 32 height 11
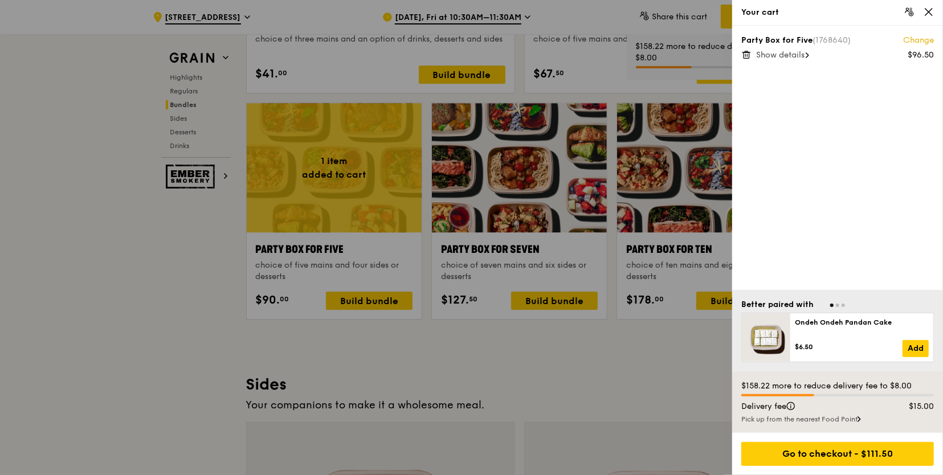
click at [795, 57] on span "Show details" at bounding box center [780, 55] width 48 height 10
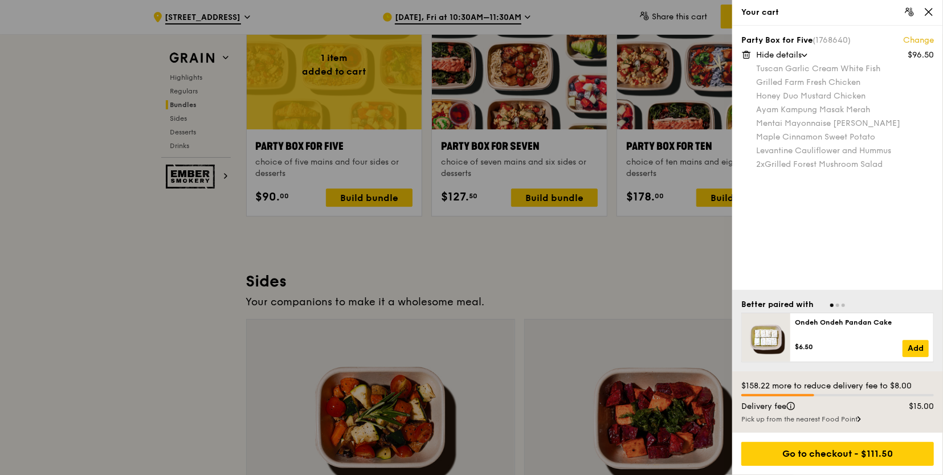
scroll to position [2322, 0]
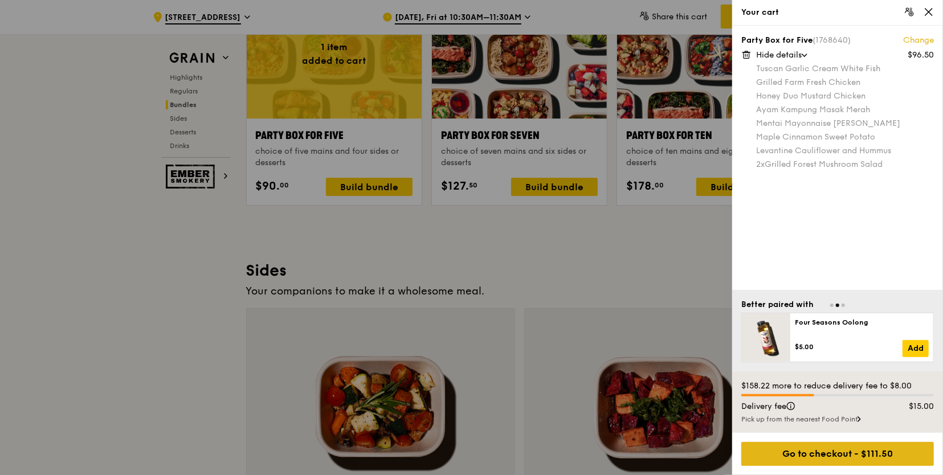
click at [856, 455] on div "Go to checkout - $111.50" at bounding box center [837, 454] width 193 height 24
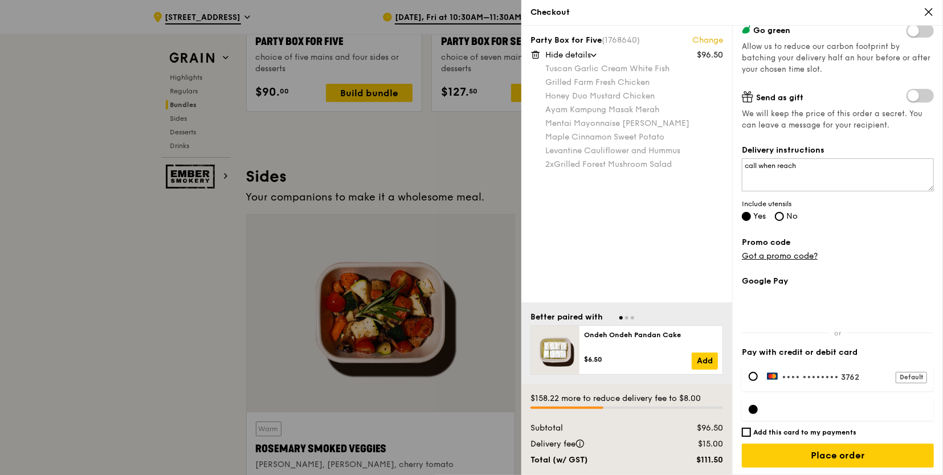
scroll to position [2436, 0]
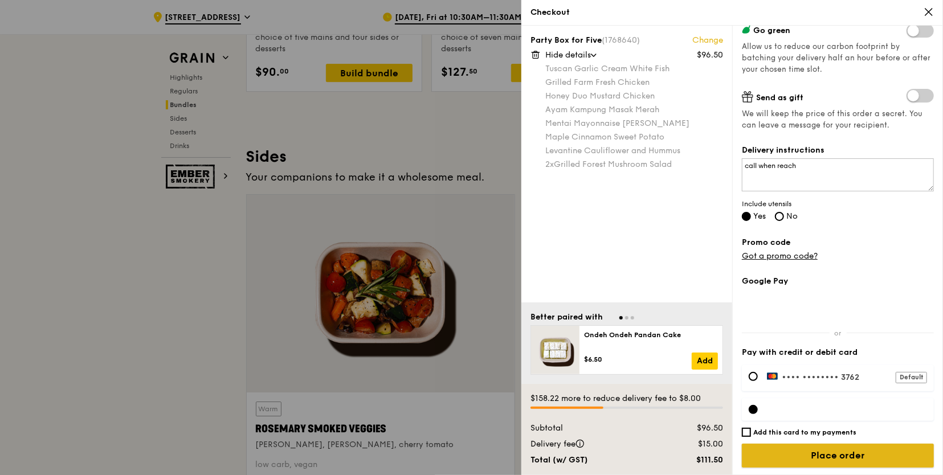
click at [775, 451] on input "Place order" at bounding box center [838, 456] width 192 height 24
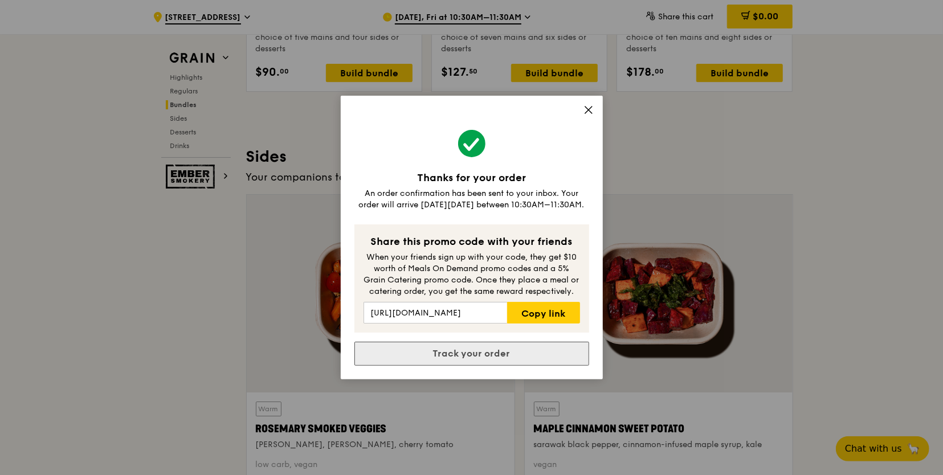
click at [460, 353] on link "Track your order" at bounding box center [471, 354] width 235 height 24
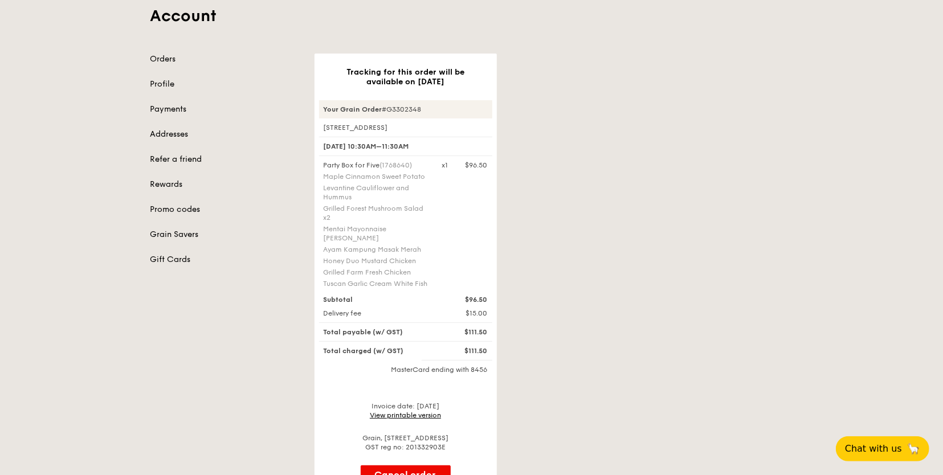
scroll to position [64, 0]
